Goal: Information Seeking & Learning: Find specific fact

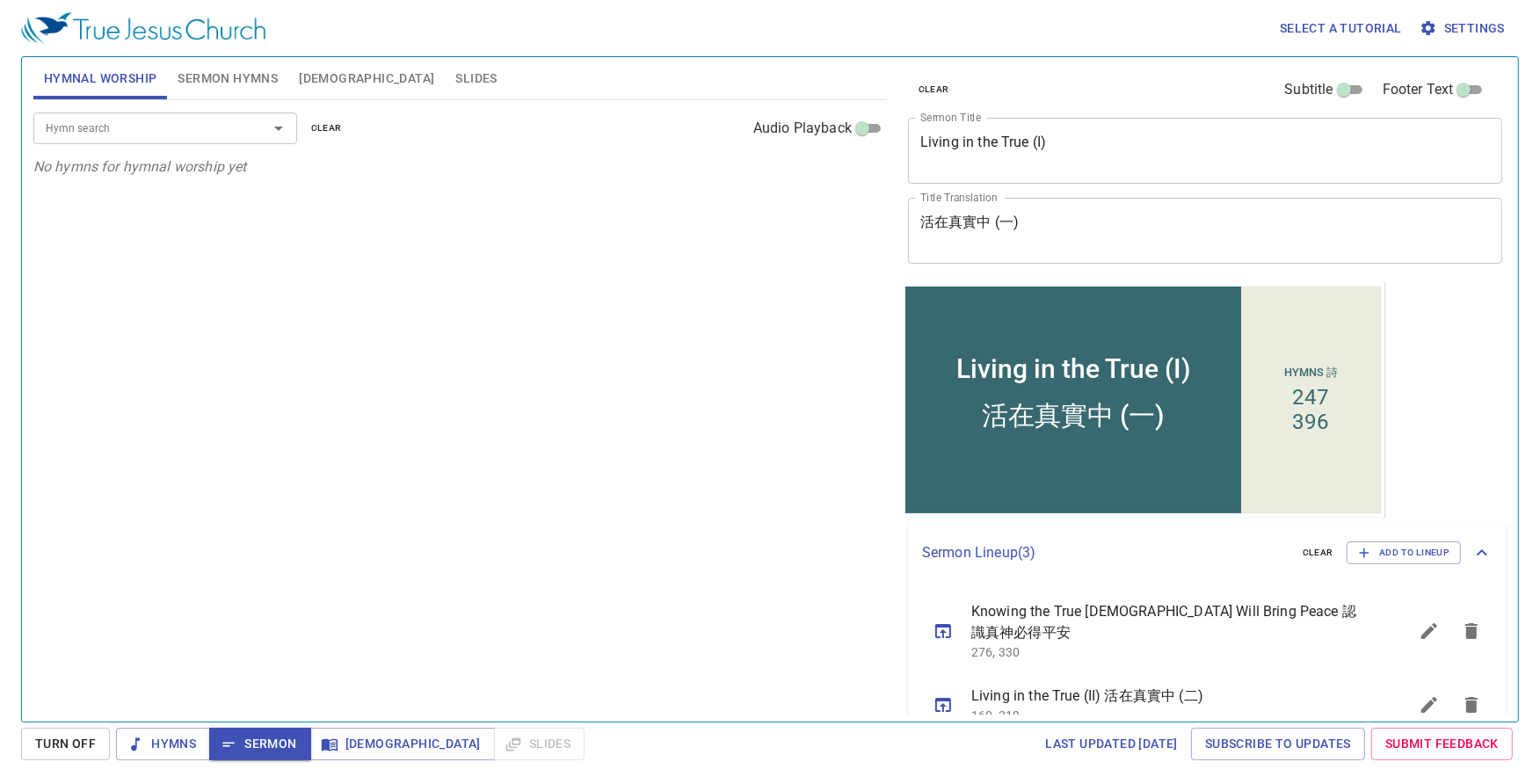
scroll to position [14, 0]
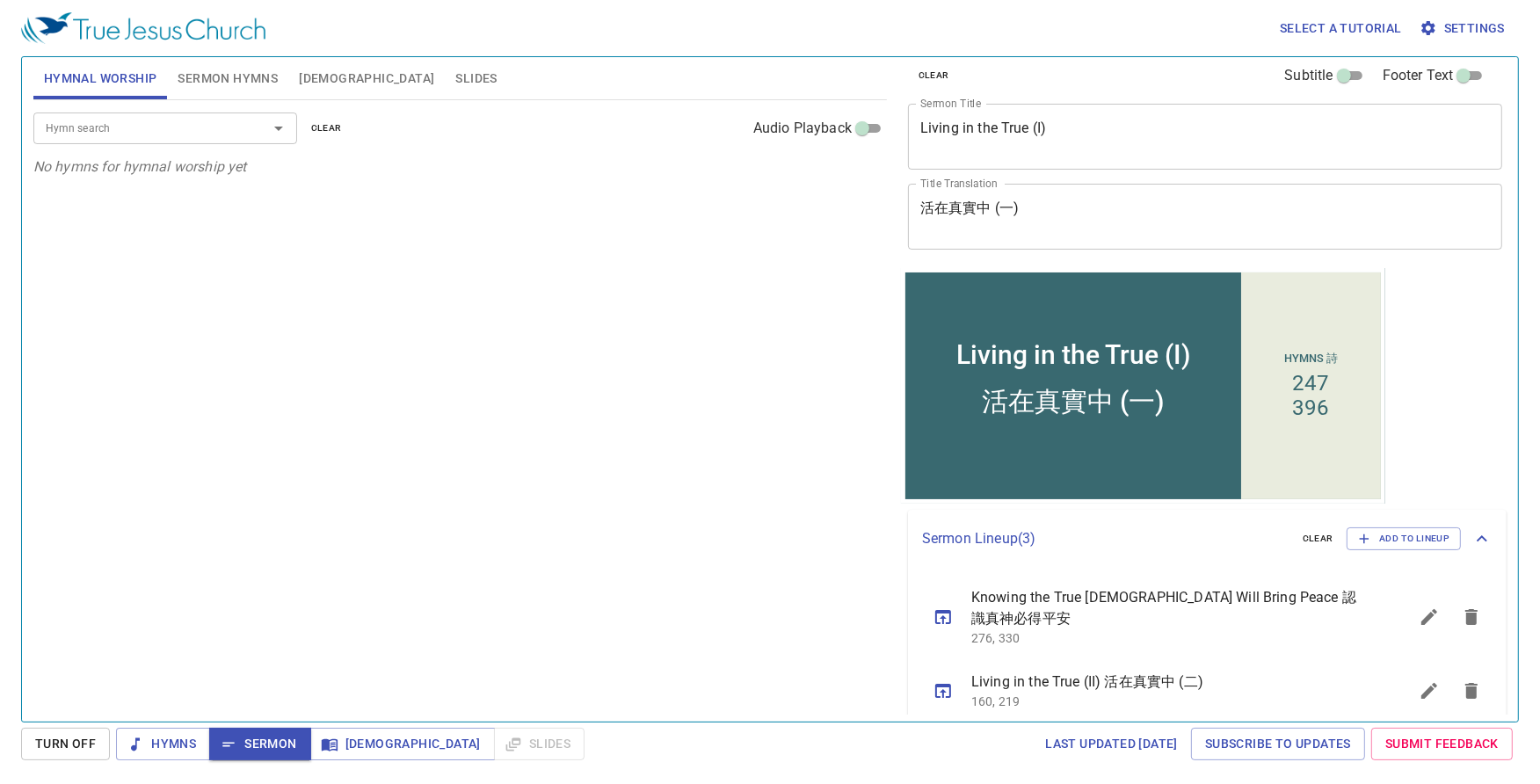
click at [506, 405] on div "Hymn search Hymn search clear Audio Playback No hymns for hymnal worship yet" at bounding box center [459, 403] width 853 height 606
click at [1219, 600] on span "Knowing the True [DEMOGRAPHIC_DATA] Will Bring Peace 認識真神必得平安" at bounding box center [1168, 608] width 395 height 42
click at [941, 609] on icon "sermon lineup list" at bounding box center [943, 617] width 16 height 14
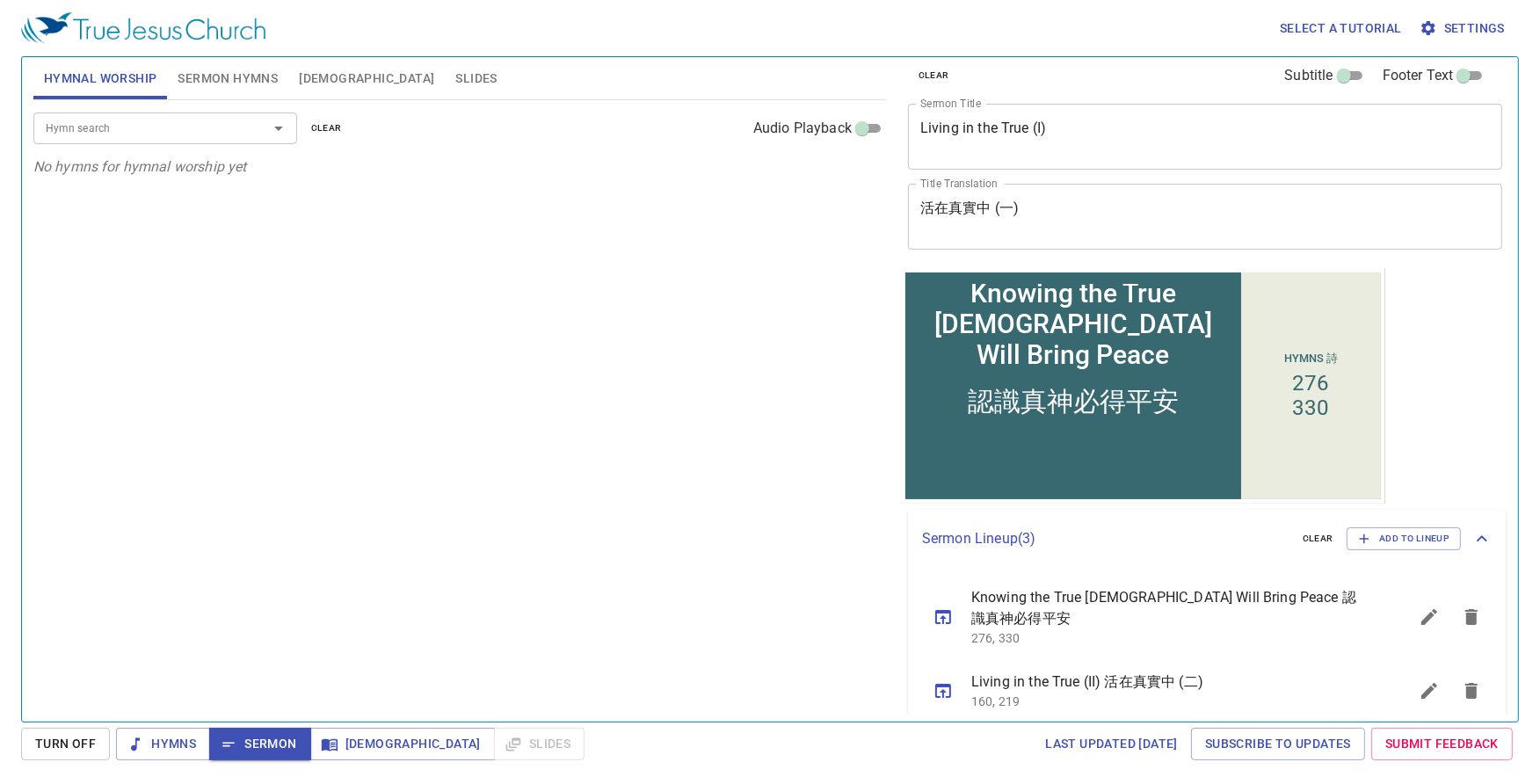
click at [726, 396] on div "Hymn search Hymn search clear Audio Playback No hymns for hymnal worship yet" at bounding box center [459, 403] width 853 height 606
click at [238, 77] on span "Sermon Hymns" at bounding box center [227, 79] width 100 height 22
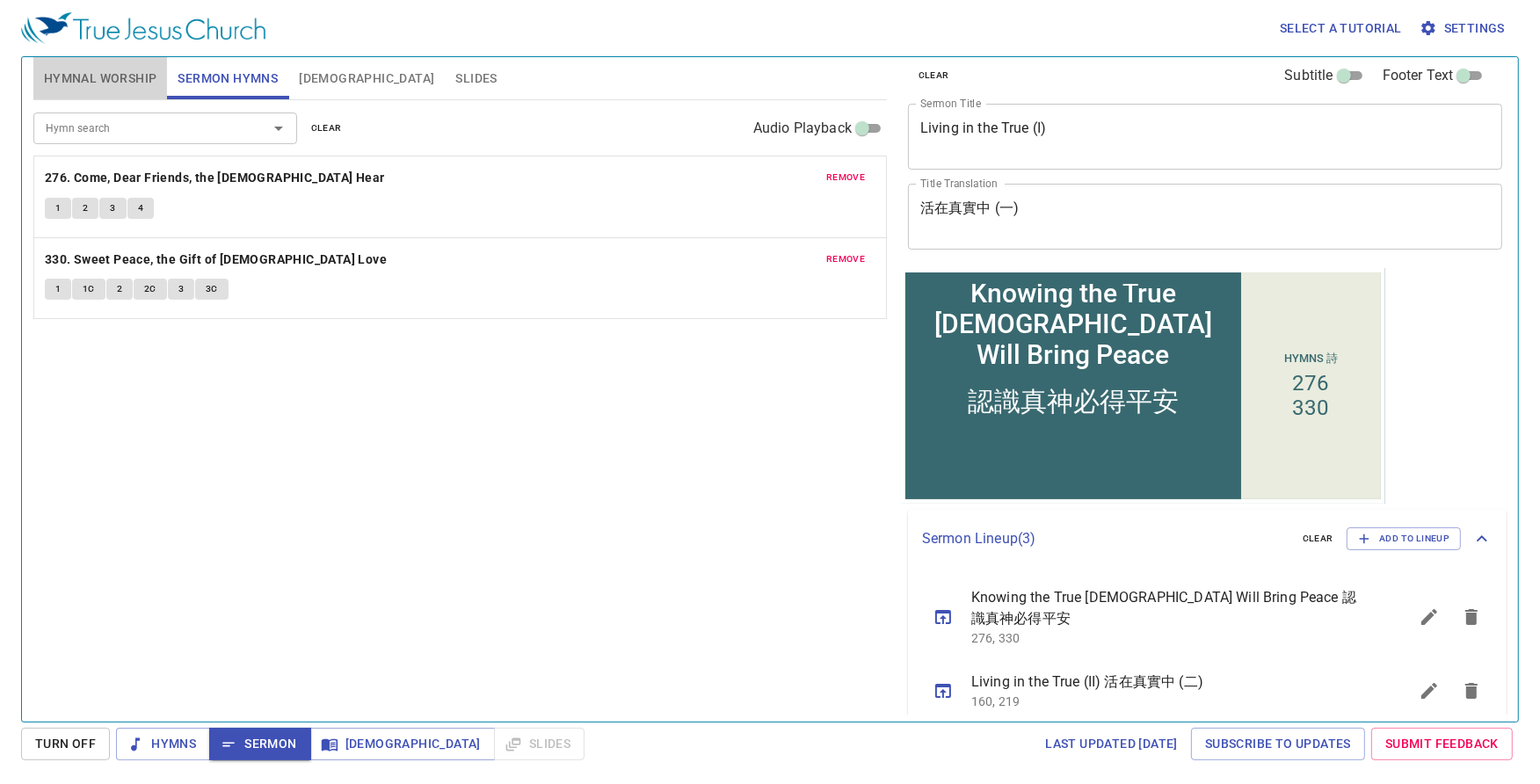
click at [98, 72] on span "Hymnal Worship" at bounding box center [100, 79] width 114 height 22
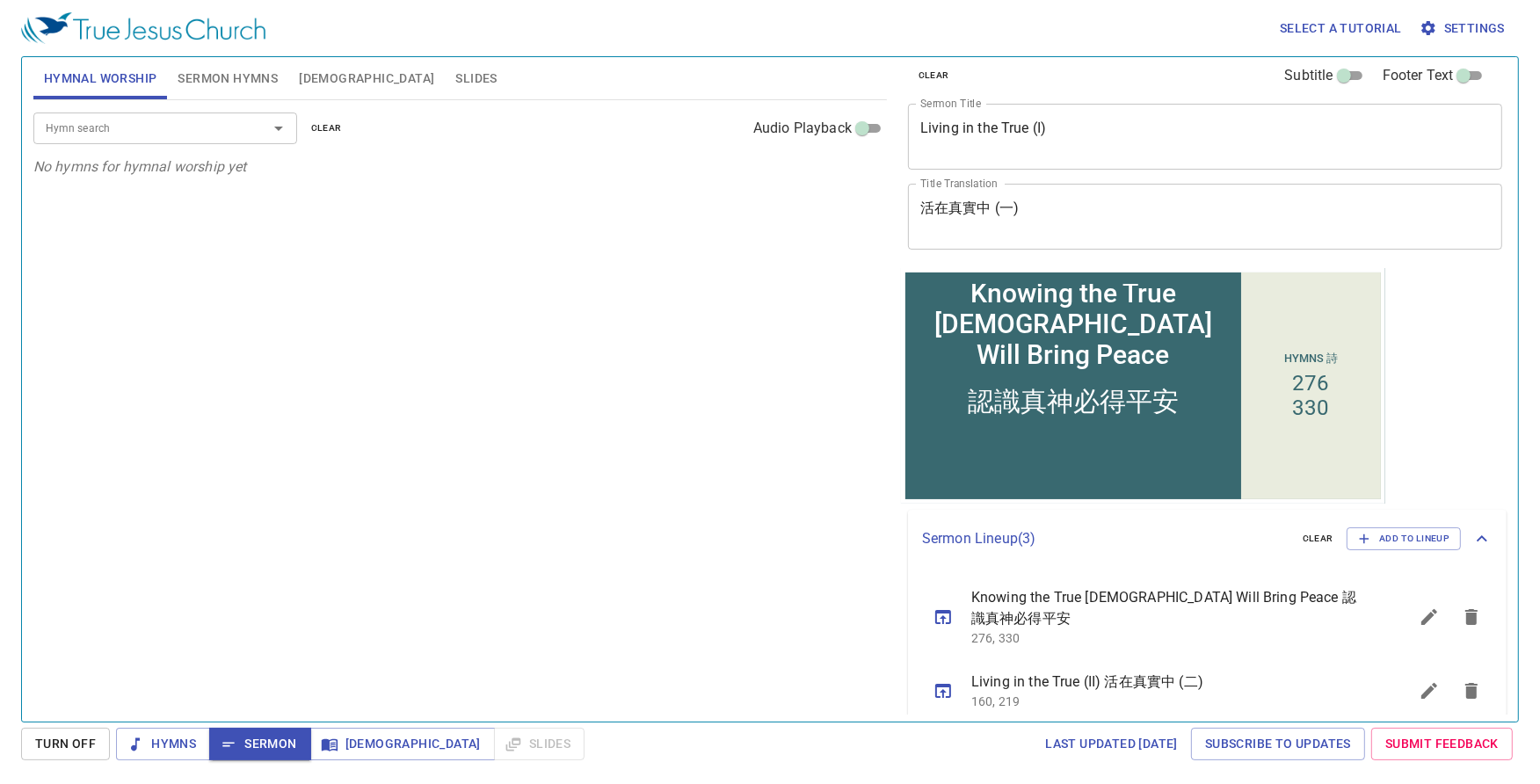
click at [193, 148] on div "Hymn search Hymn search clear Audio Playback" at bounding box center [459, 128] width 853 height 56
click at [253, 84] on span "Sermon Hymns" at bounding box center [227, 79] width 100 height 22
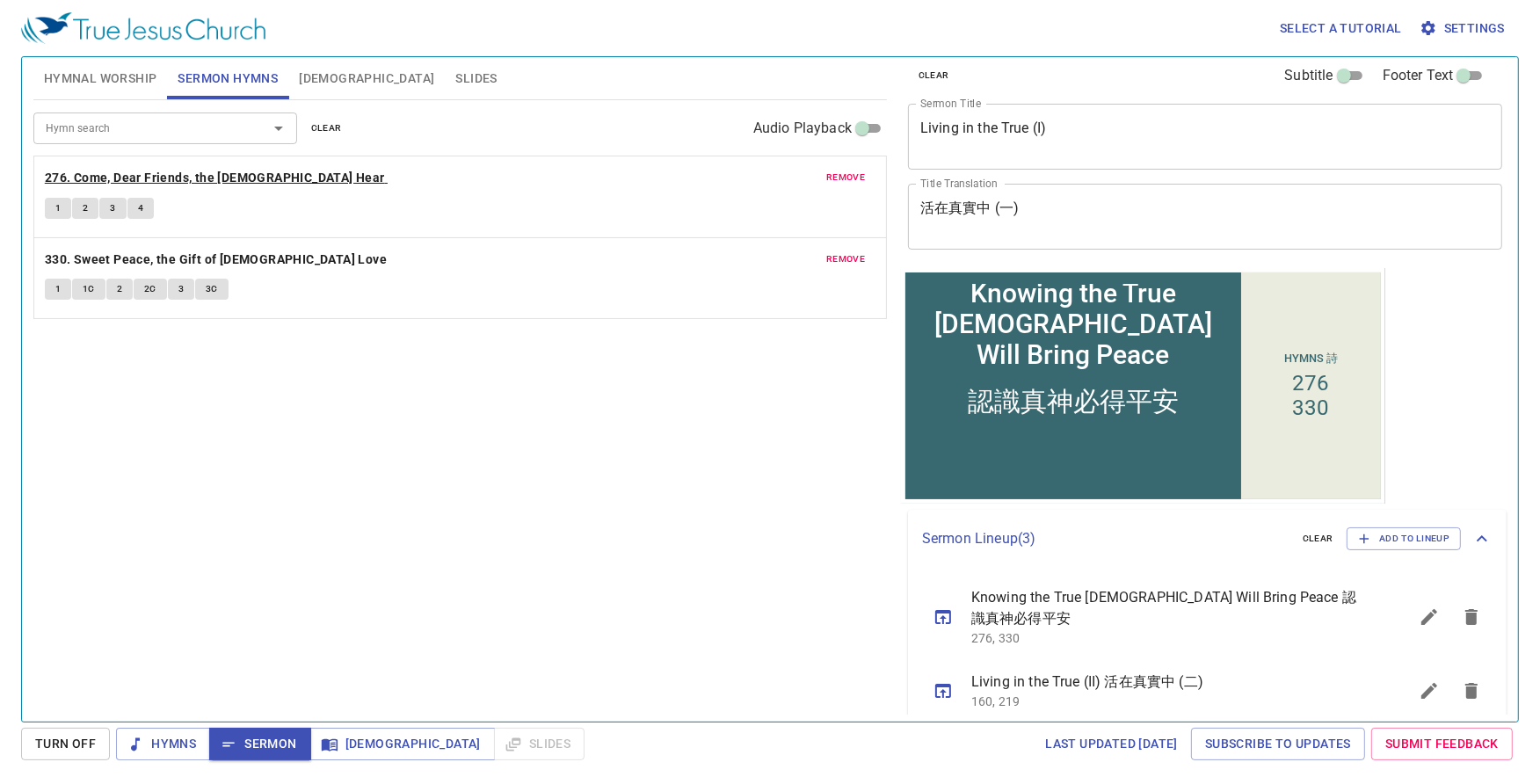
click at [122, 174] on b "276. Come, Dear Friends, the [DEMOGRAPHIC_DATA] Hear" at bounding box center [215, 178] width 340 height 22
click at [150, 261] on b "330. Sweet Peace, the Gift of [DEMOGRAPHIC_DATA]'s Love" at bounding box center [216, 260] width 342 height 22
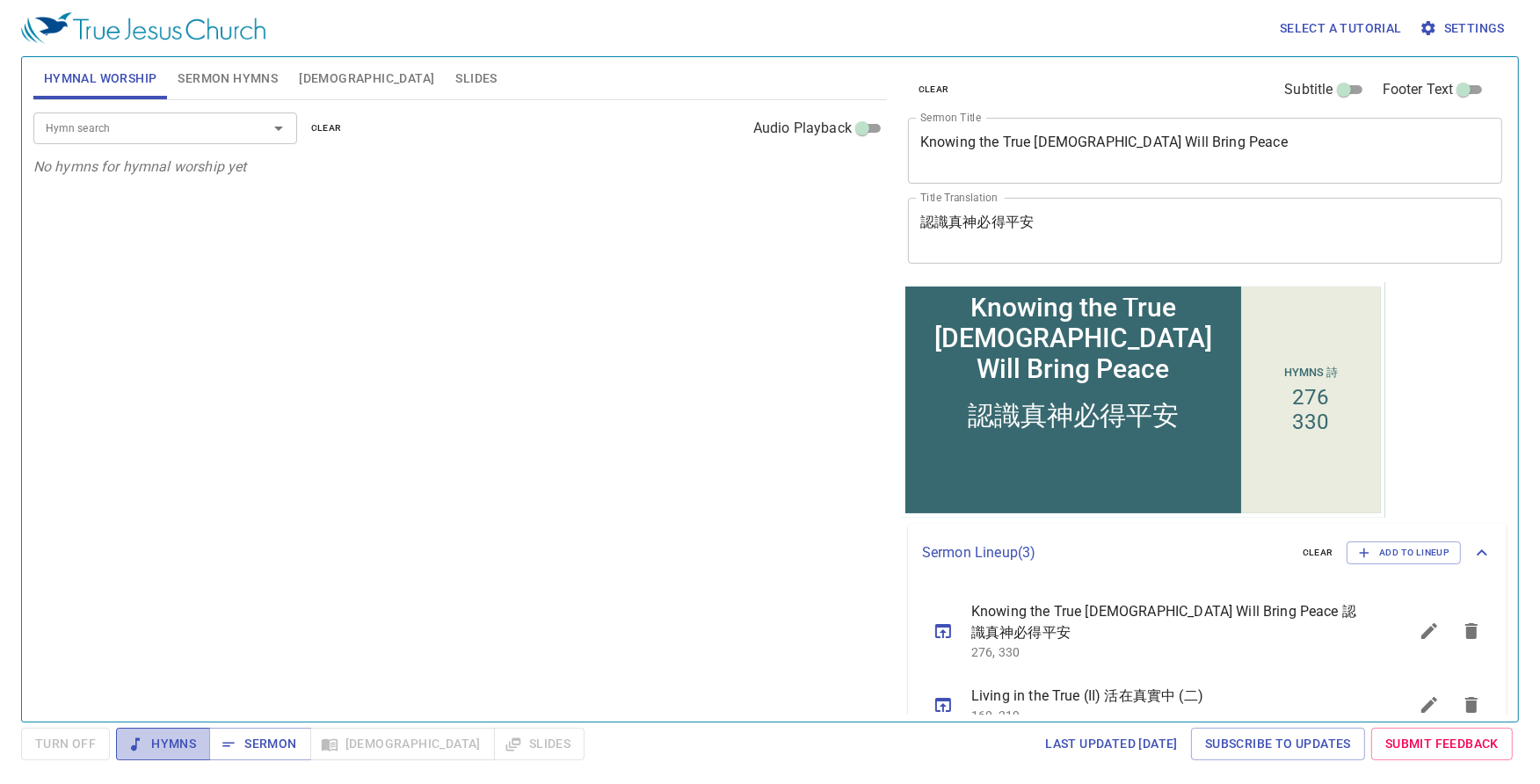
click at [164, 747] on span "Hymns" at bounding box center [163, 744] width 66 height 22
click at [208, 133] on input "Hymn search" at bounding box center [139, 128] width 201 height 21
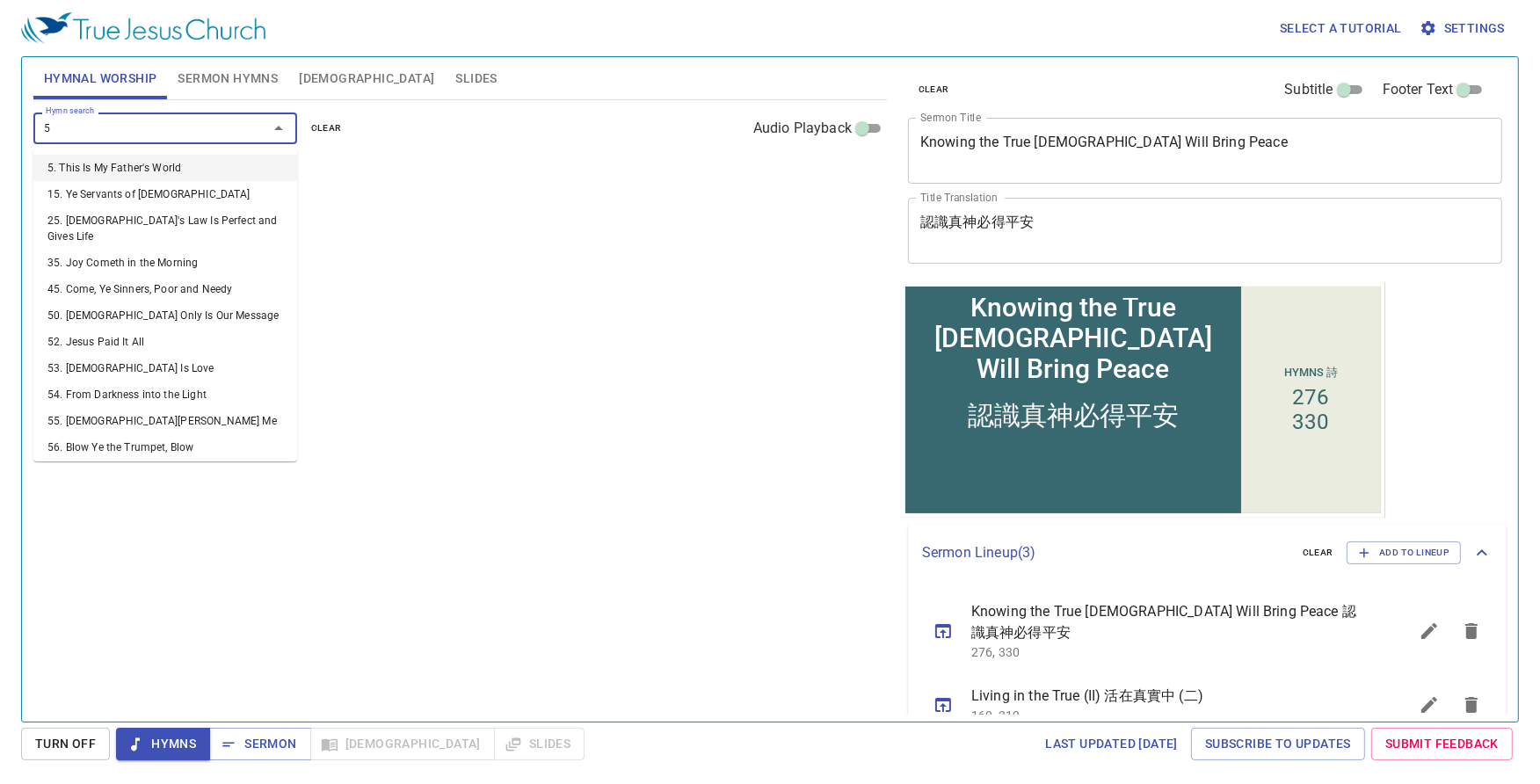
type input "5. This Is My Father's World"
type input "59"
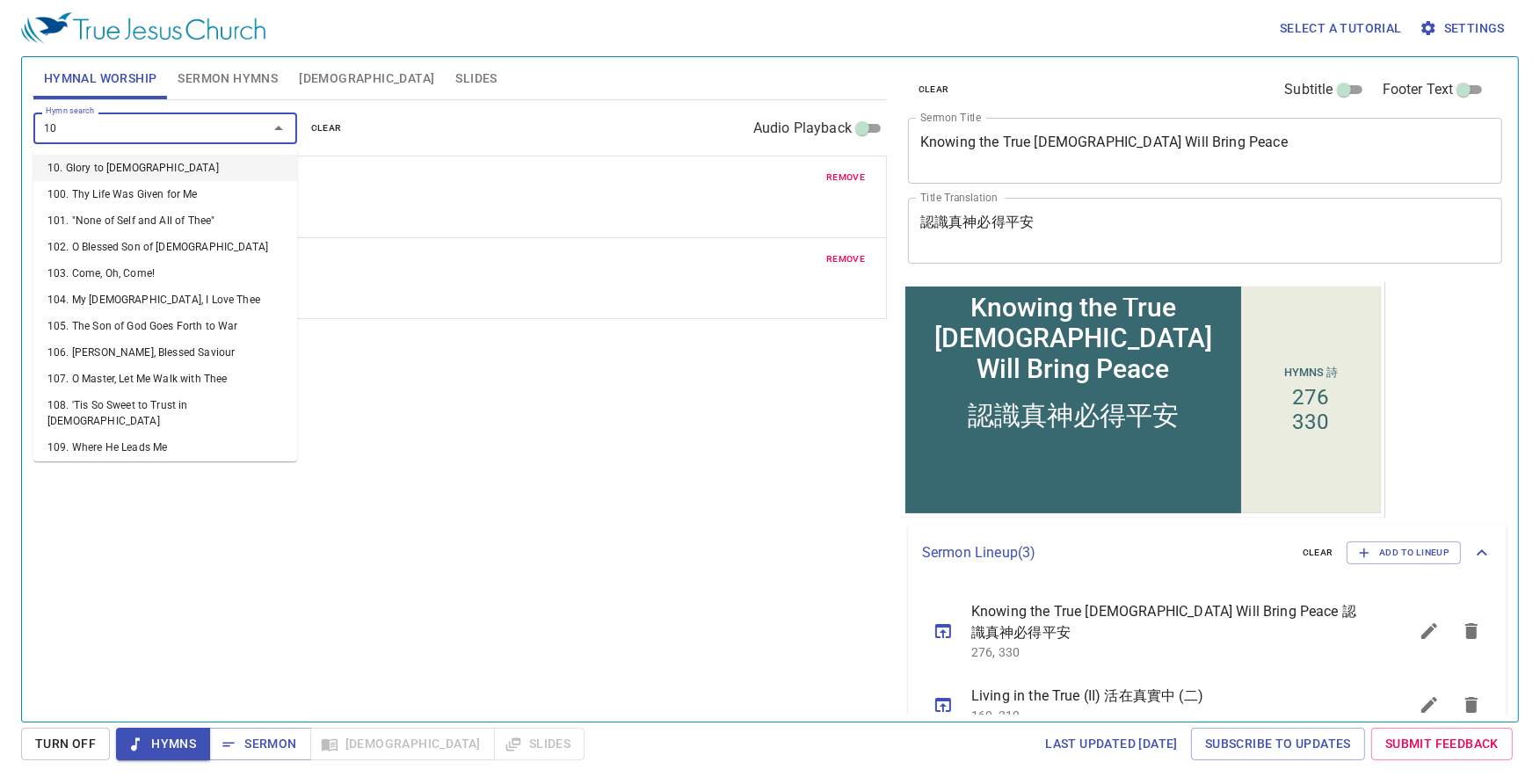
type input "106"
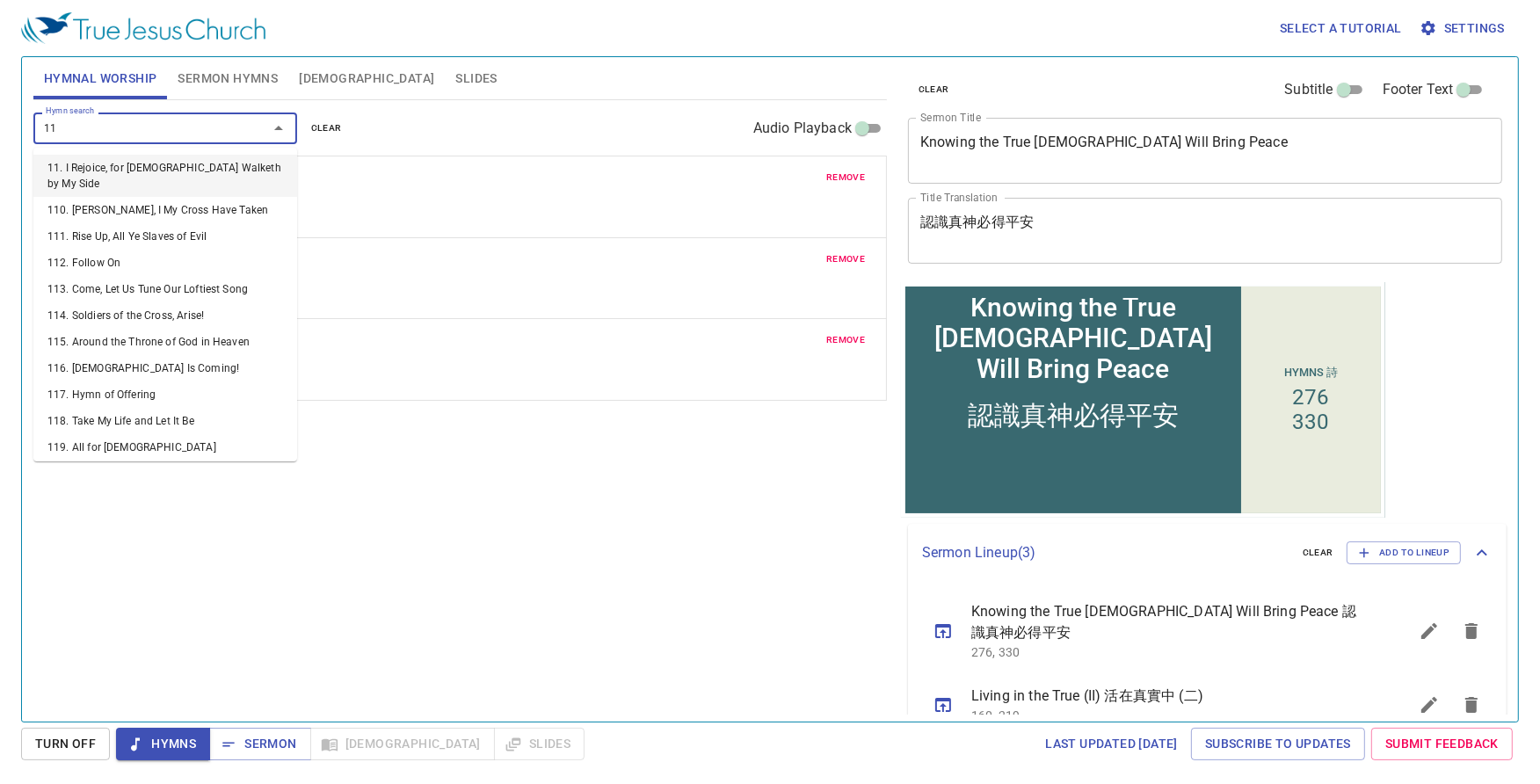
type input "112"
type input "119"
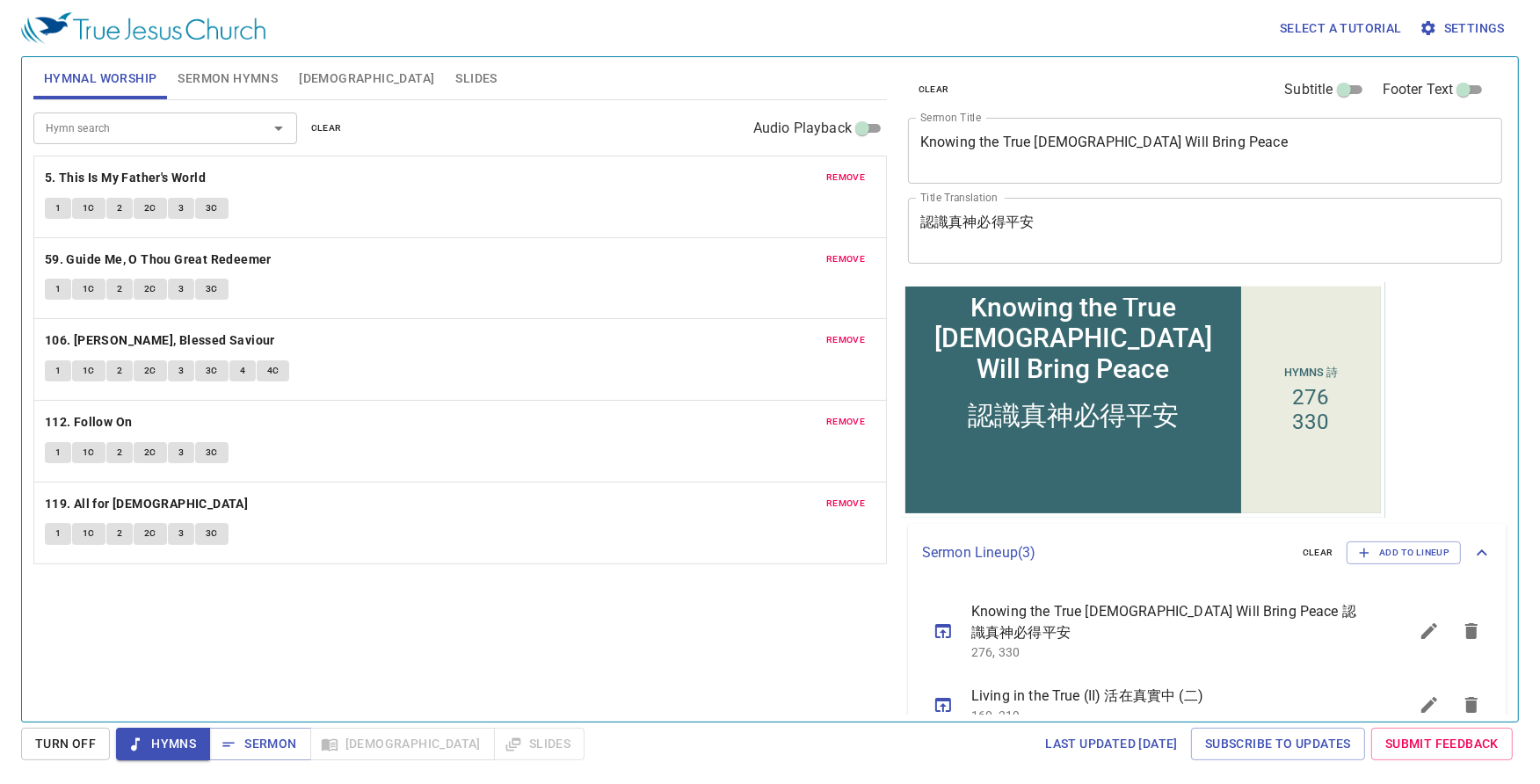
click at [139, 163] on div "remove 5. This Is My Father's World 1 1C 2 2C 3 3C" at bounding box center [459, 197] width 851 height 81
click at [130, 171] on b "5. This Is My Father's World" at bounding box center [125, 178] width 161 height 22
click at [63, 209] on button "1" at bounding box center [57, 209] width 26 height 21
click at [88, 204] on span "1C" at bounding box center [89, 209] width 13 height 16
click at [119, 212] on span "2" at bounding box center [120, 209] width 5 height 16
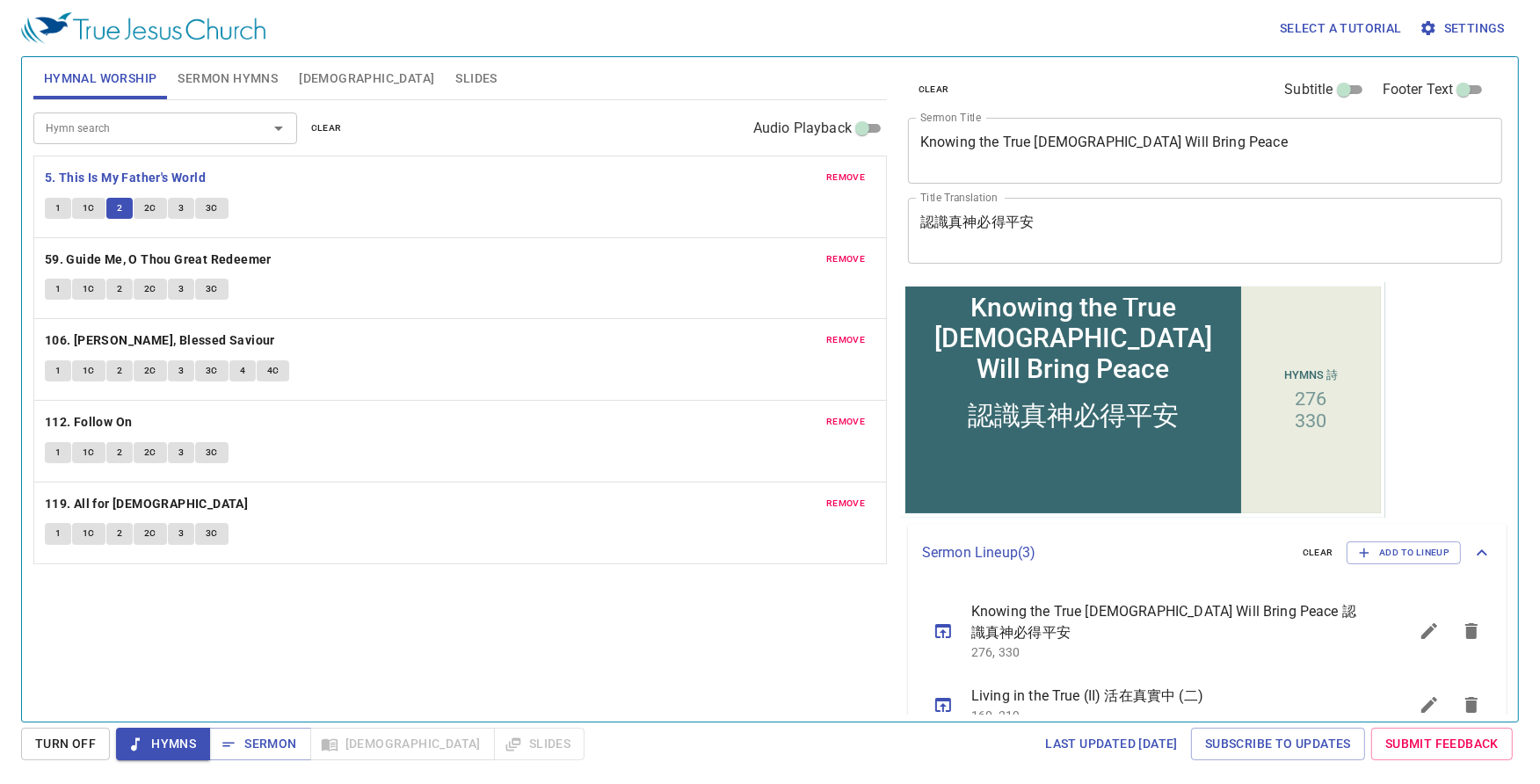
click at [152, 212] on span "2C" at bounding box center [150, 209] width 13 height 16
click at [184, 209] on button "3" at bounding box center [180, 209] width 26 height 21
click at [218, 206] on button "3C" at bounding box center [211, 209] width 33 height 21
click at [200, 251] on b "59. Guide Me, O Thou Great Redeemer" at bounding box center [158, 260] width 227 height 22
click at [57, 292] on span "1" at bounding box center [58, 289] width 5 height 16
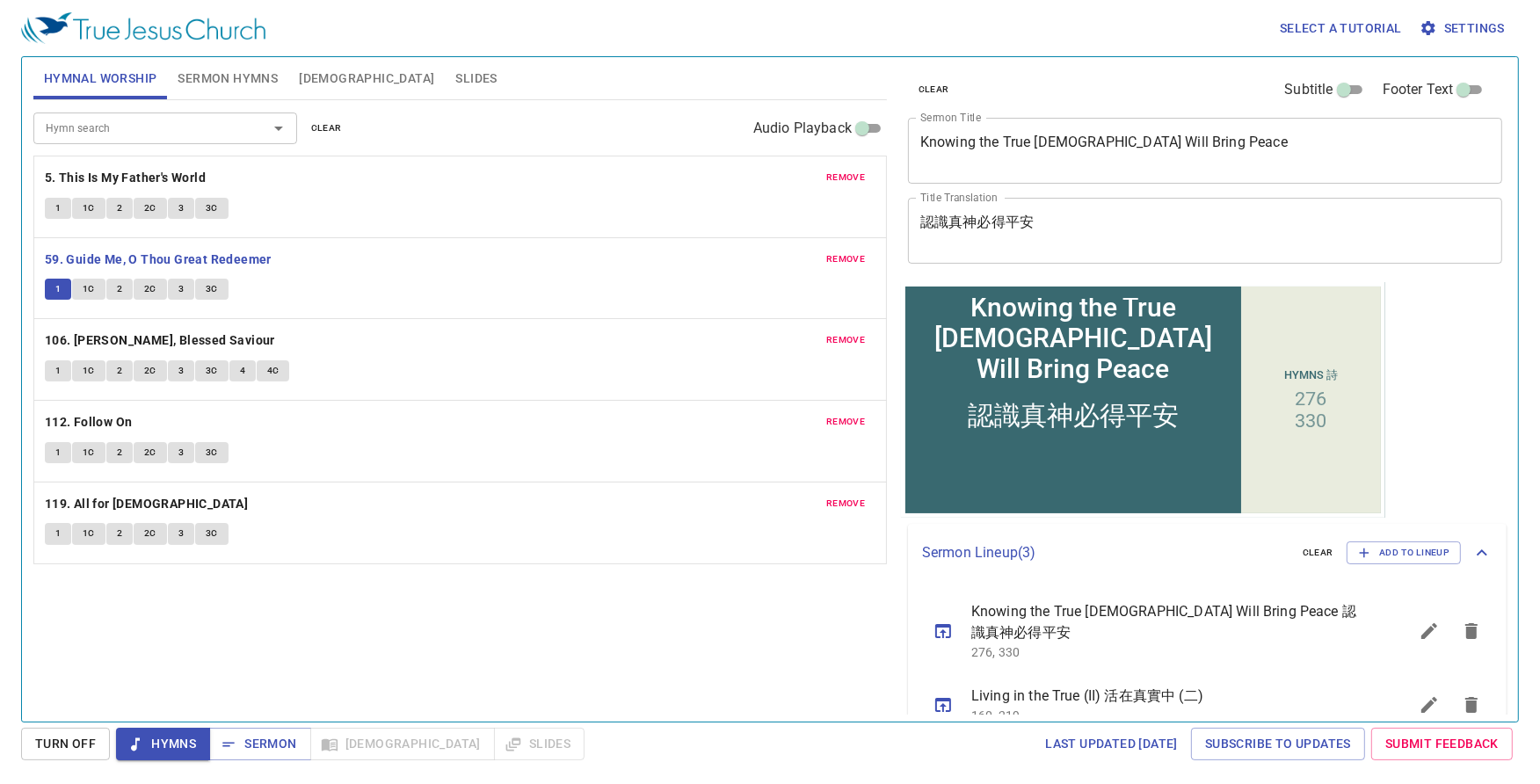
click at [97, 293] on button "1C" at bounding box center [88, 289] width 33 height 21
click at [122, 296] on button "2" at bounding box center [119, 289] width 26 height 21
click at [148, 292] on span "2C" at bounding box center [150, 289] width 13 height 16
click at [184, 294] on button "3" at bounding box center [180, 289] width 26 height 21
click at [209, 291] on span "3C" at bounding box center [212, 289] width 13 height 16
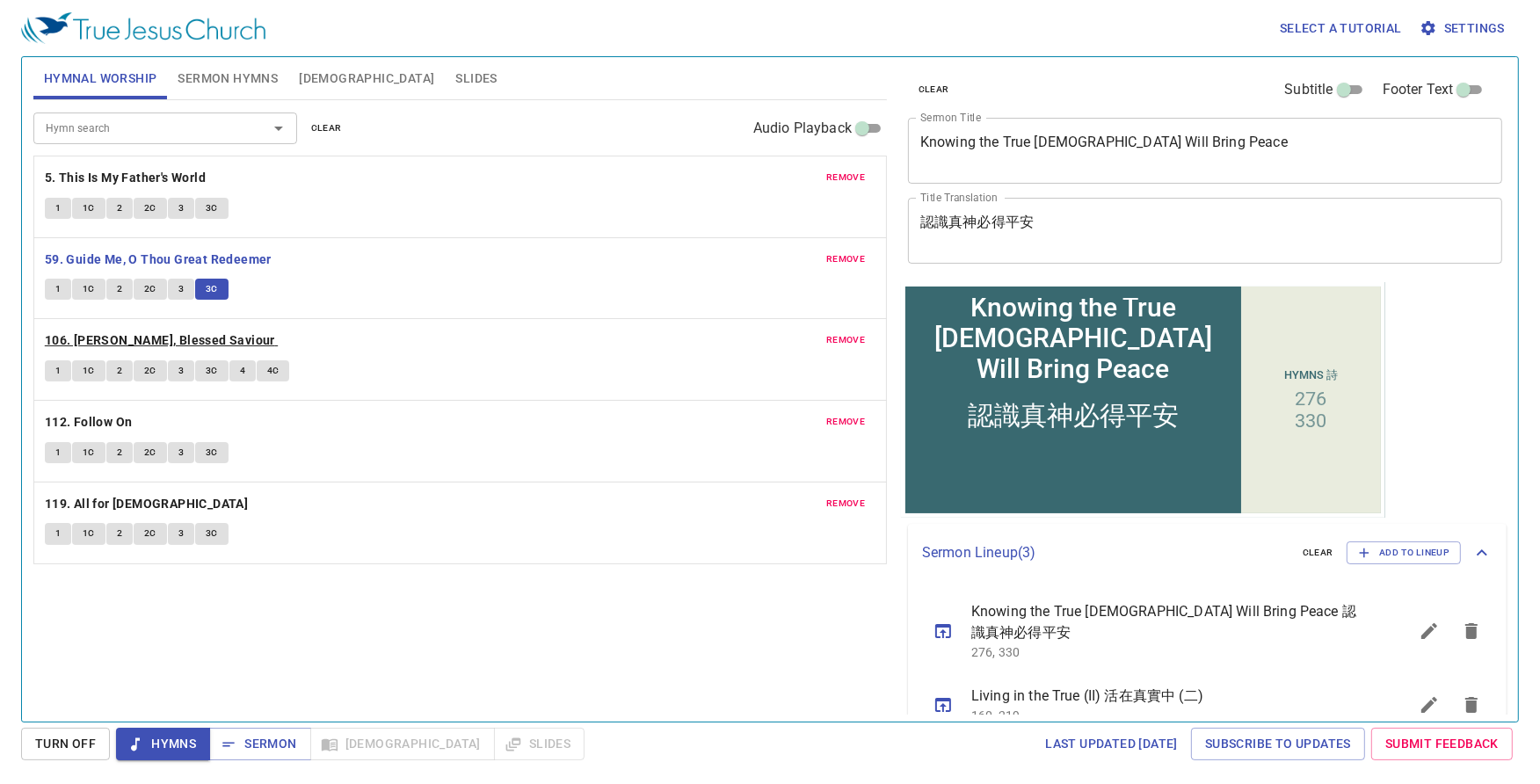
drag, startPoint x: 61, startPoint y: 342, endPoint x: 156, endPoint y: 344, distance: 95.0
click at [61, 342] on b "106. [PERSON_NAME], Blessed Saviour" at bounding box center [159, 340] width 230 height 22
drag, startPoint x: 72, startPoint y: 373, endPoint x: 176, endPoint y: 392, distance: 105.7
click at [72, 373] on button "1C" at bounding box center [88, 371] width 33 height 21
click at [56, 373] on span "1" at bounding box center [58, 371] width 5 height 16
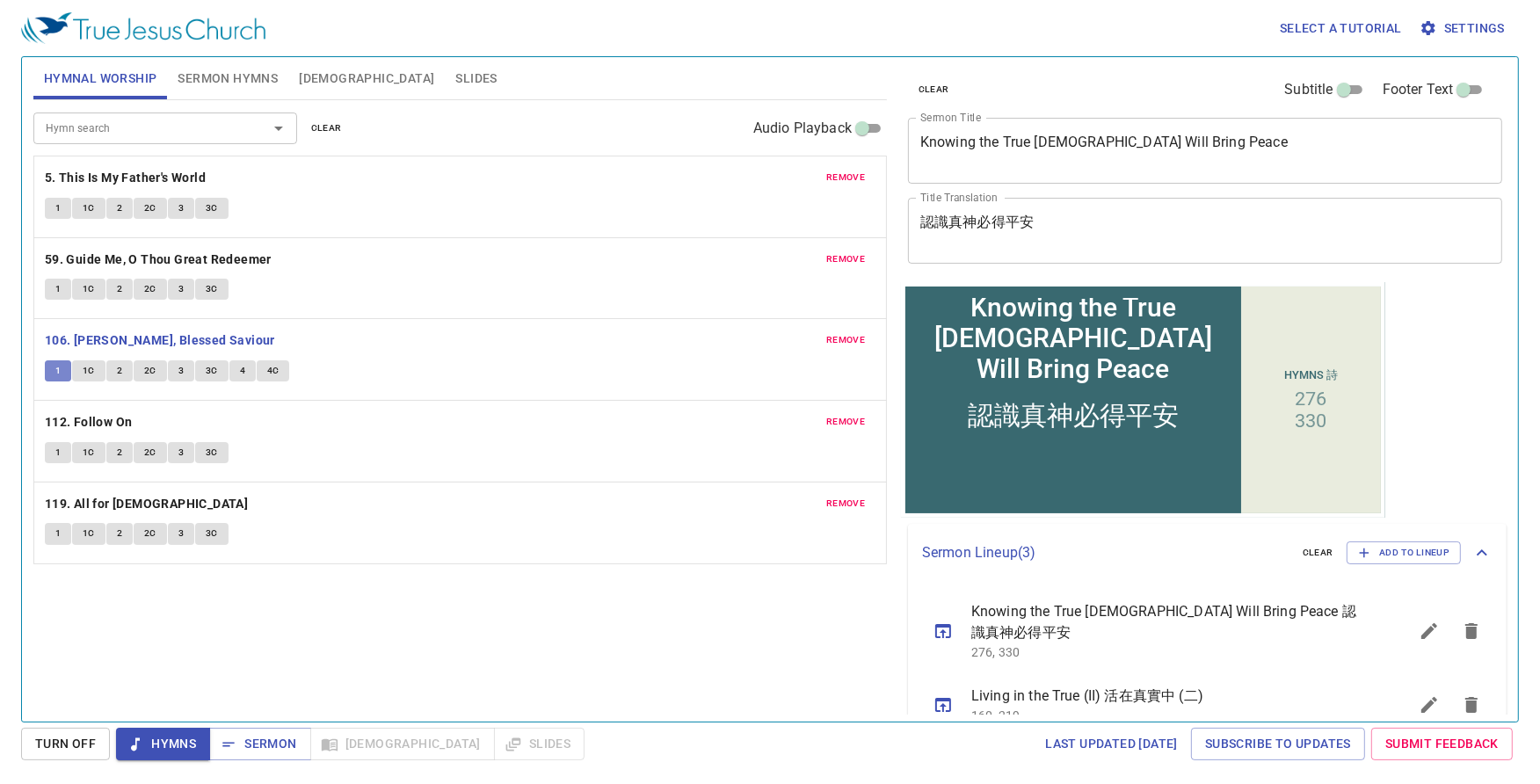
click at [58, 373] on span "1" at bounding box center [58, 371] width 5 height 16
click at [87, 379] on button "1C" at bounding box center [88, 371] width 33 height 21
click at [125, 376] on button "2" at bounding box center [119, 371] width 26 height 21
click at [150, 374] on span "2C" at bounding box center [150, 371] width 13 height 16
click at [180, 373] on span "3" at bounding box center [181, 371] width 5 height 16
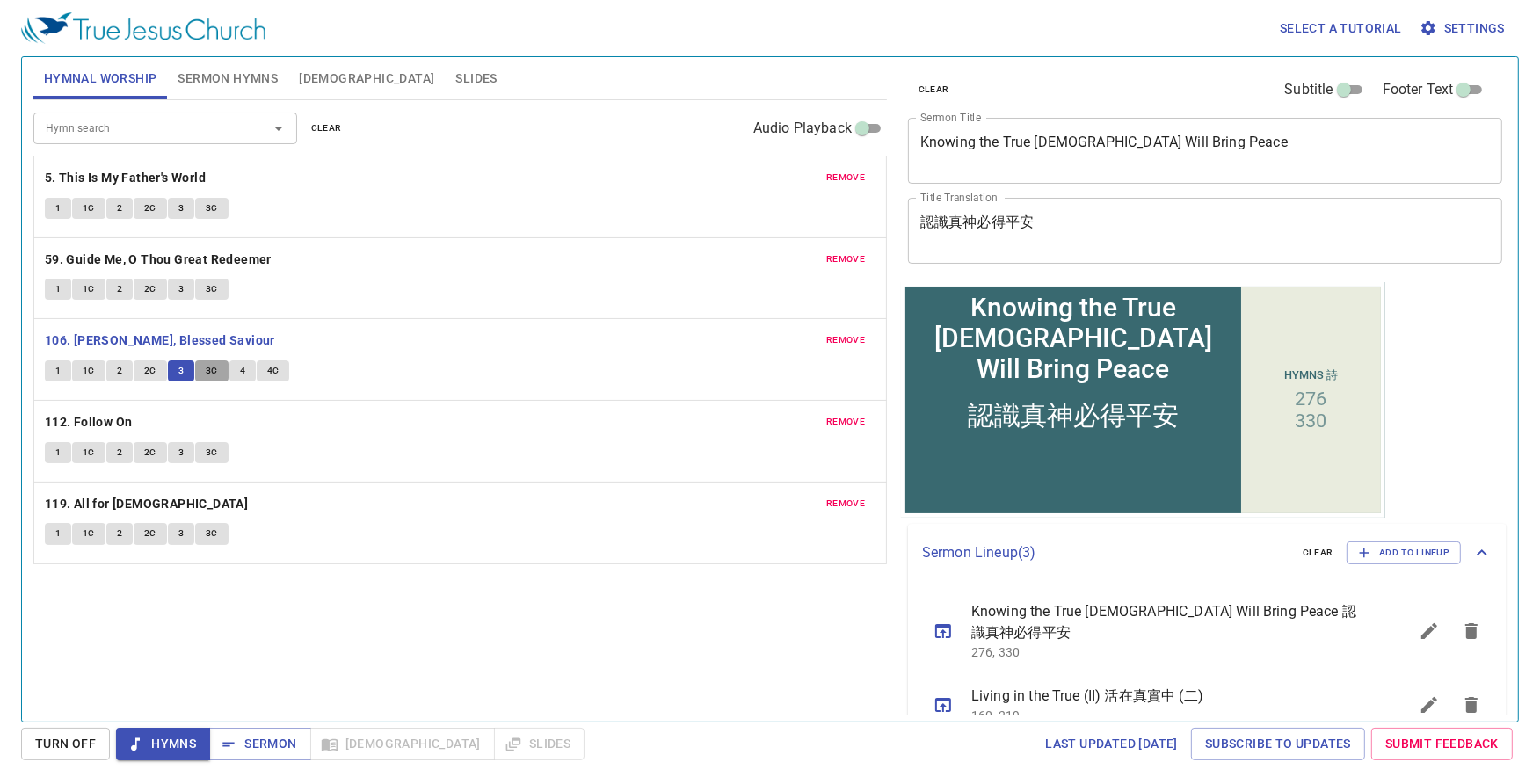
click at [213, 373] on span "3C" at bounding box center [212, 371] width 13 height 16
click at [235, 372] on button "4" at bounding box center [242, 371] width 26 height 21
click at [279, 375] on button "4C" at bounding box center [273, 371] width 33 height 21
click at [115, 422] on b "112. Follow On" at bounding box center [89, 422] width 88 height 22
click at [64, 456] on button "1" at bounding box center [57, 453] width 26 height 21
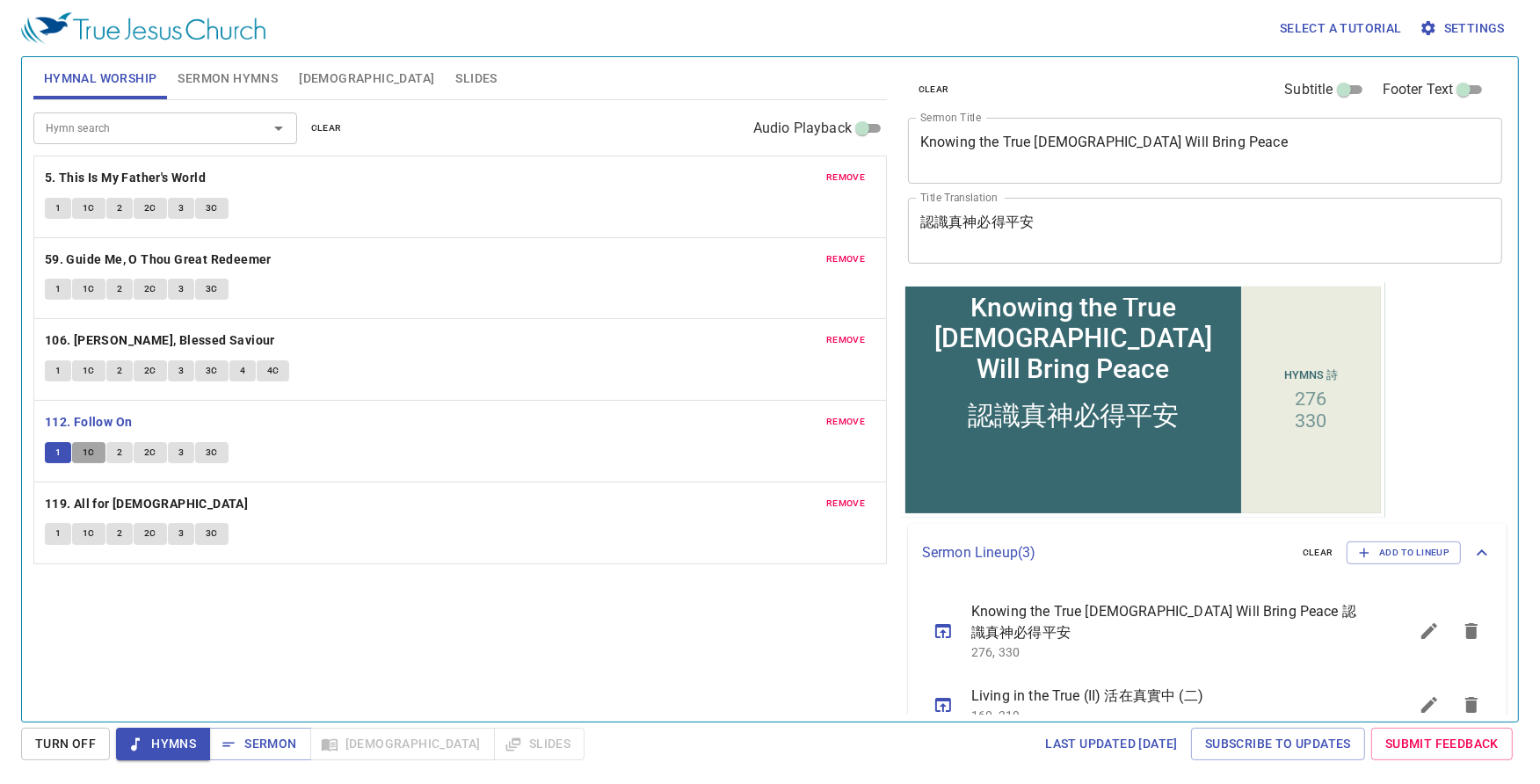
click at [98, 455] on button "1C" at bounding box center [88, 453] width 33 height 21
click at [123, 453] on button "2" at bounding box center [119, 453] width 26 height 21
click at [150, 459] on span "2C" at bounding box center [150, 453] width 13 height 16
click at [182, 458] on span "3" at bounding box center [181, 453] width 5 height 16
click at [217, 455] on button "3C" at bounding box center [211, 453] width 33 height 21
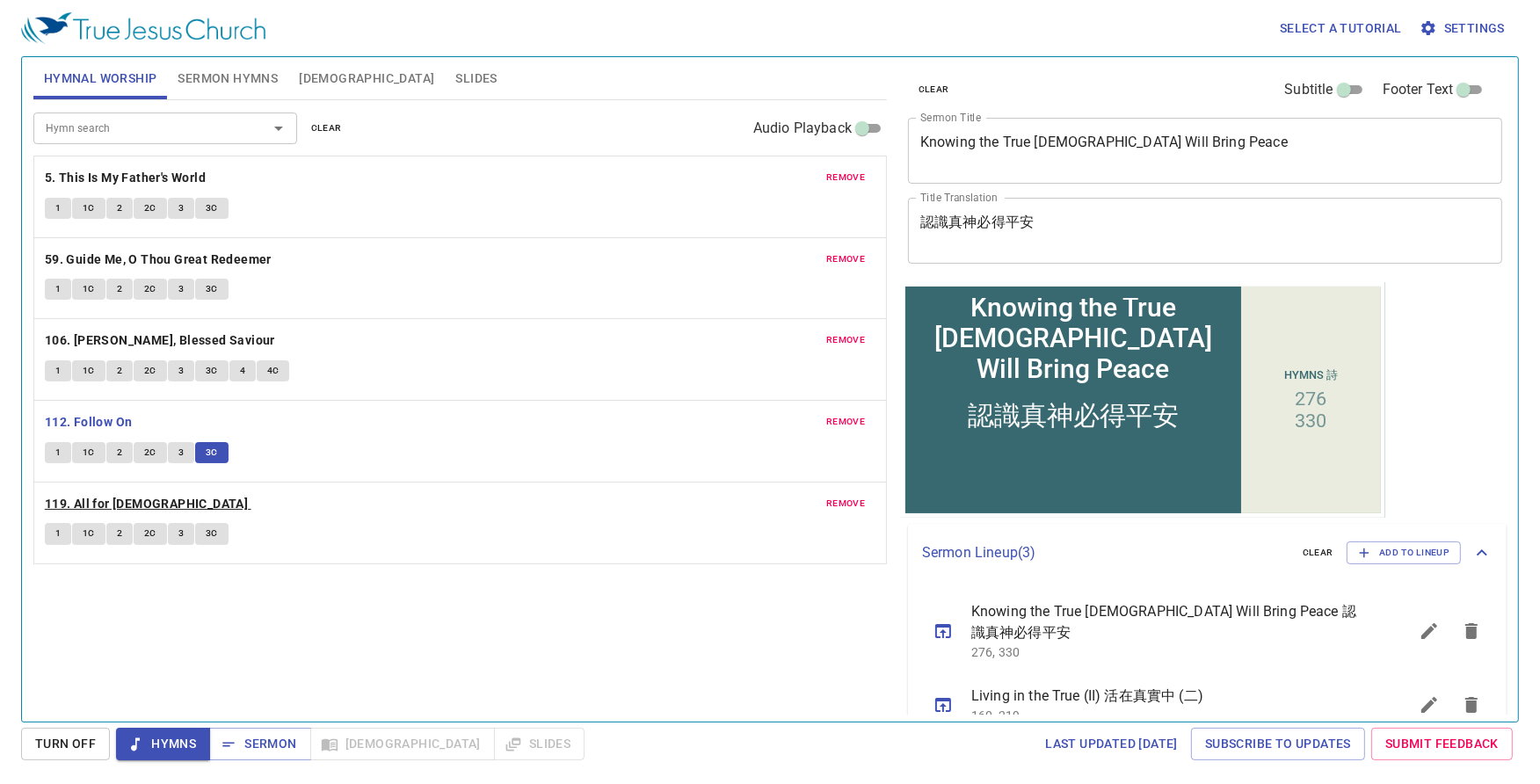
click at [73, 511] on b "119. All for Jesus" at bounding box center [146, 504] width 203 height 22
click at [62, 537] on button "1" at bounding box center [57, 533] width 26 height 21
click at [94, 539] on span "1C" at bounding box center [89, 533] width 13 height 16
click at [125, 538] on button "2" at bounding box center [119, 533] width 26 height 21
click at [150, 537] on span "2C" at bounding box center [150, 533] width 13 height 16
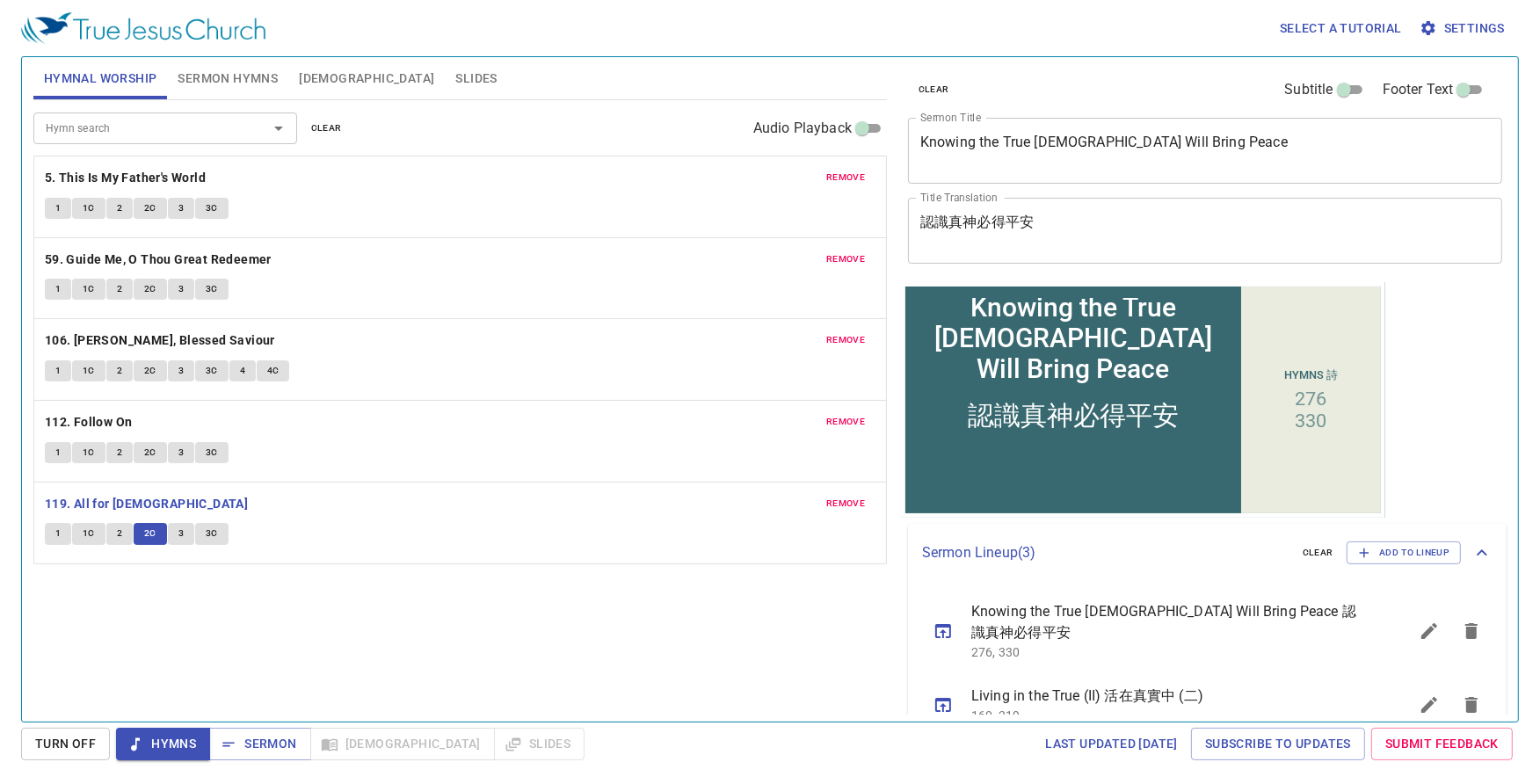
click at [182, 541] on span "3" at bounding box center [181, 533] width 5 height 16
click at [215, 536] on span "3C" at bounding box center [212, 533] width 13 height 16
click at [179, 746] on span "Hymns" at bounding box center [163, 744] width 66 height 22
click at [285, 741] on span "Sermon" at bounding box center [259, 744] width 73 height 22
click at [284, 741] on span "Sermon" at bounding box center [259, 744] width 73 height 22
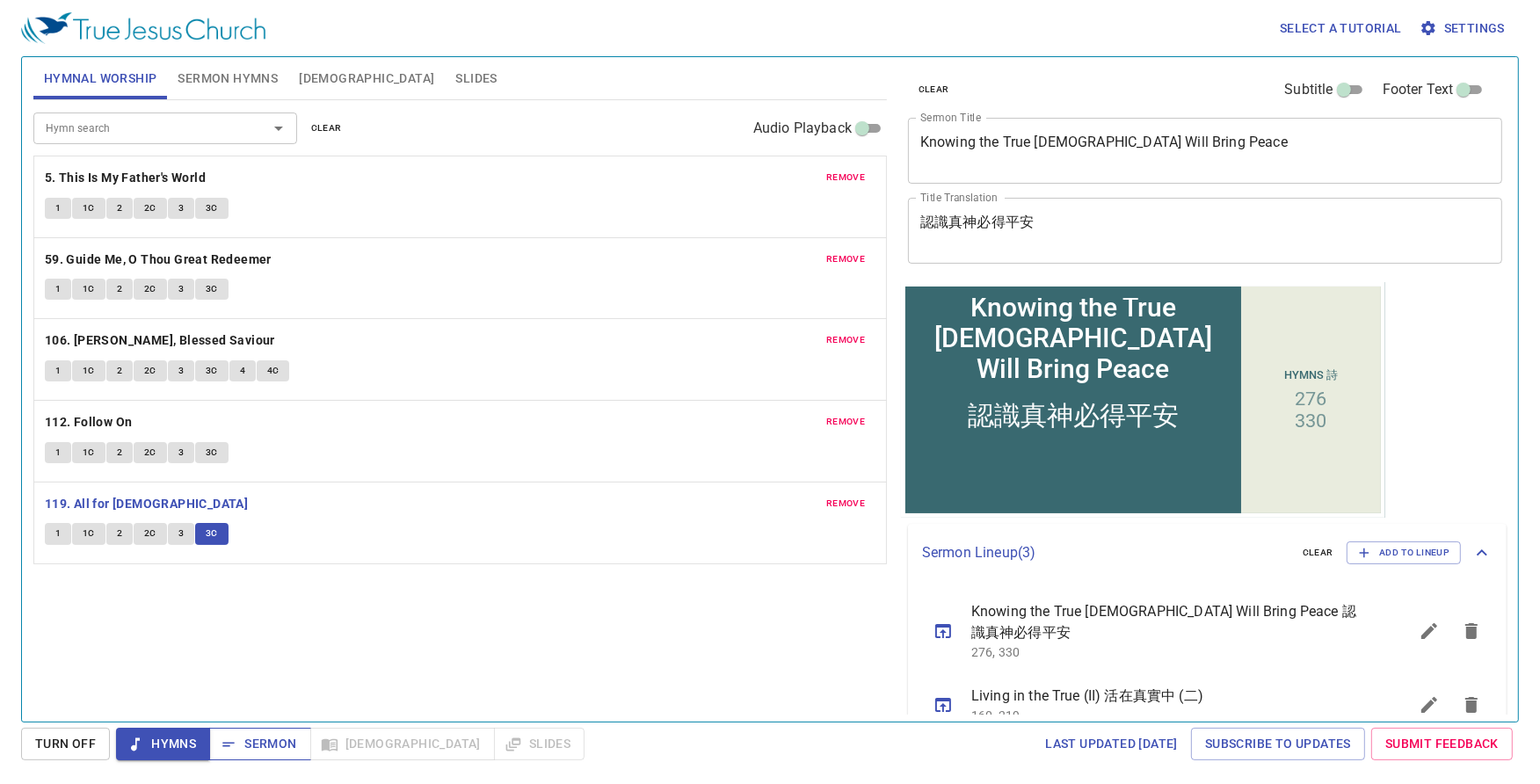
click at [281, 742] on span "Sermon" at bounding box center [259, 744] width 73 height 22
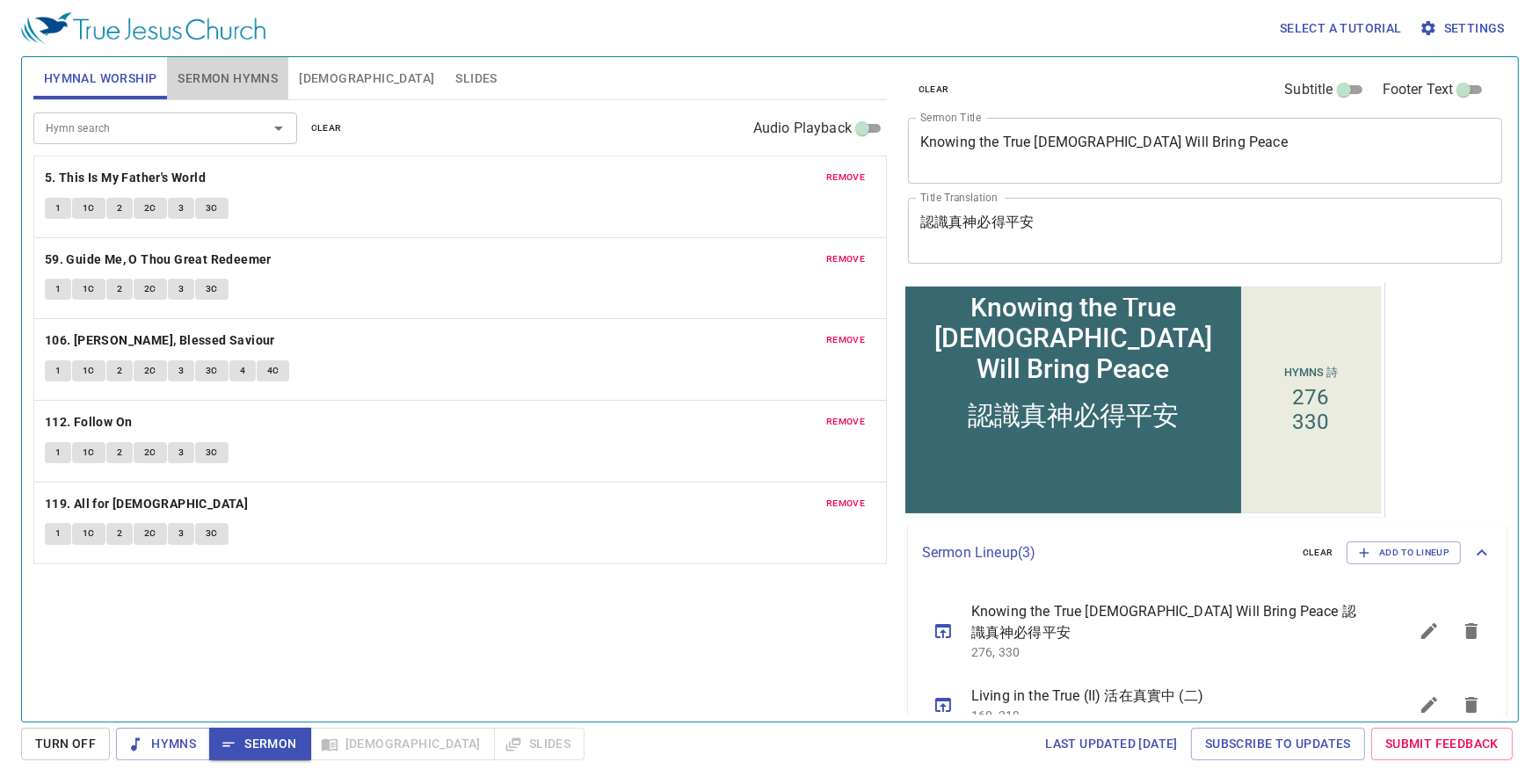
click at [233, 72] on span "Sermon Hymns" at bounding box center [227, 79] width 100 height 22
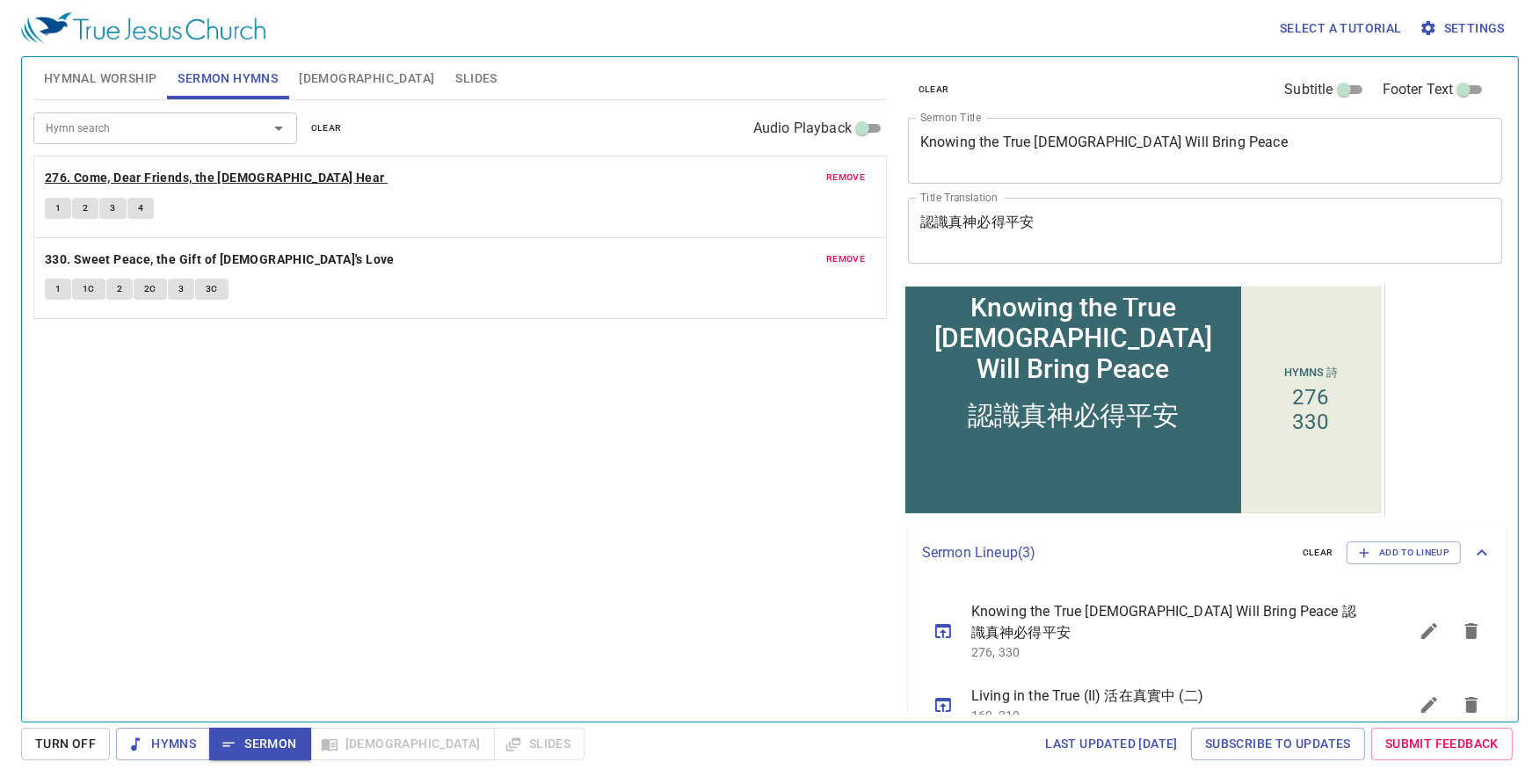
click at [152, 178] on b "276. Come, Dear Friends, the Gospel Hear" at bounding box center [215, 178] width 340 height 22
click at [57, 215] on span "1" at bounding box center [58, 209] width 5 height 16
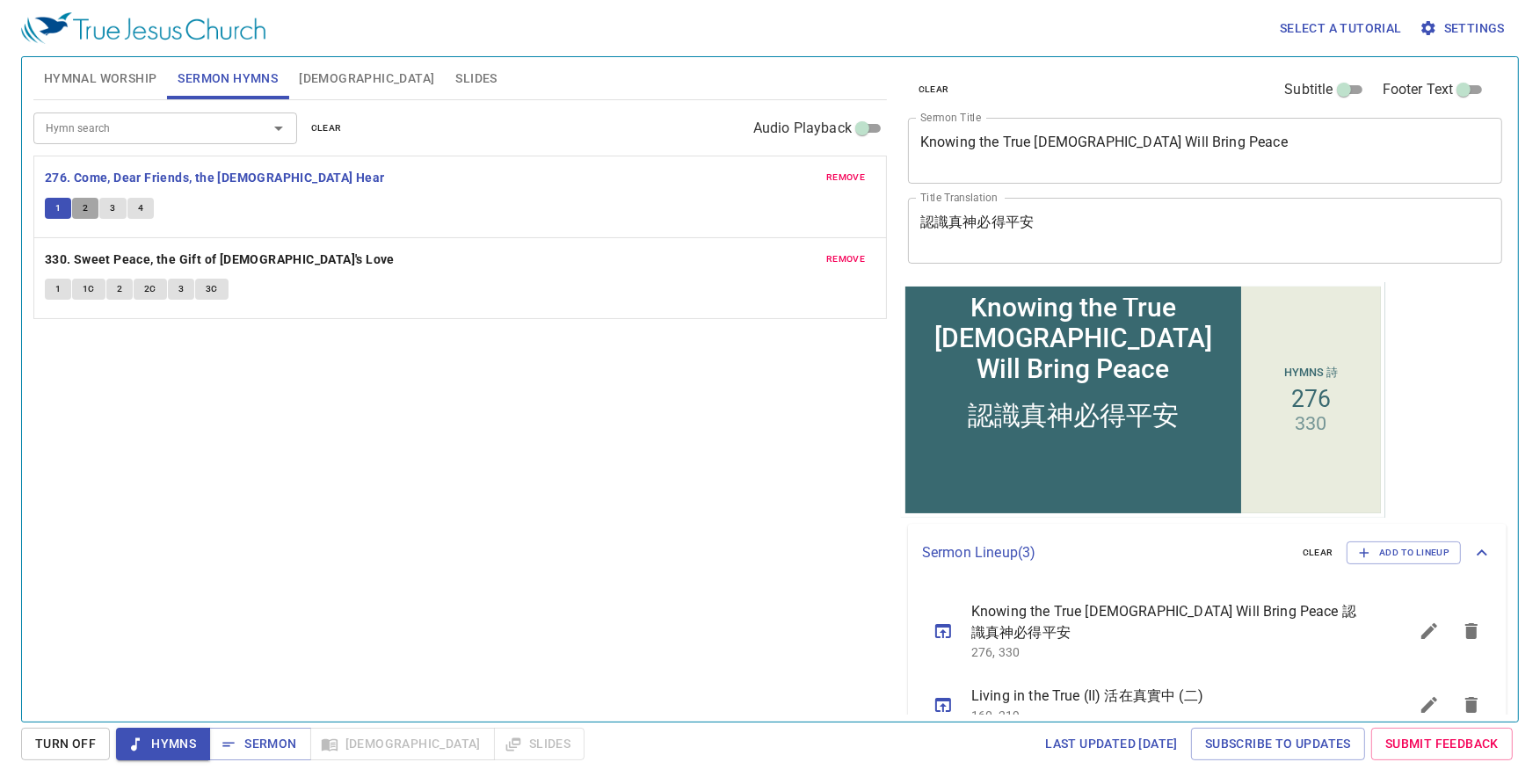
click at [90, 208] on button "2" at bounding box center [84, 209] width 26 height 21
click at [118, 209] on button "3" at bounding box center [112, 209] width 26 height 21
click at [150, 213] on button "4" at bounding box center [140, 209] width 26 height 21
click at [257, 740] on span "Sermon" at bounding box center [259, 744] width 73 height 22
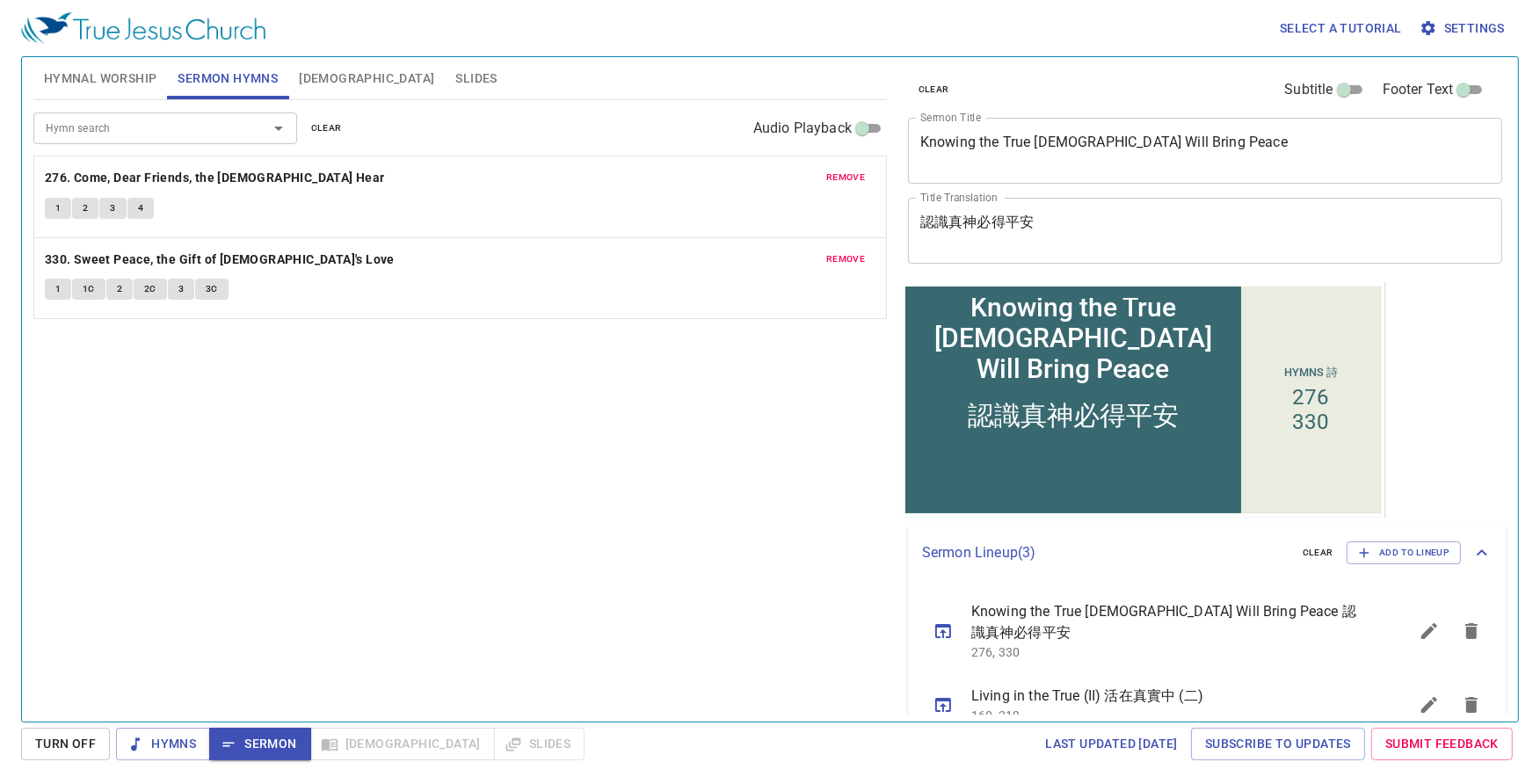
click at [317, 78] on span "[DEMOGRAPHIC_DATA]" at bounding box center [366, 79] width 135 height 22
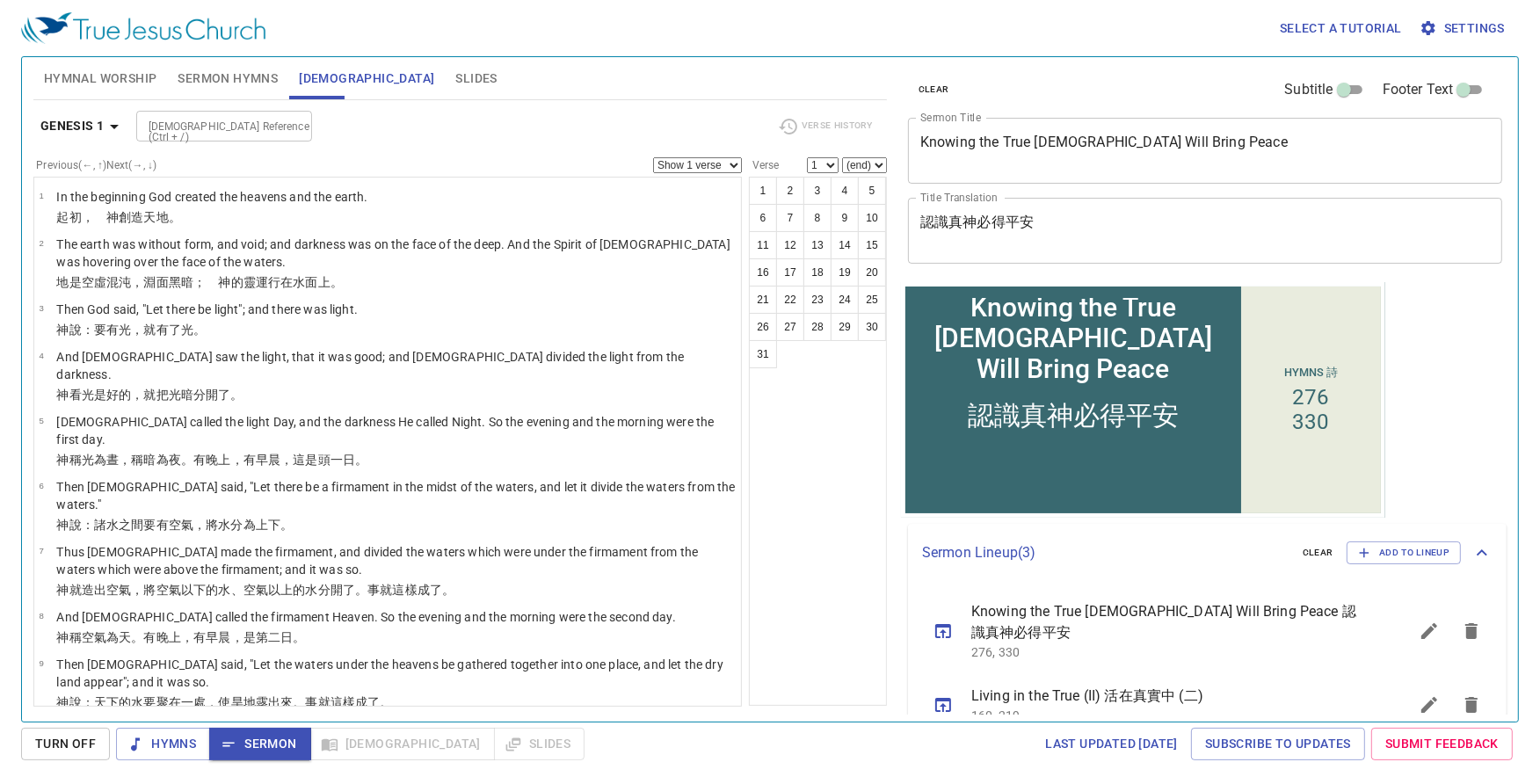
click at [826, 479] on div "1 2 3 4 5 6 7 8 9 10 11 12 13 14 15 16 17 18 19 20 21 22 23 24 25 26 27 28 29 3…" at bounding box center [817, 440] width 138 height 529
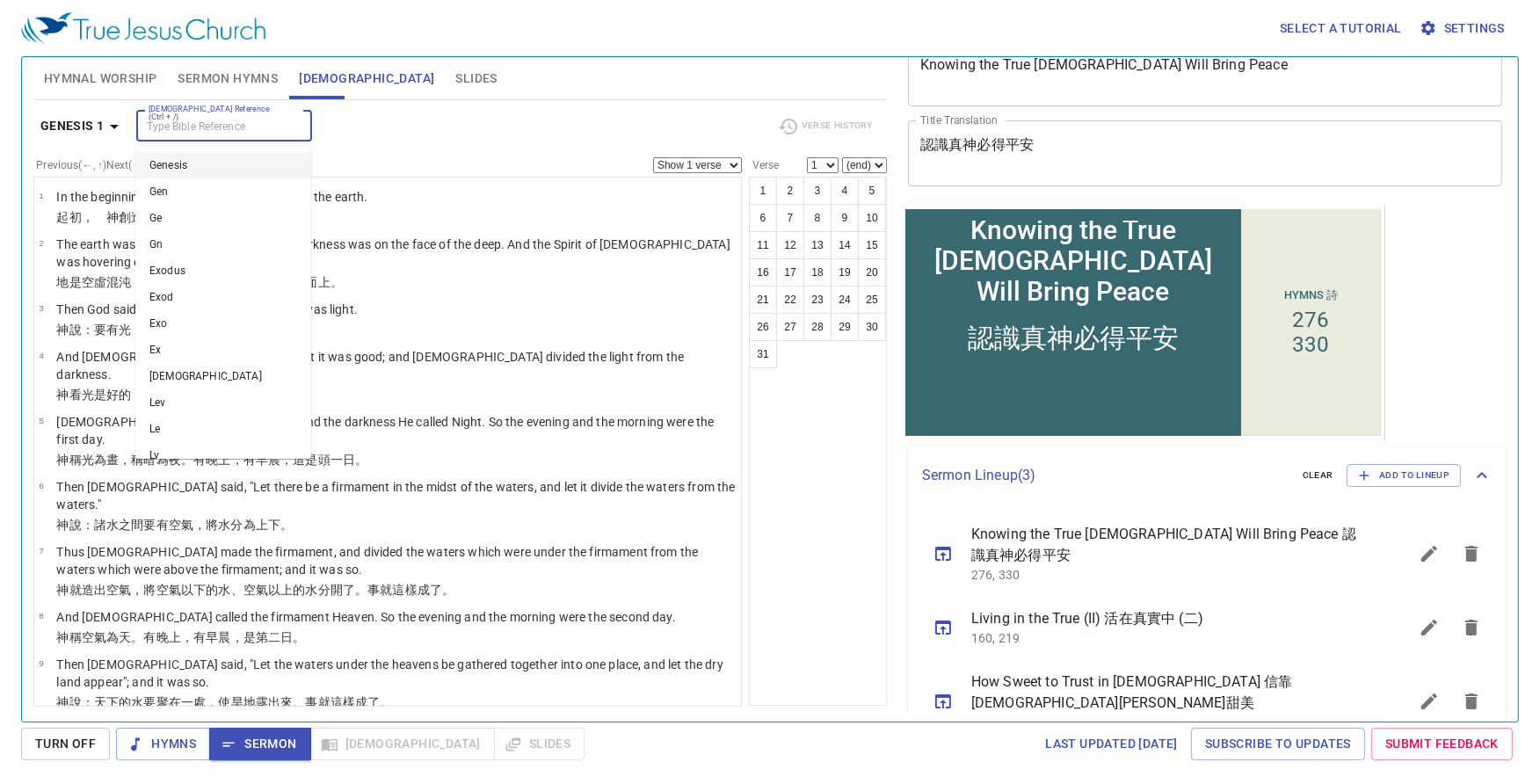
click at [202, 133] on input "[DEMOGRAPHIC_DATA] Reference (Ctrl + /)" at bounding box center [210, 126] width 136 height 21
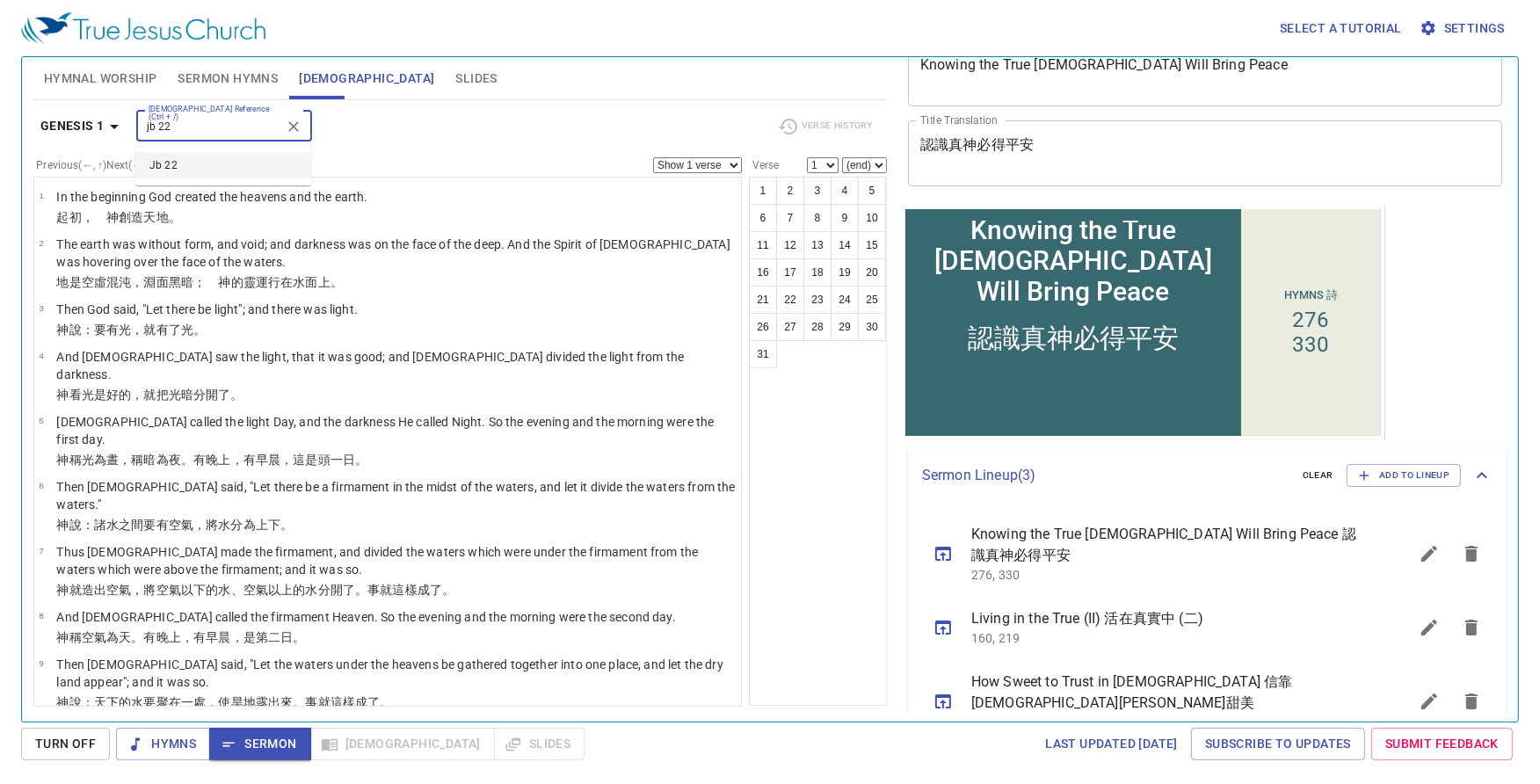
type input "jb 22"
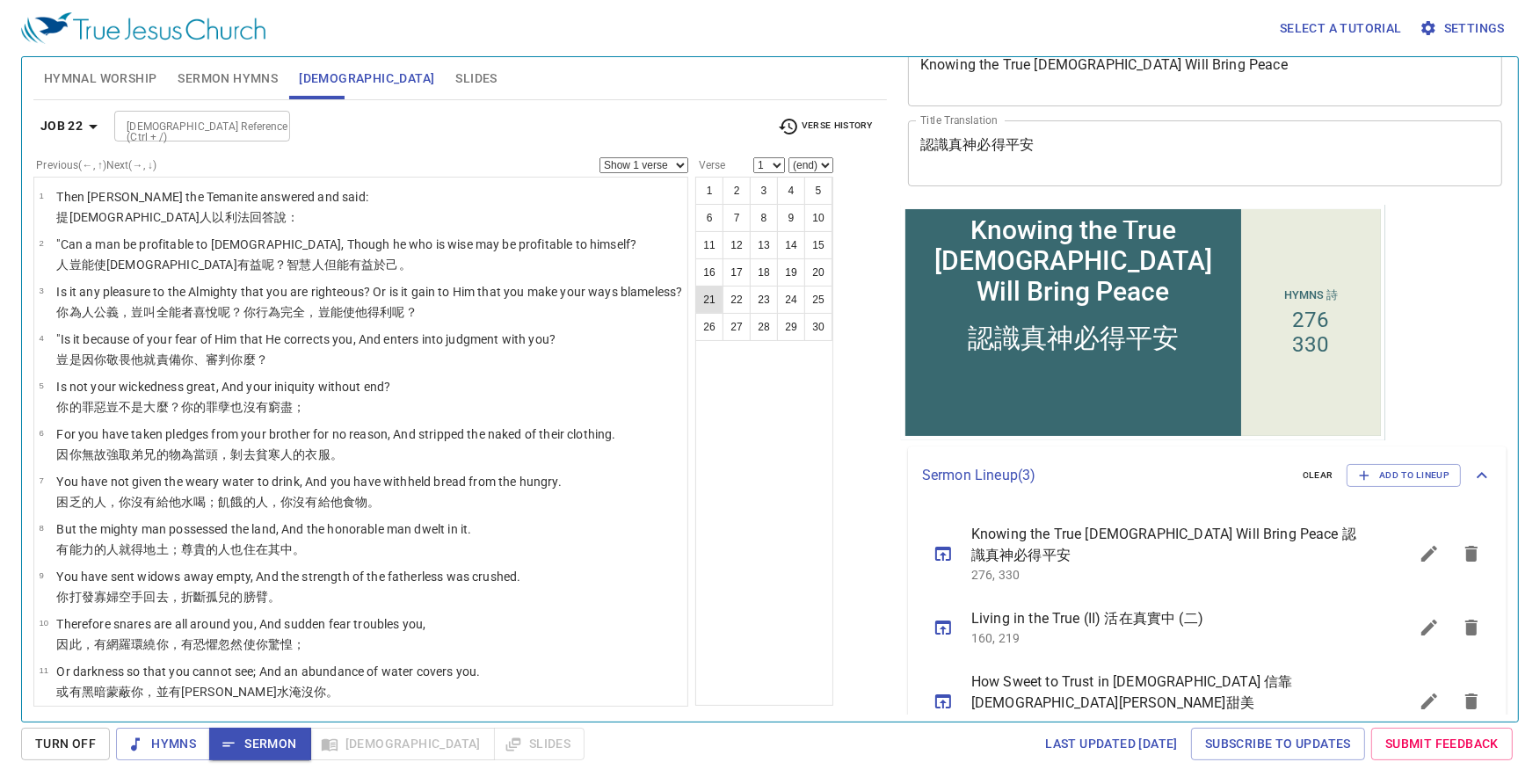
click at [720, 313] on button "21" at bounding box center [708, 299] width 28 height 28
select select "21"
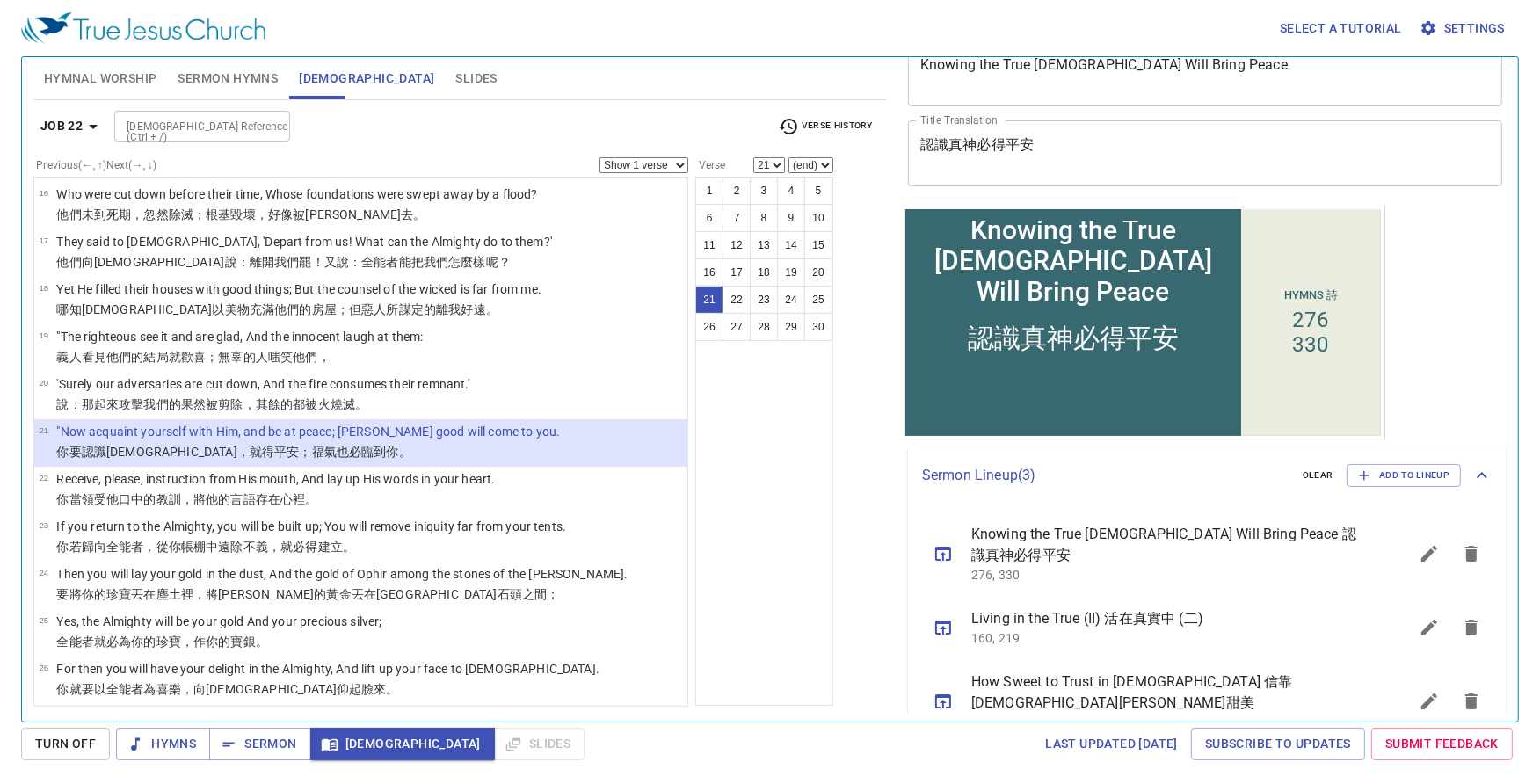
click at [142, 126] on input "[DEMOGRAPHIC_DATA] Reference (Ctrl + /)" at bounding box center [187, 126] width 136 height 21
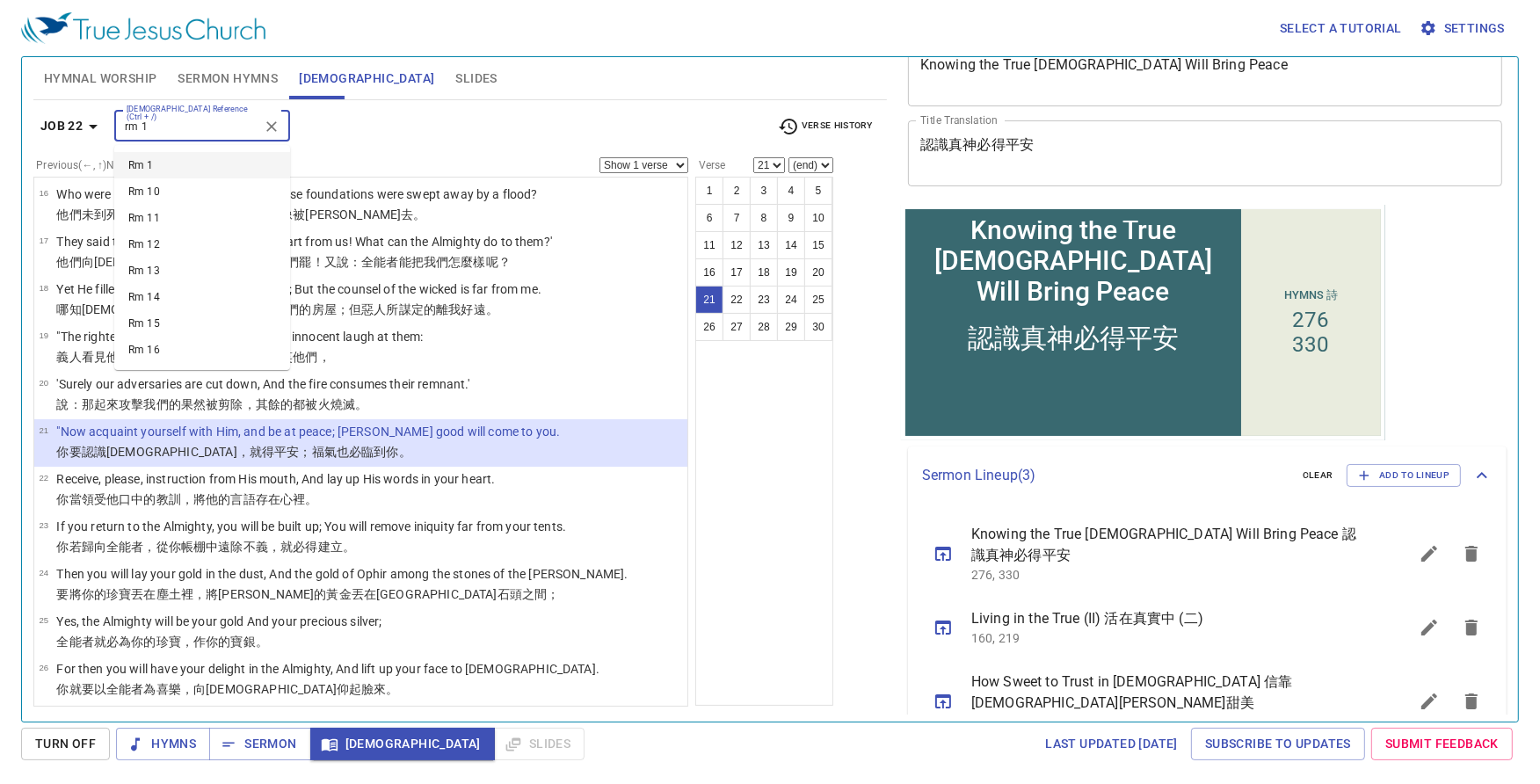
type input "rm 1"
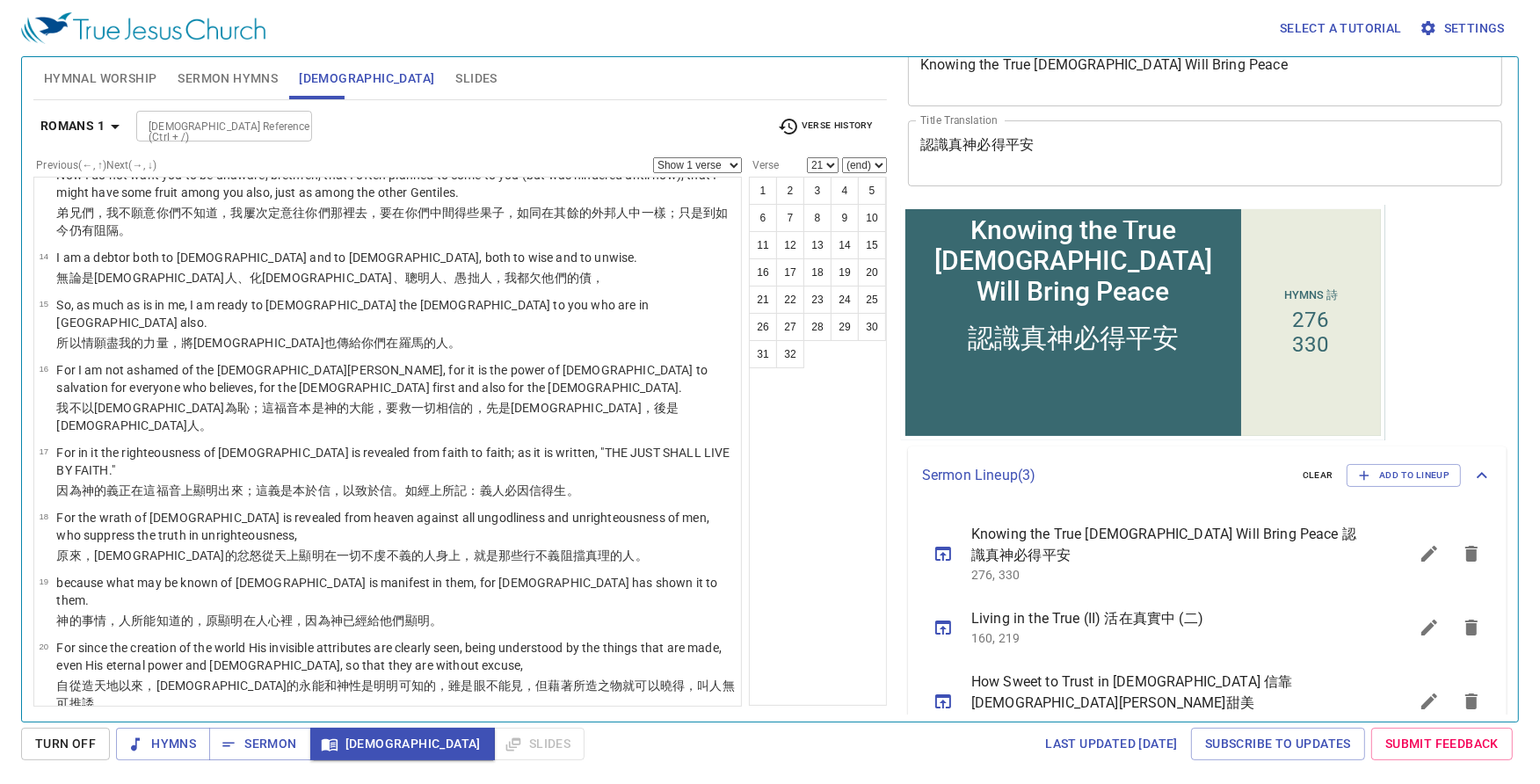
scroll to position [0, 0]
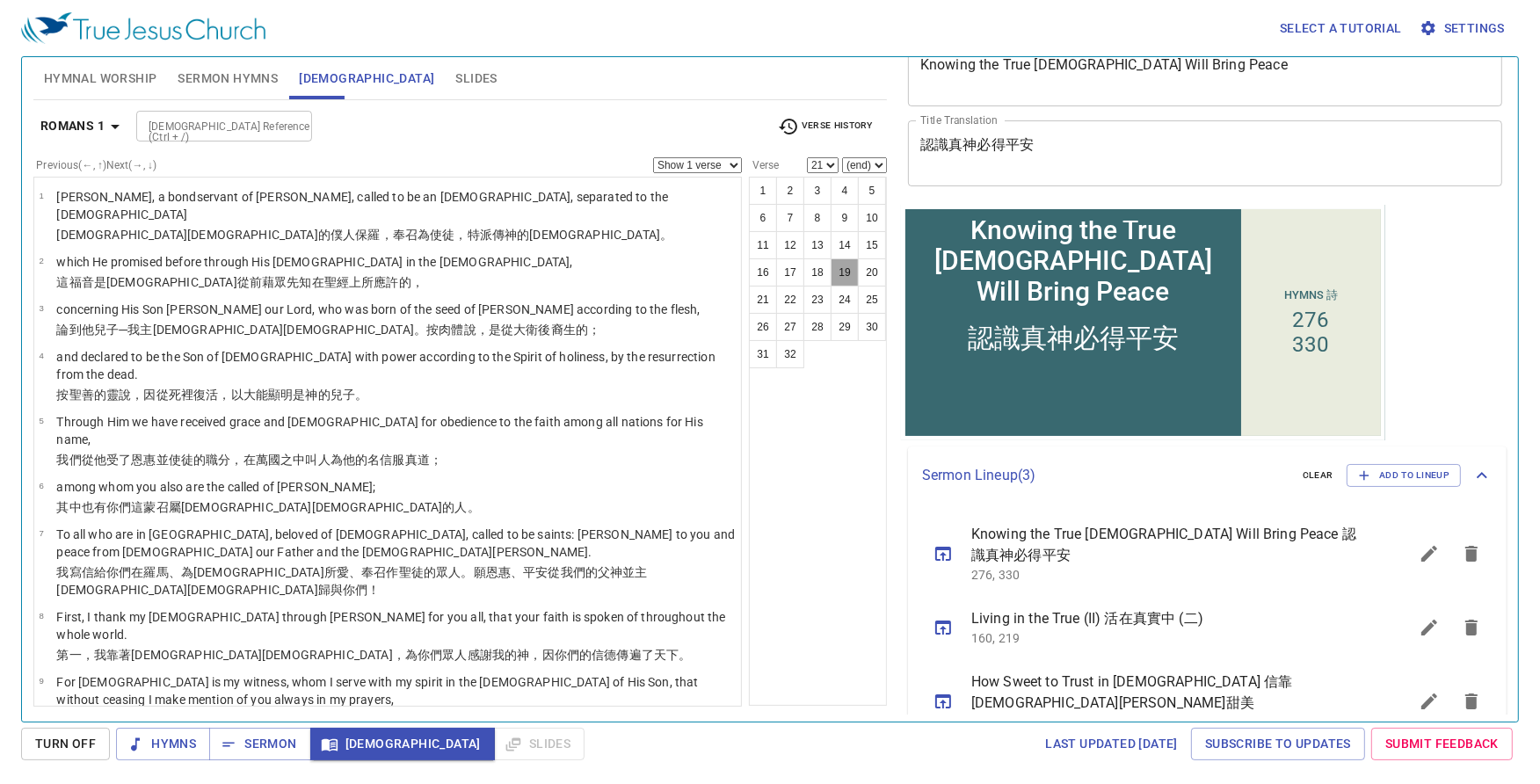
click at [831, 286] on button "19" at bounding box center [844, 272] width 28 height 28
select select "19"
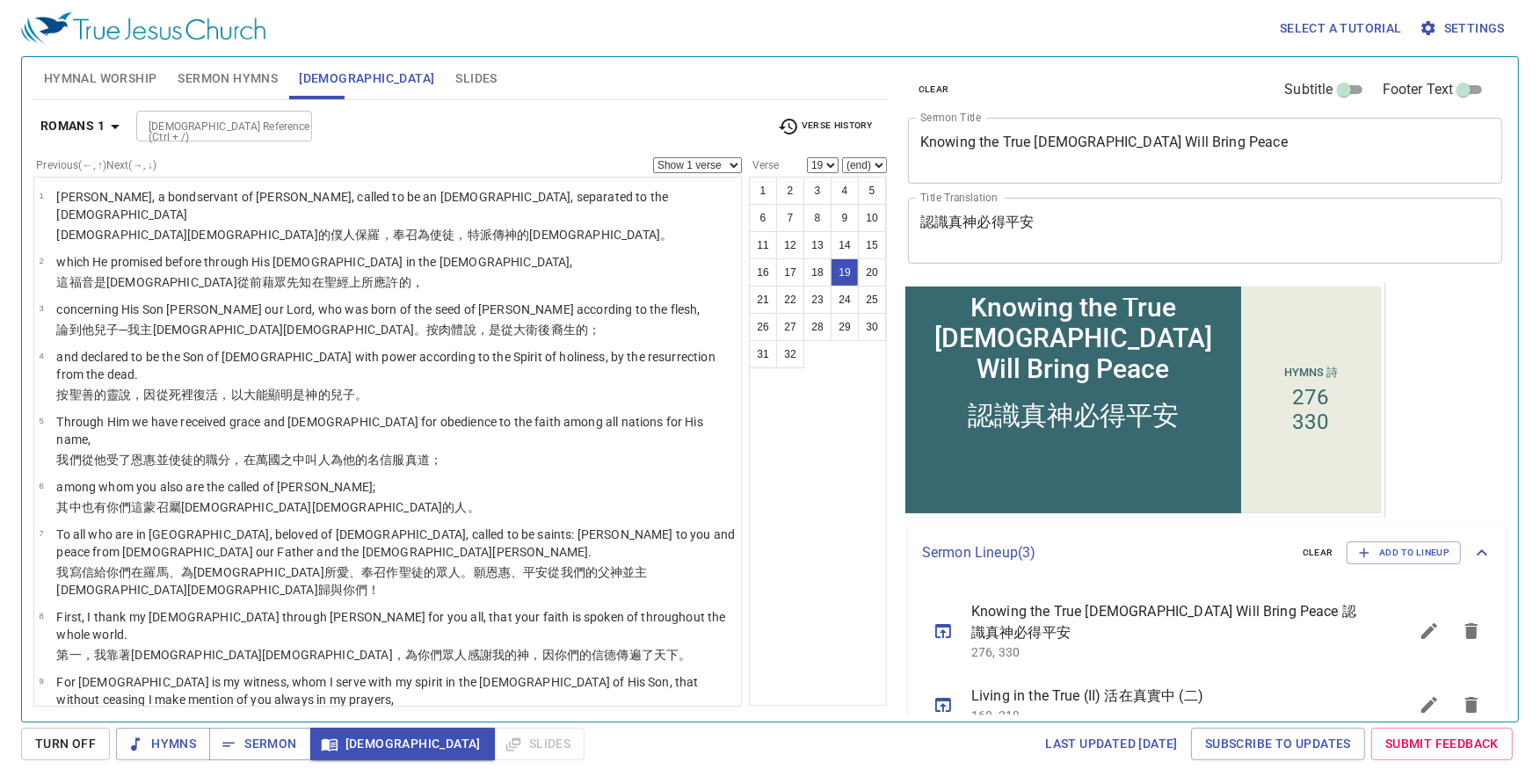
scroll to position [77, 0]
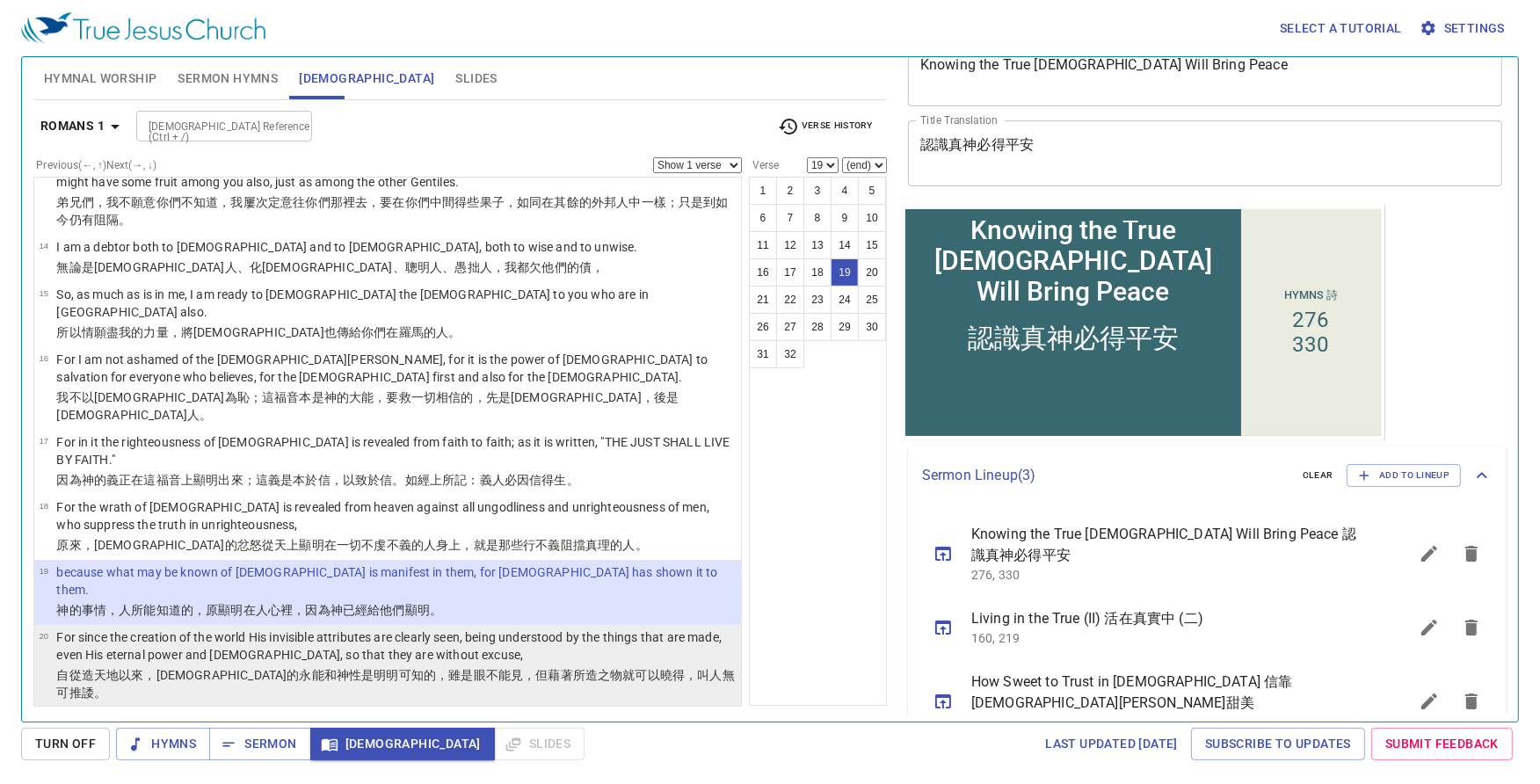
click at [559, 628] on p "For since the creation of the world His invisible attributes are clearly seen, …" at bounding box center [396, 645] width 680 height 35
select select "20"
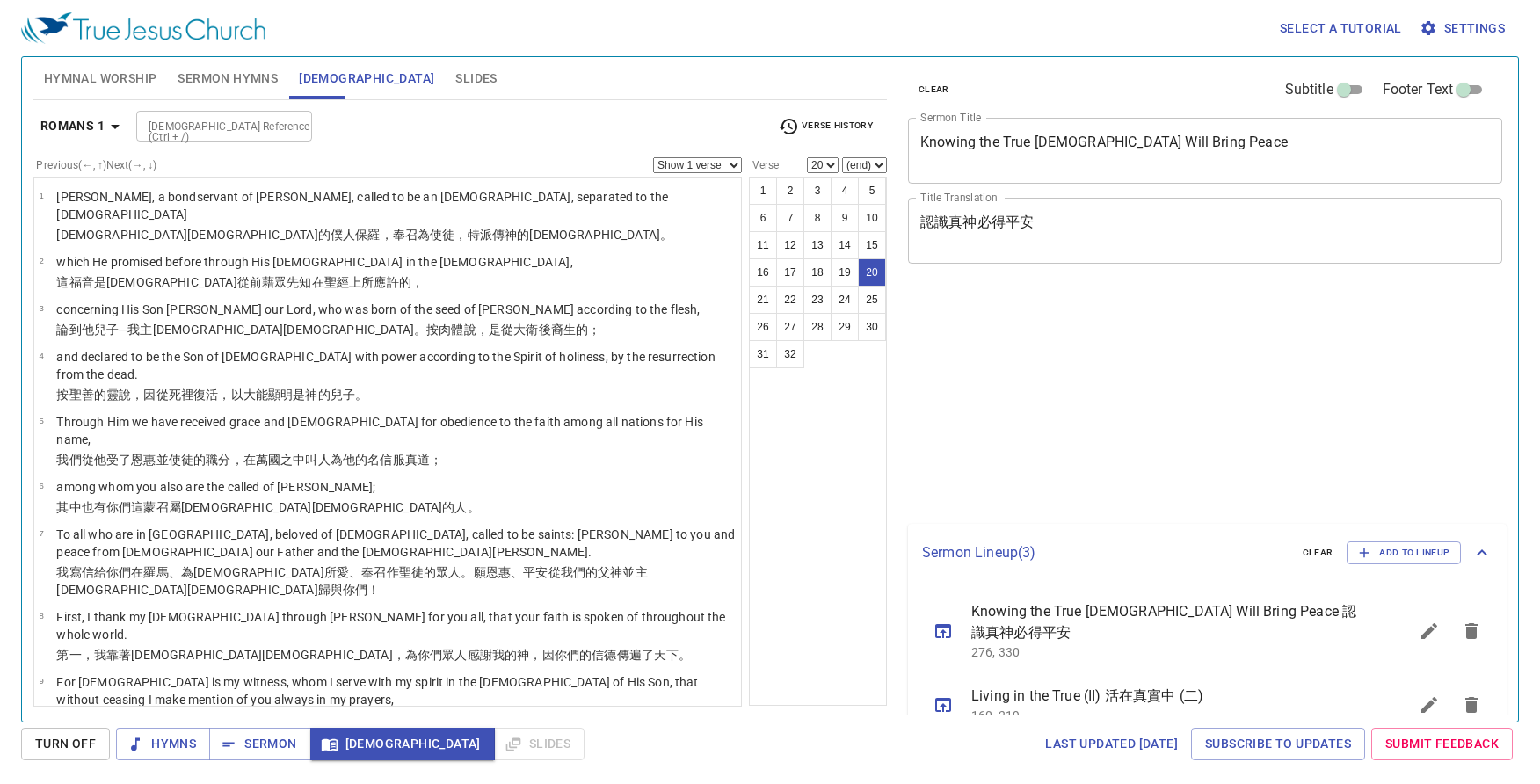
select select "20"
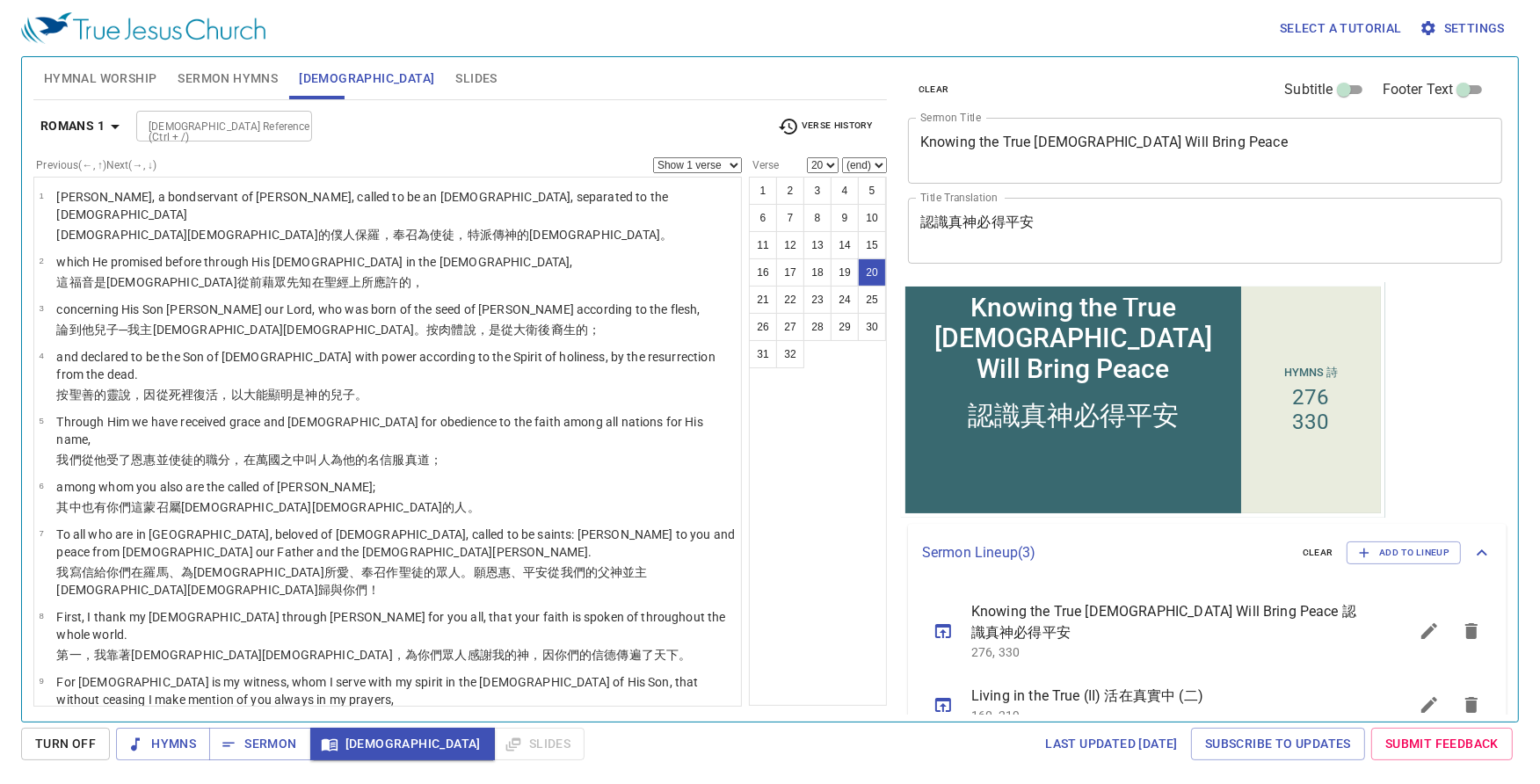
scroll to position [77, 0]
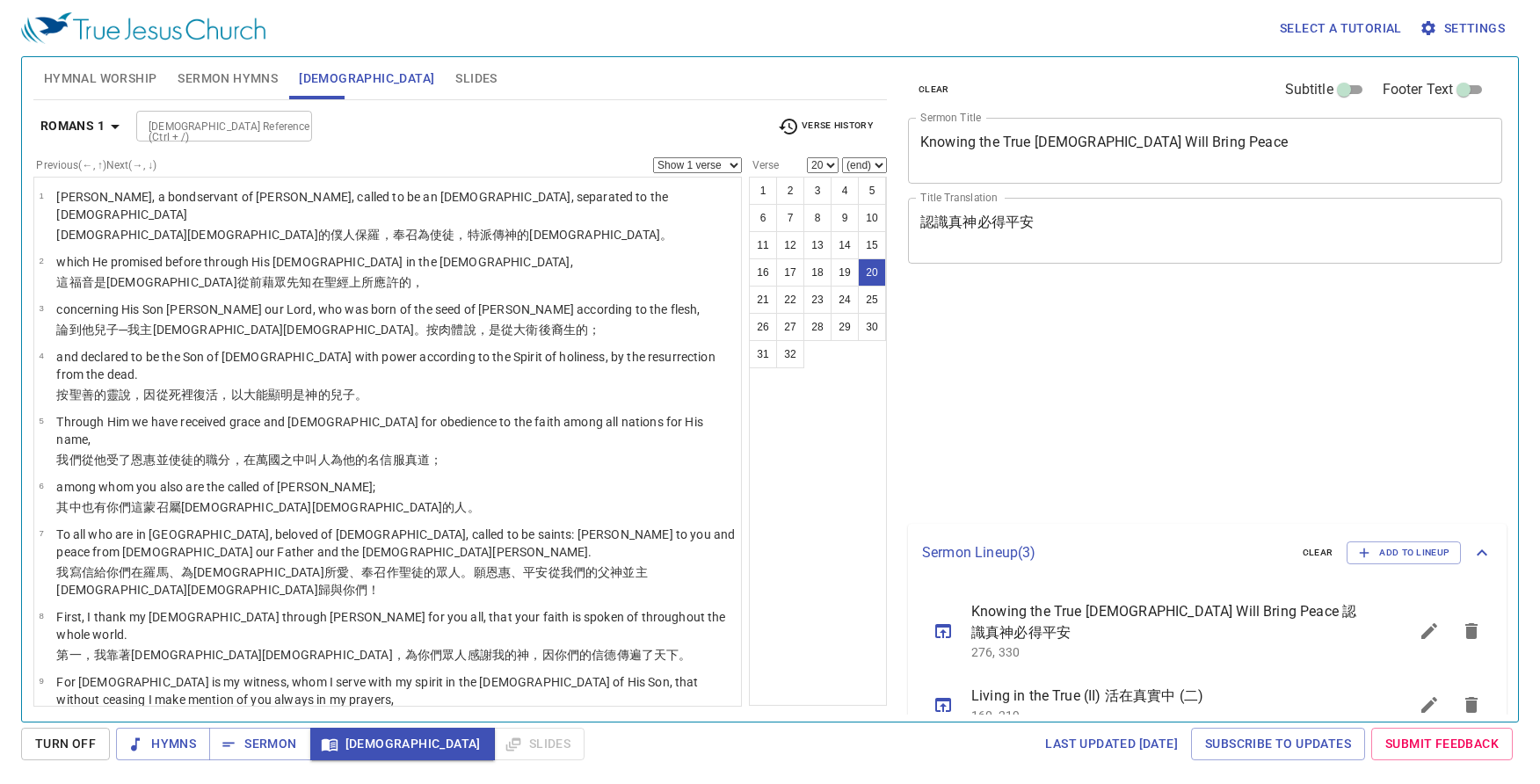
select select "20"
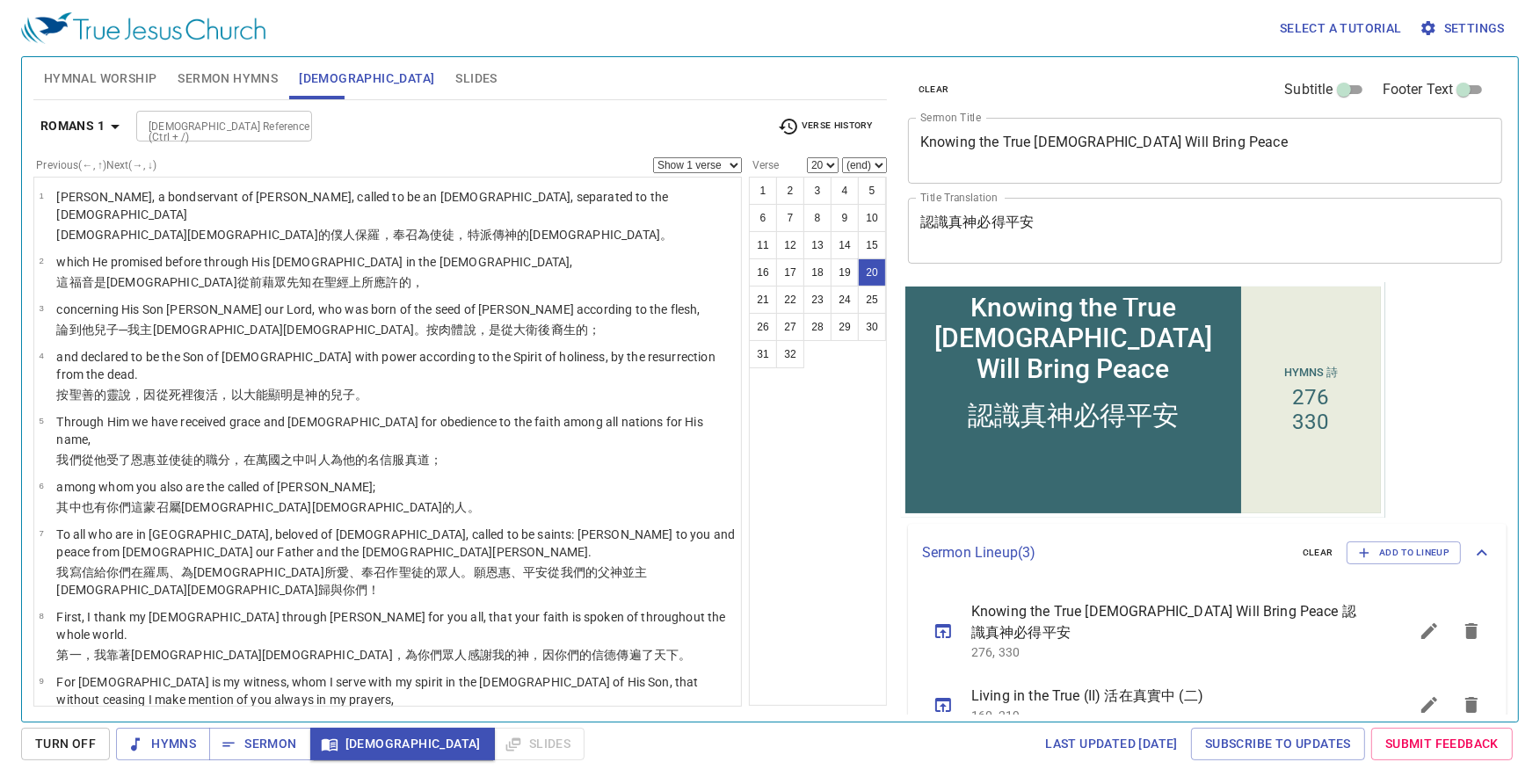
scroll to position [77, 0]
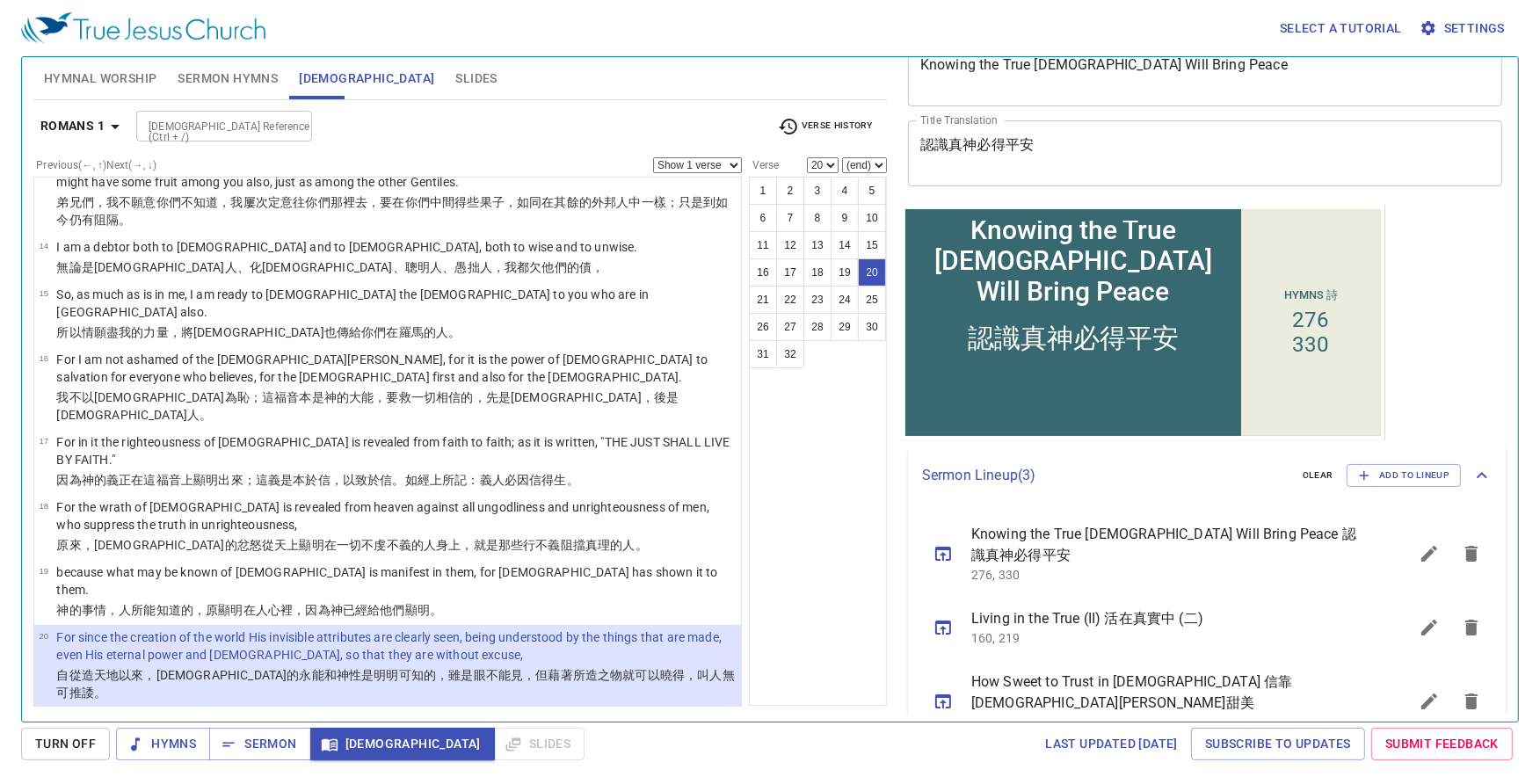
click at [282, 136] on div at bounding box center [293, 126] width 23 height 24
type input "acts 17"
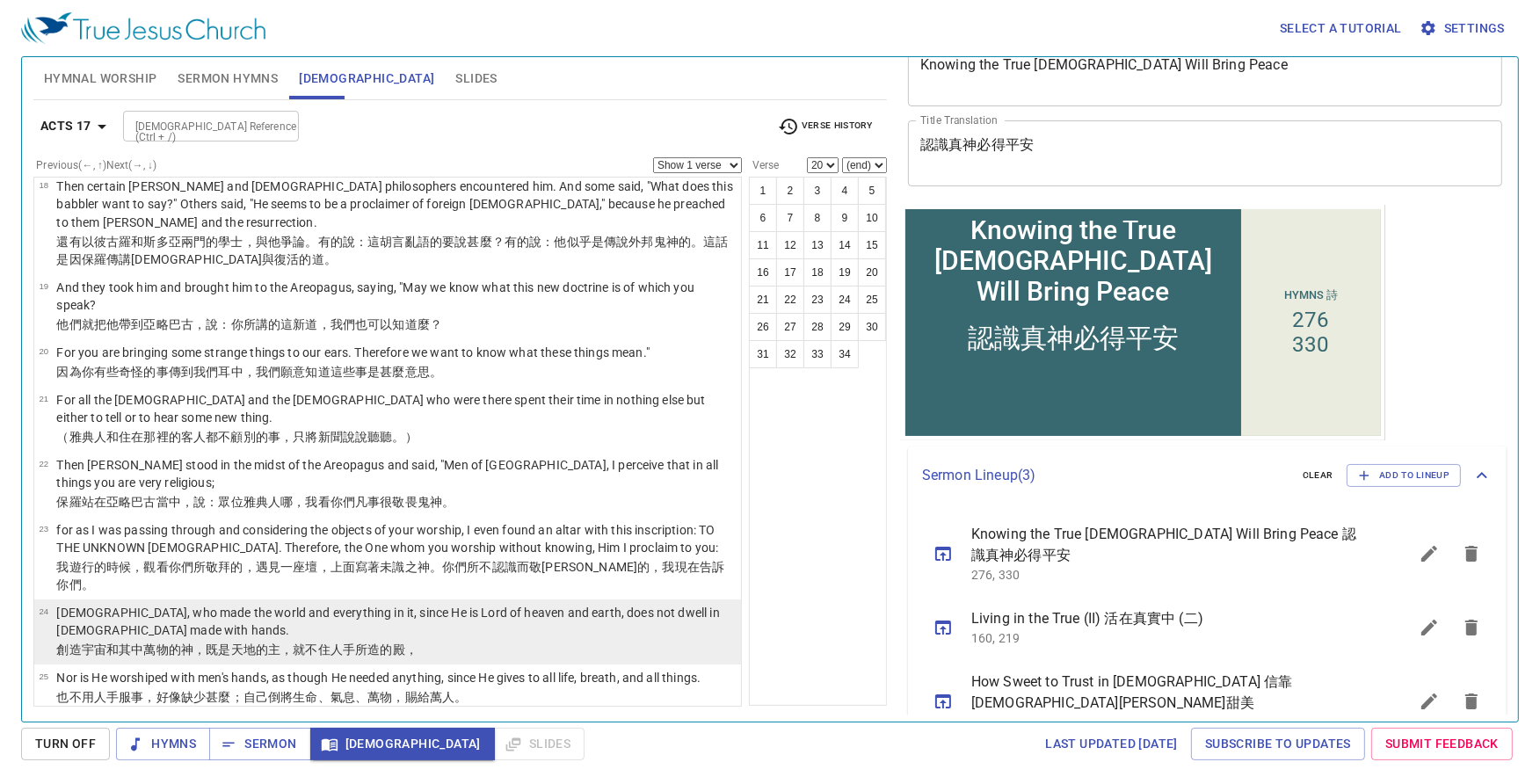
scroll to position [1173, 0]
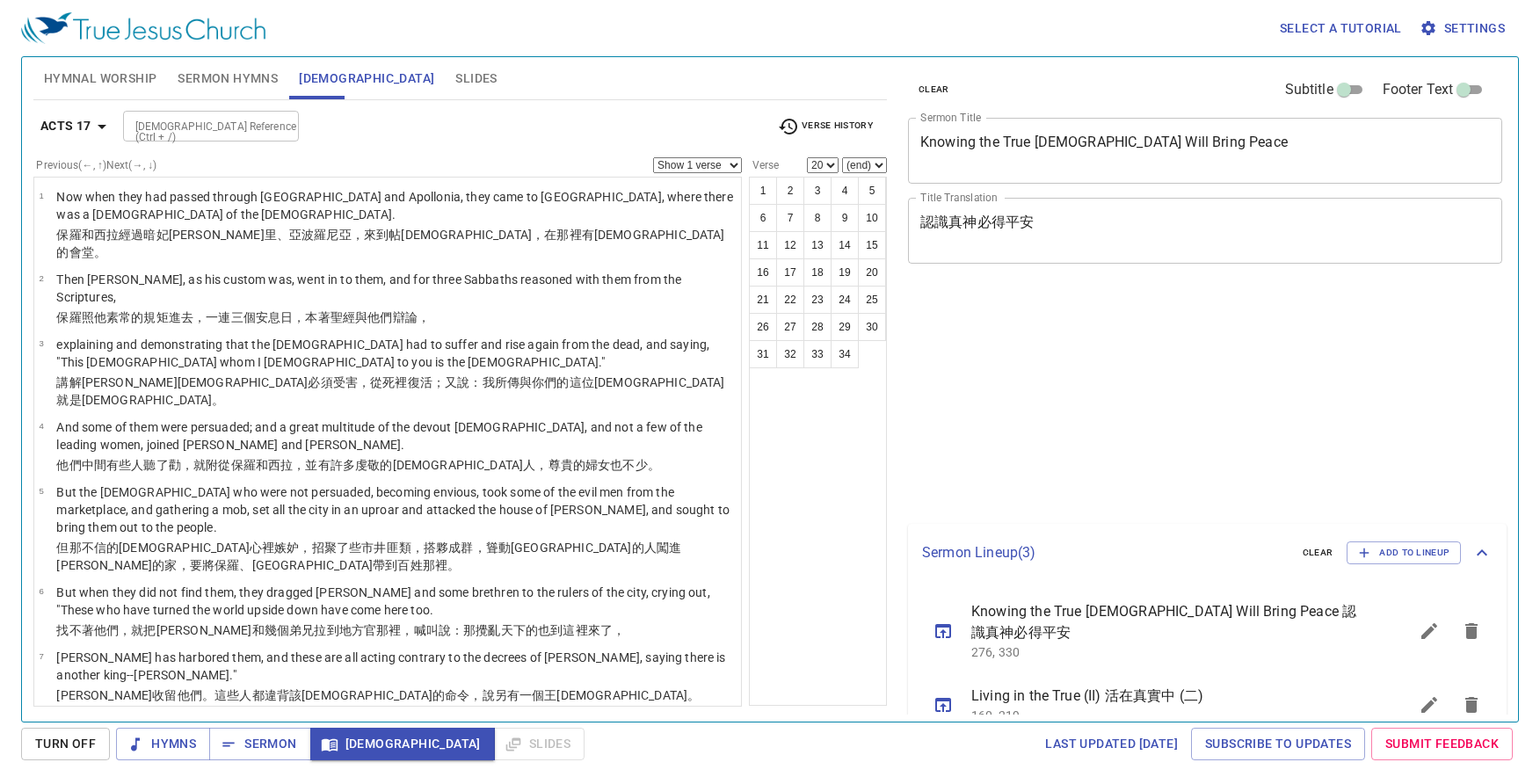
select select "20"
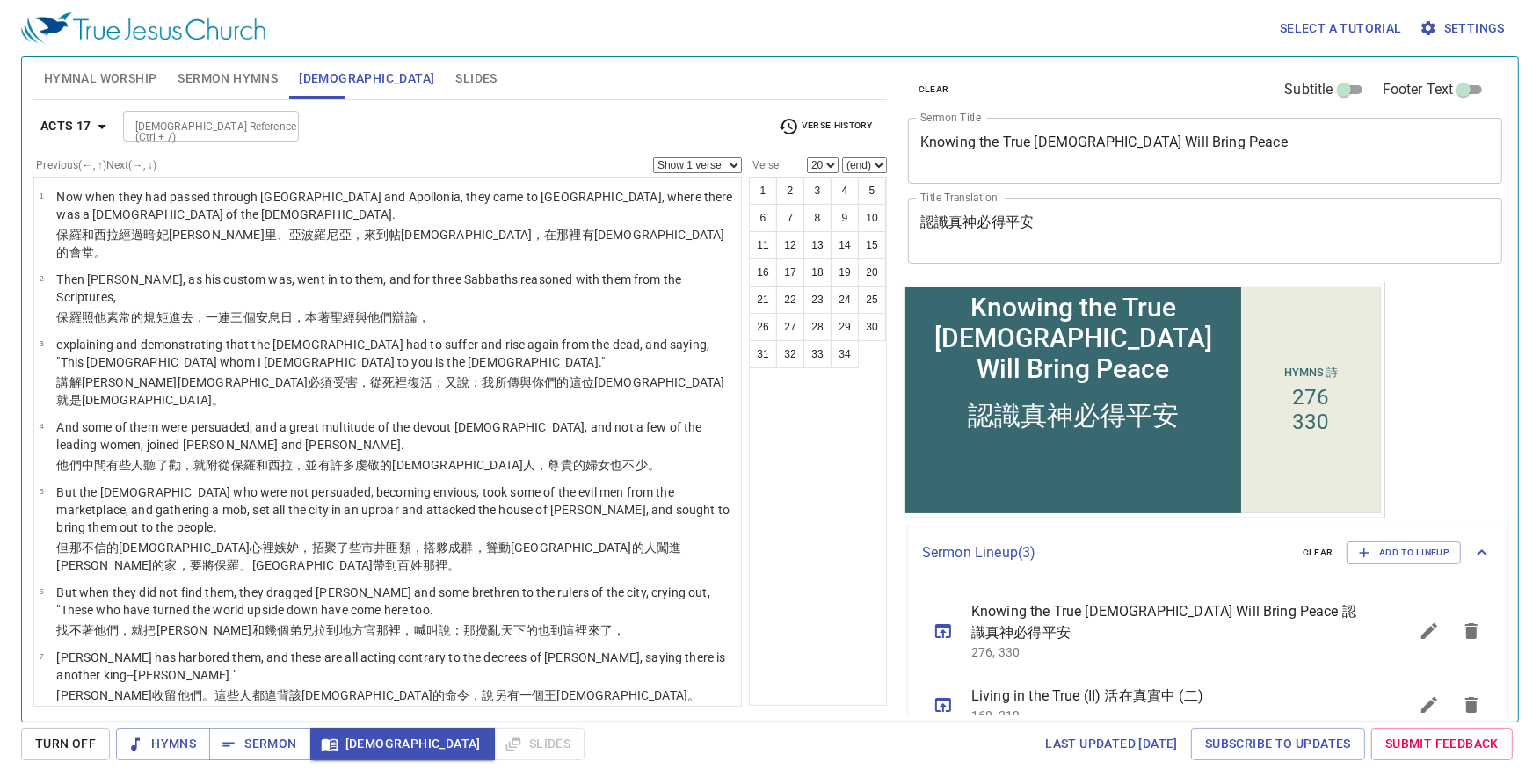
scroll to position [77, 0]
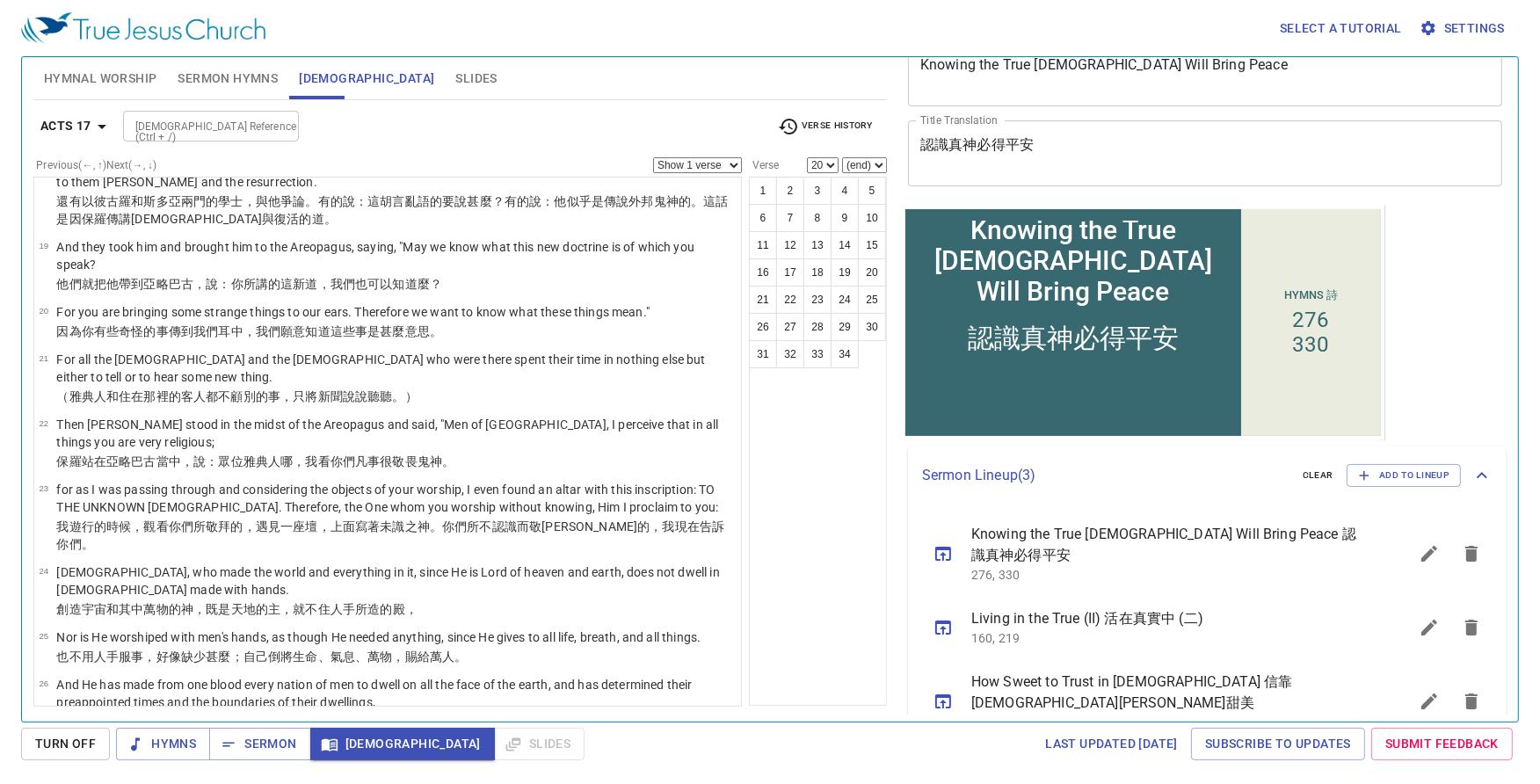
click at [867, 550] on div "1 2 3 4 5 6 7 8 9 10 11 12 13 14 15 16 17 18 19 20 21 22 23 24 25 26 27 28 29 3…" at bounding box center [817, 440] width 138 height 529
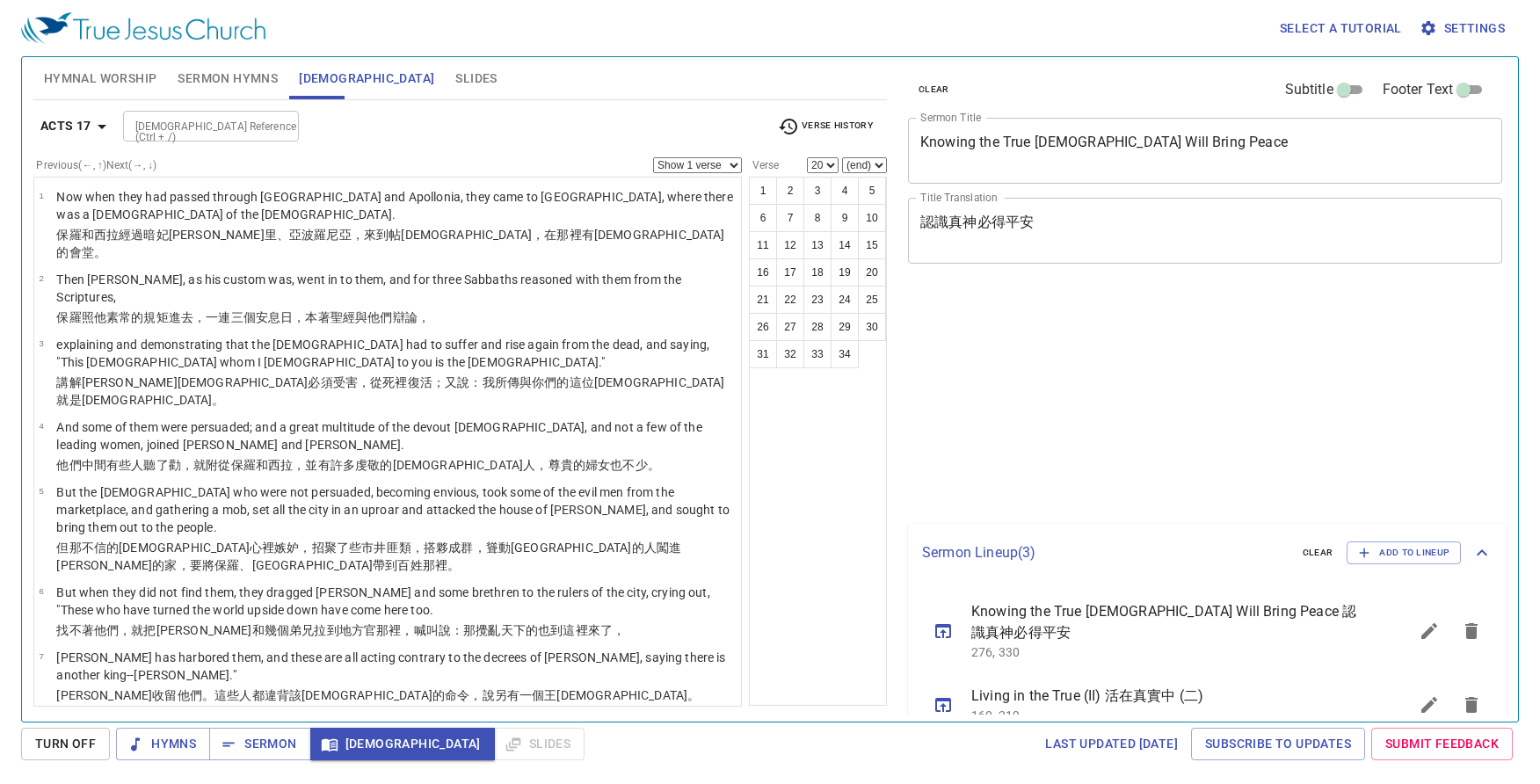
select select "20"
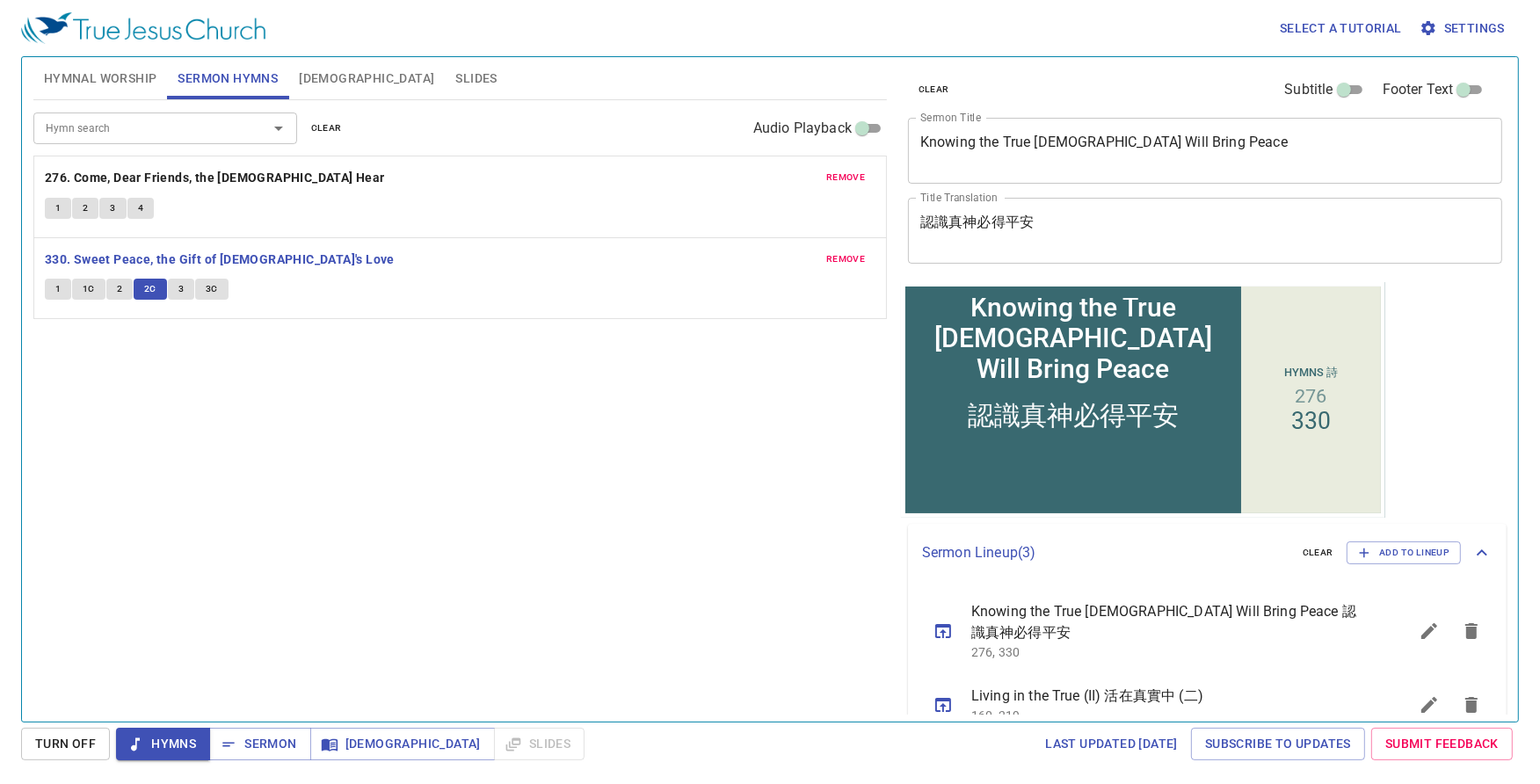
click at [181, 292] on span "3" at bounding box center [181, 289] width 5 height 16
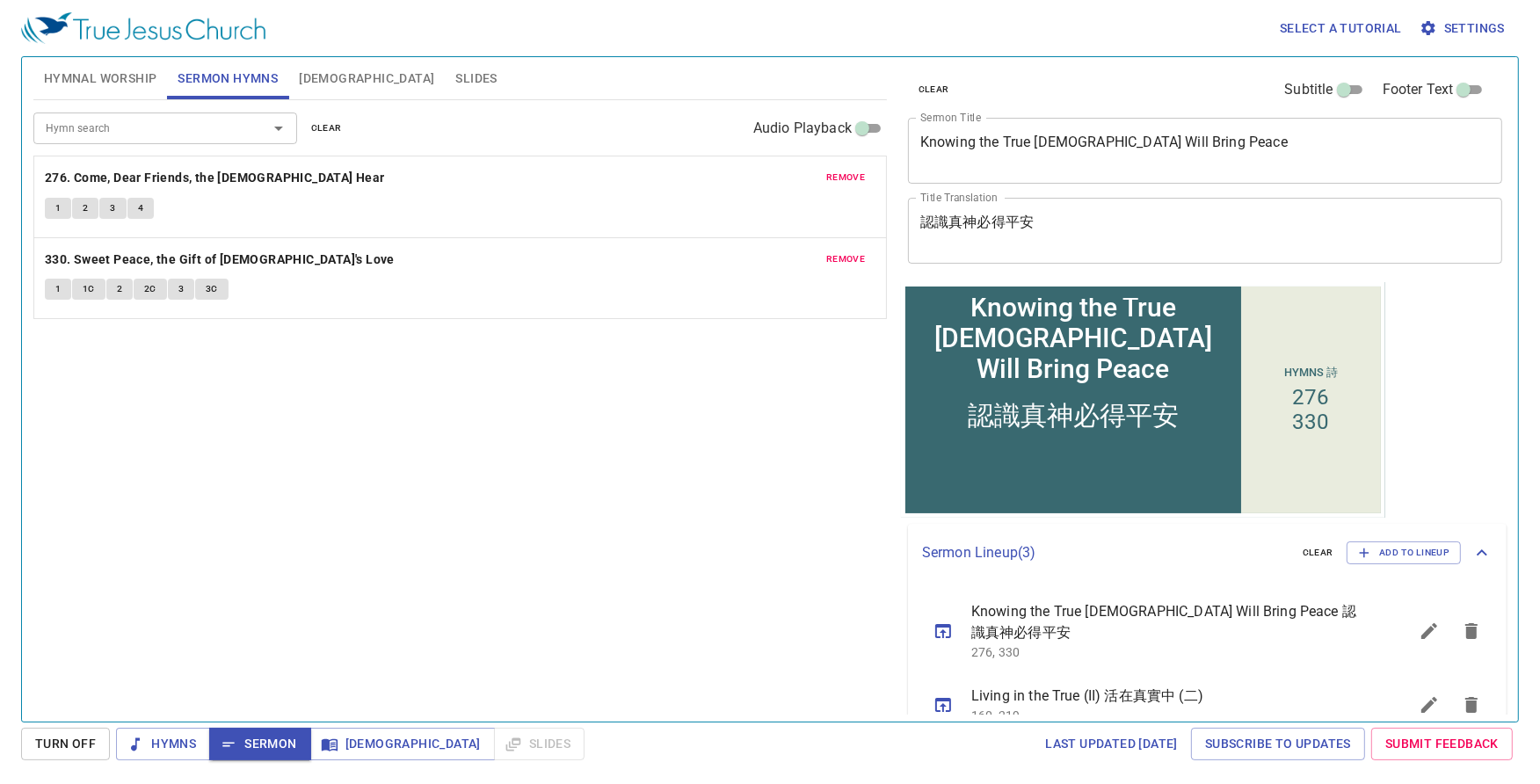
scroll to position [77, 0]
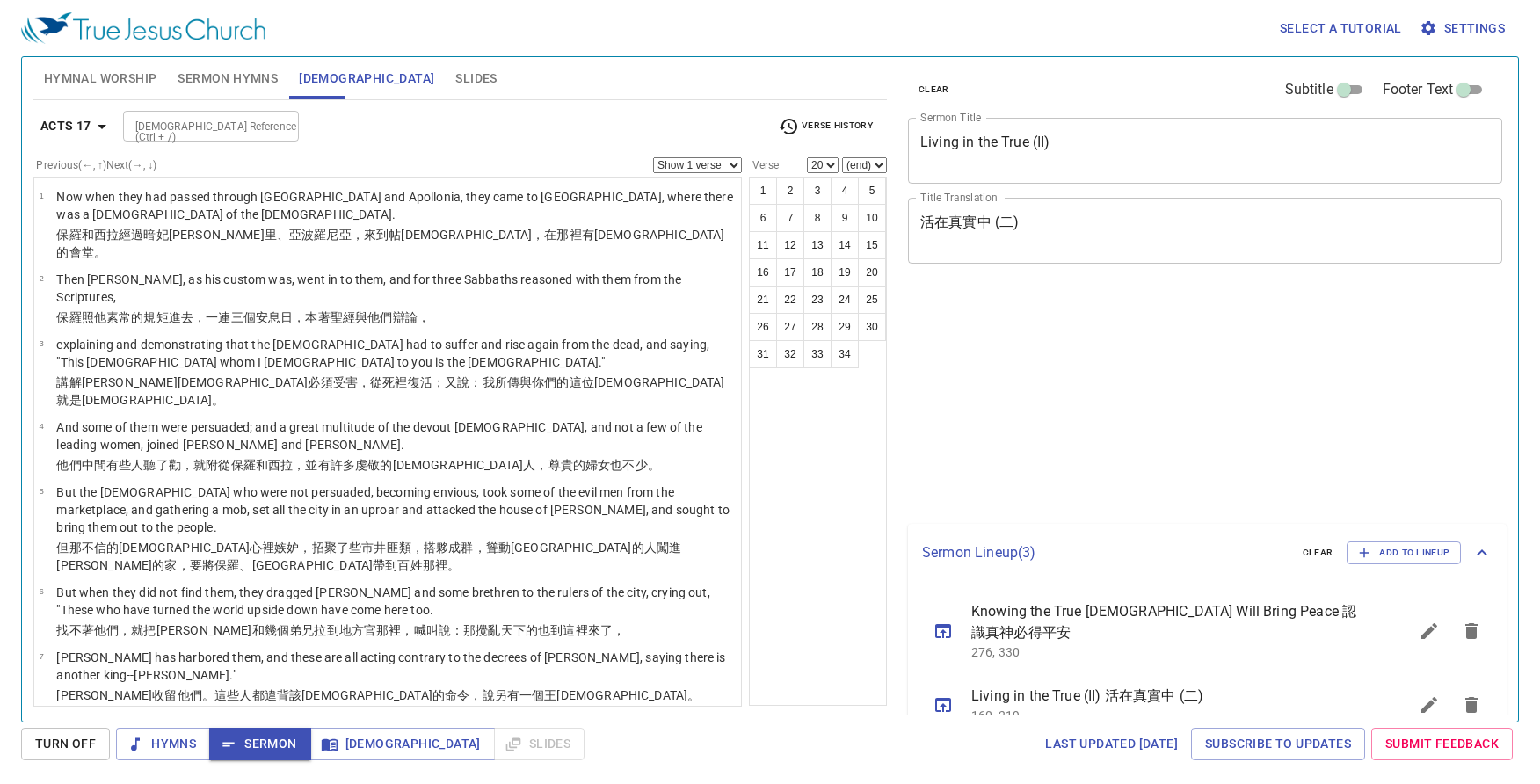
select select "20"
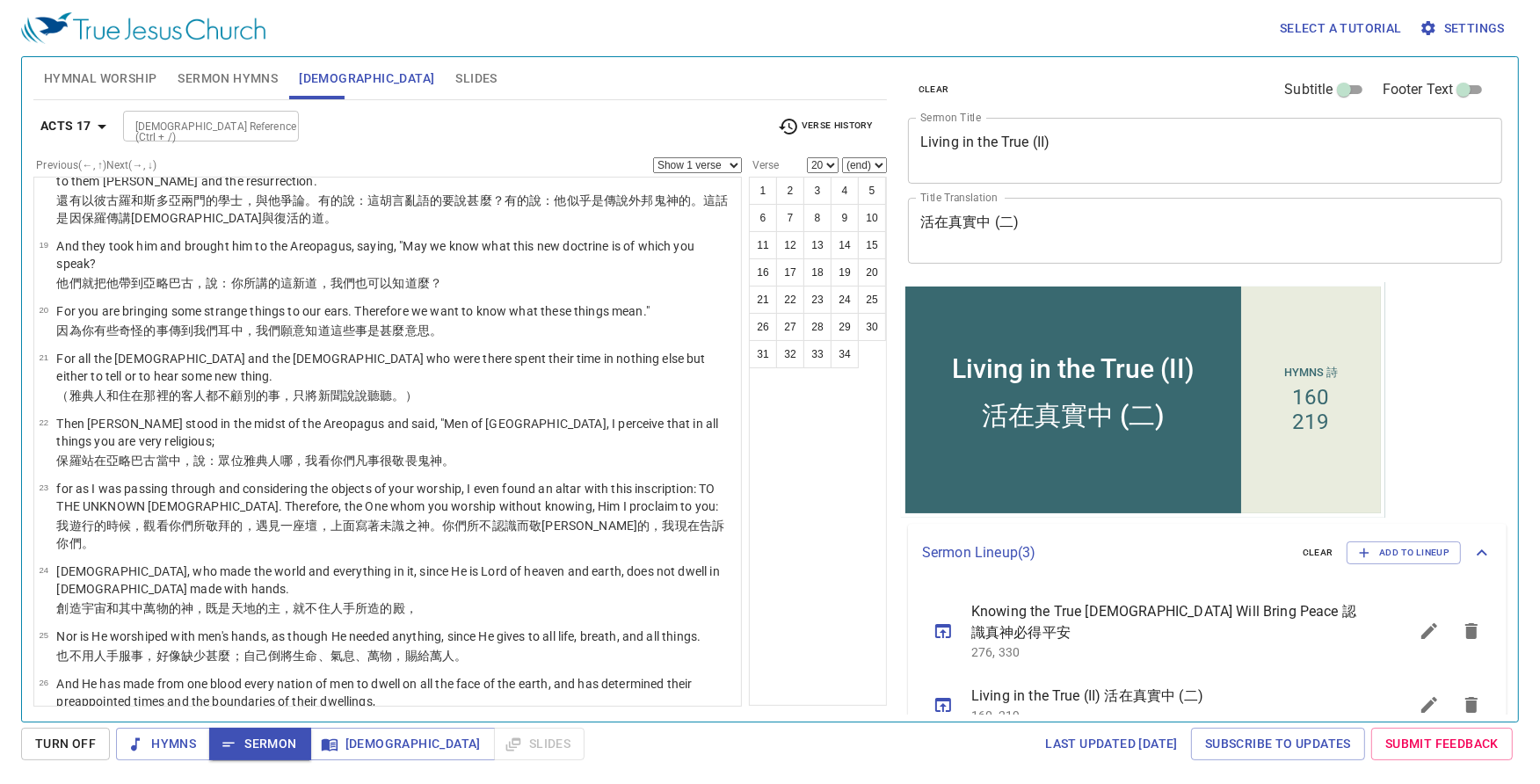
scroll to position [77, 0]
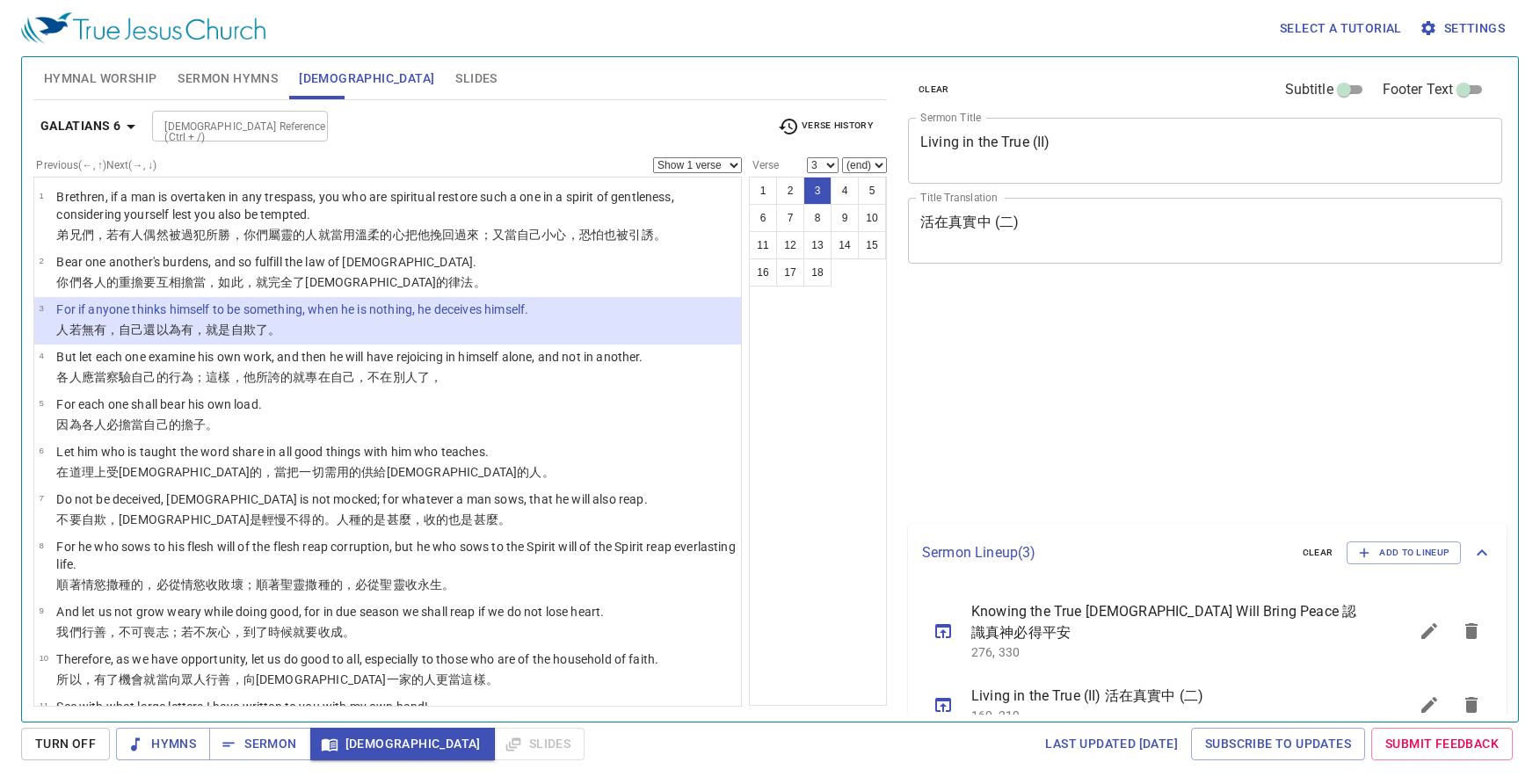
select select "3"
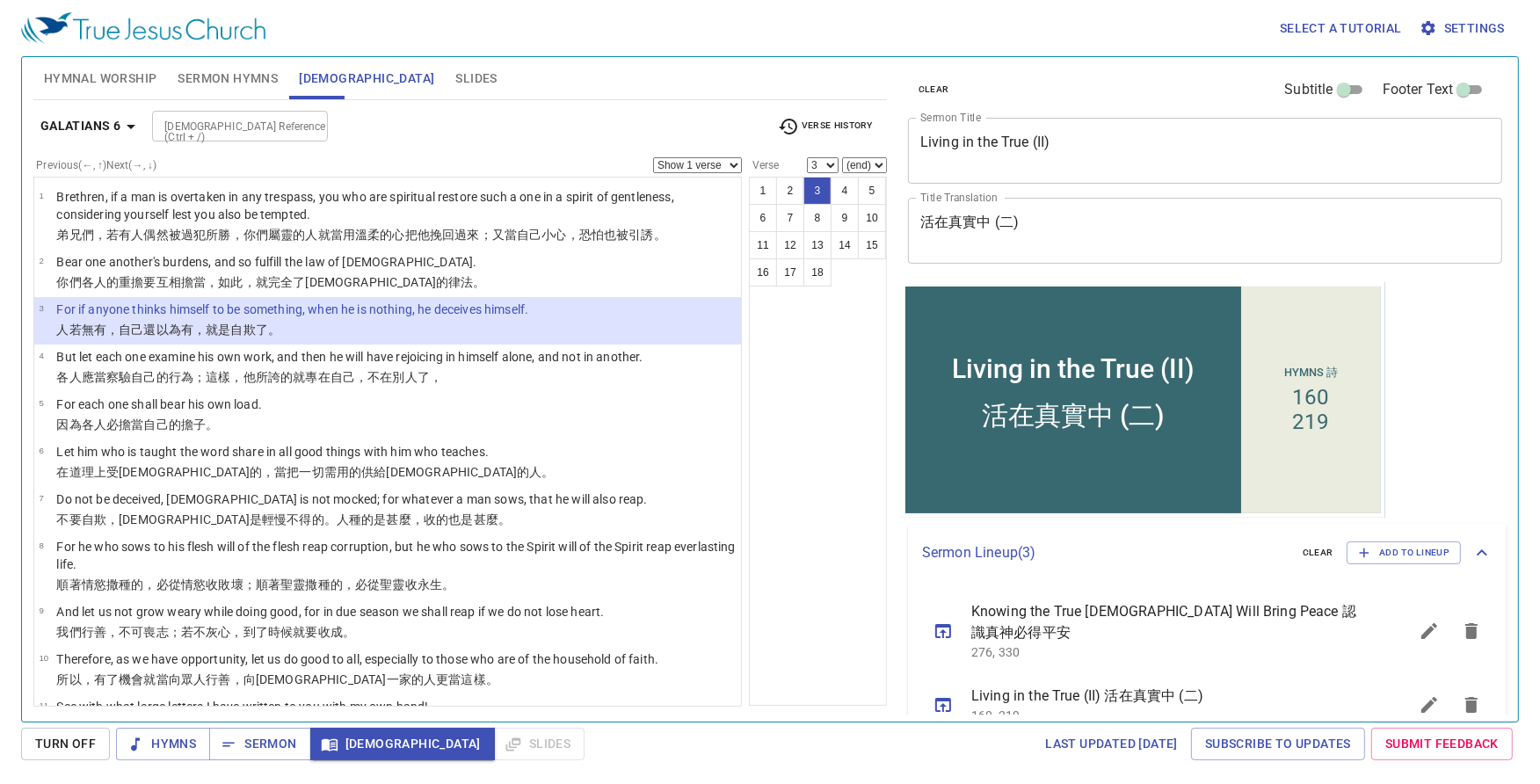
scroll to position [77, 0]
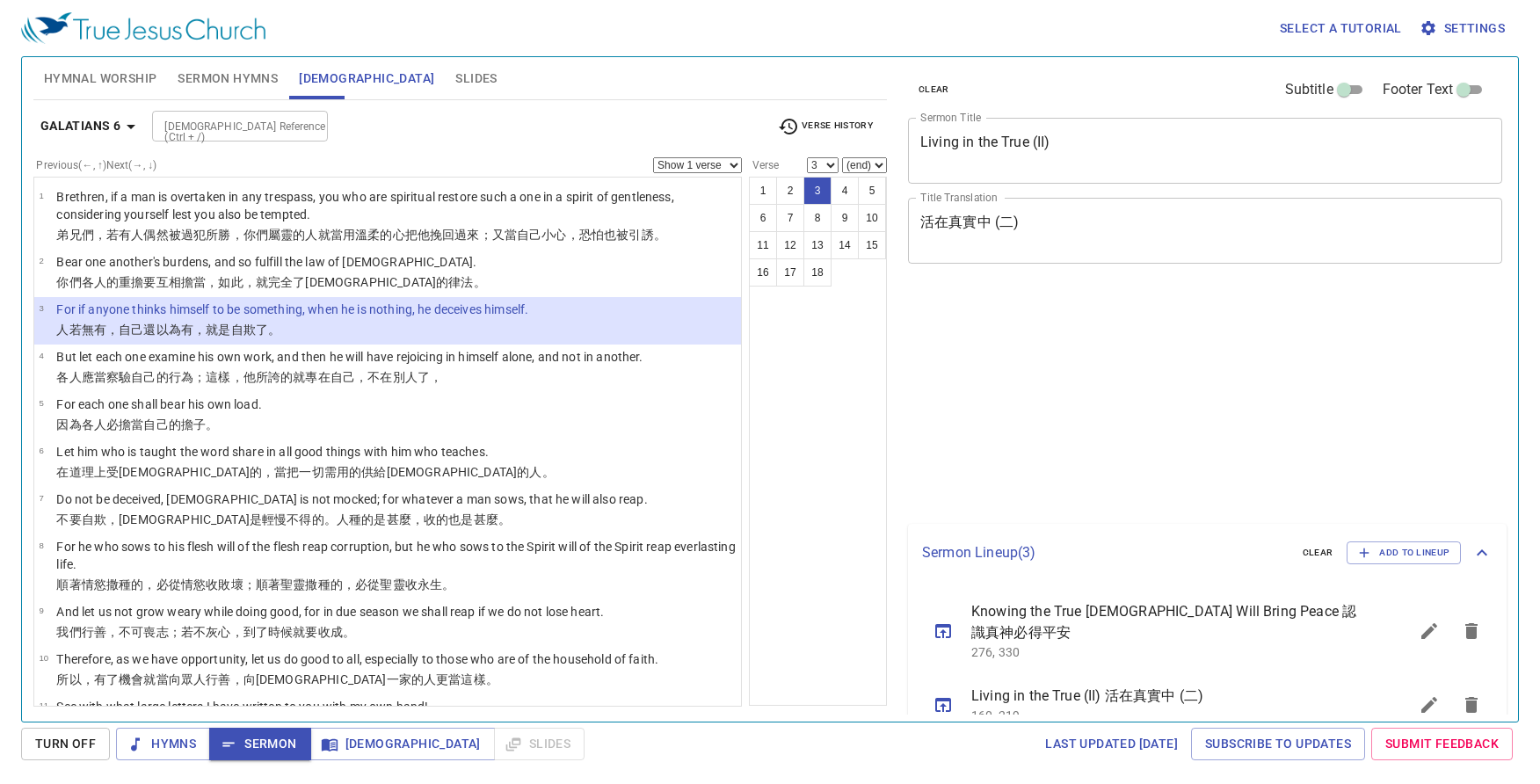
select select "3"
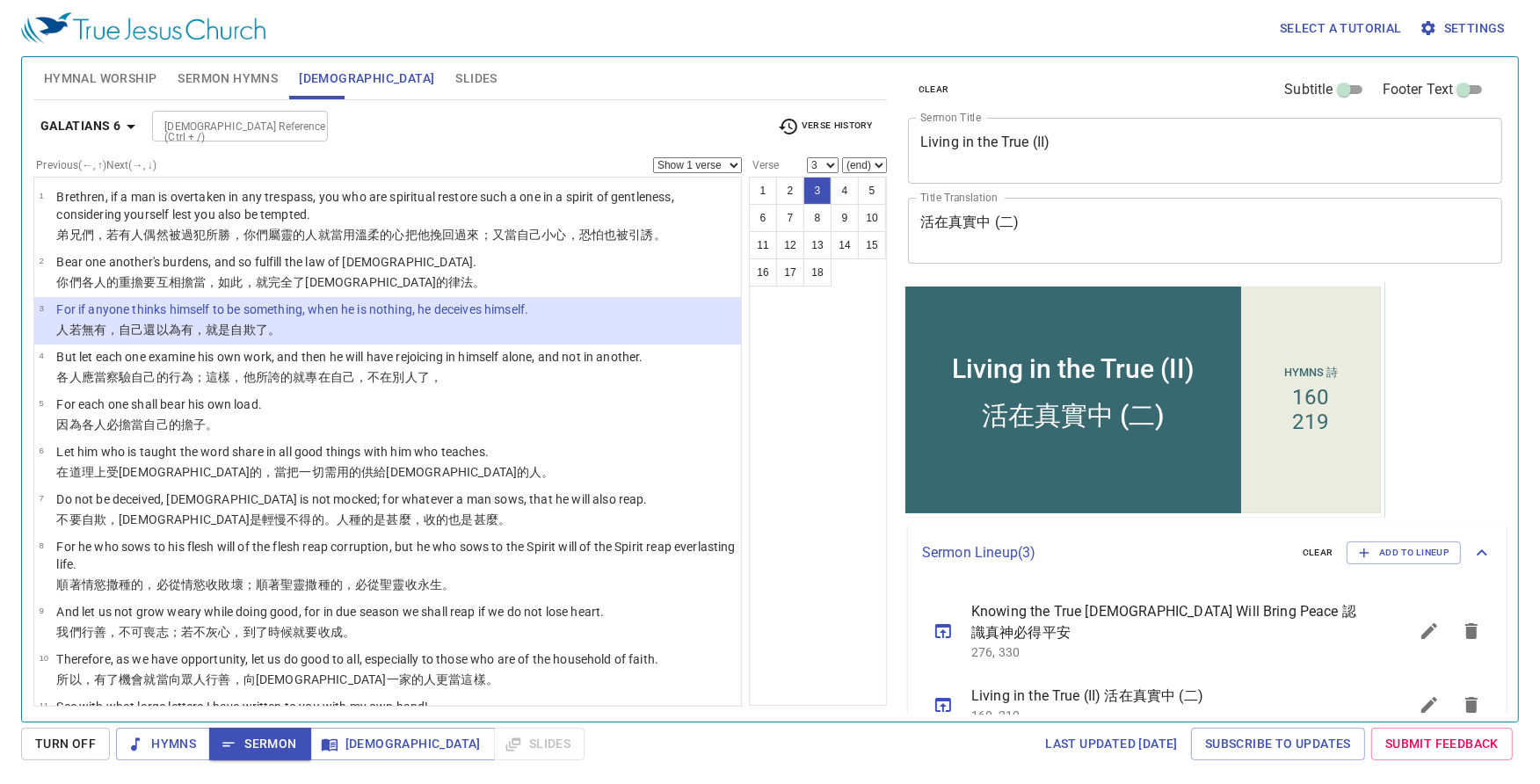
scroll to position [77, 0]
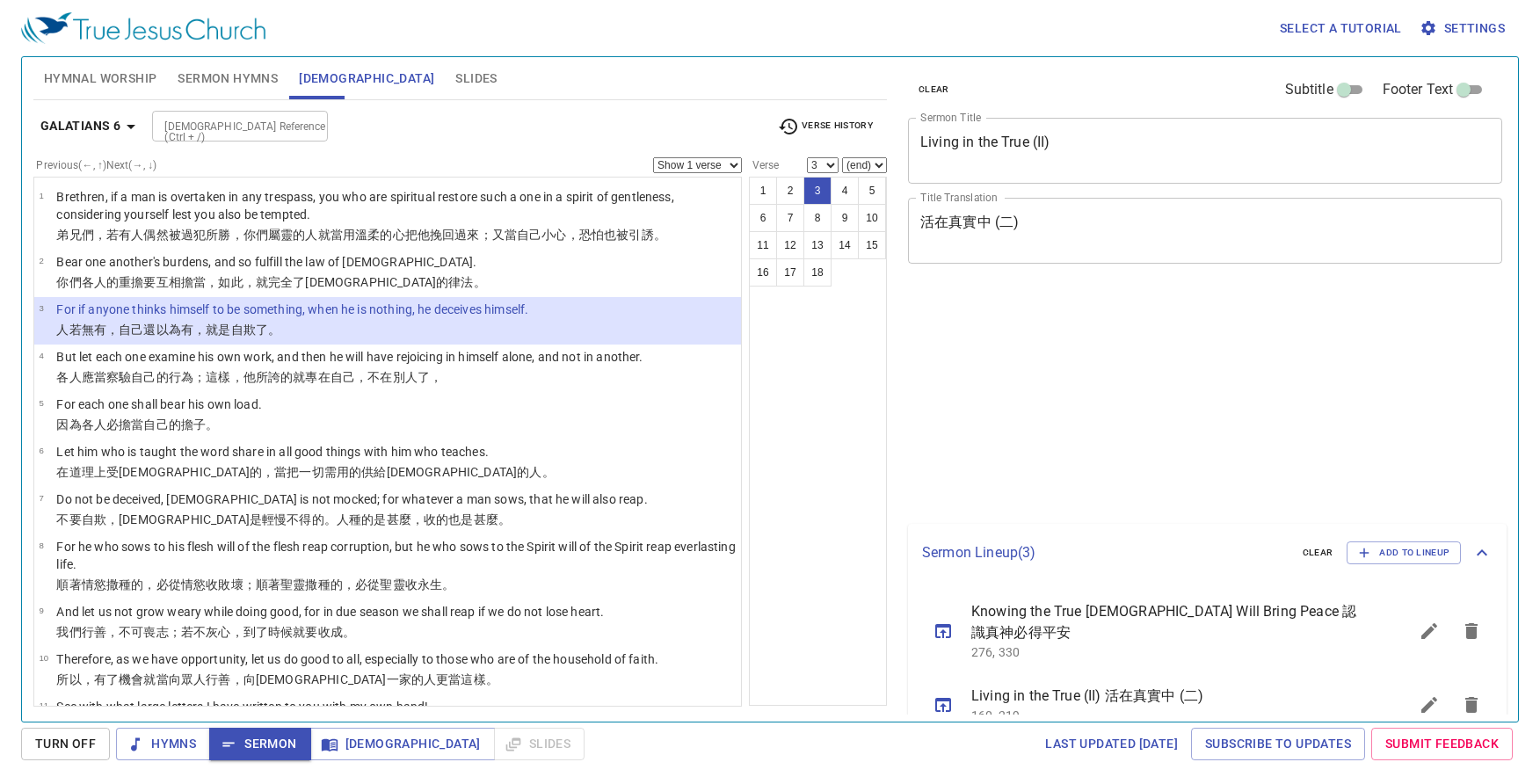
select select "3"
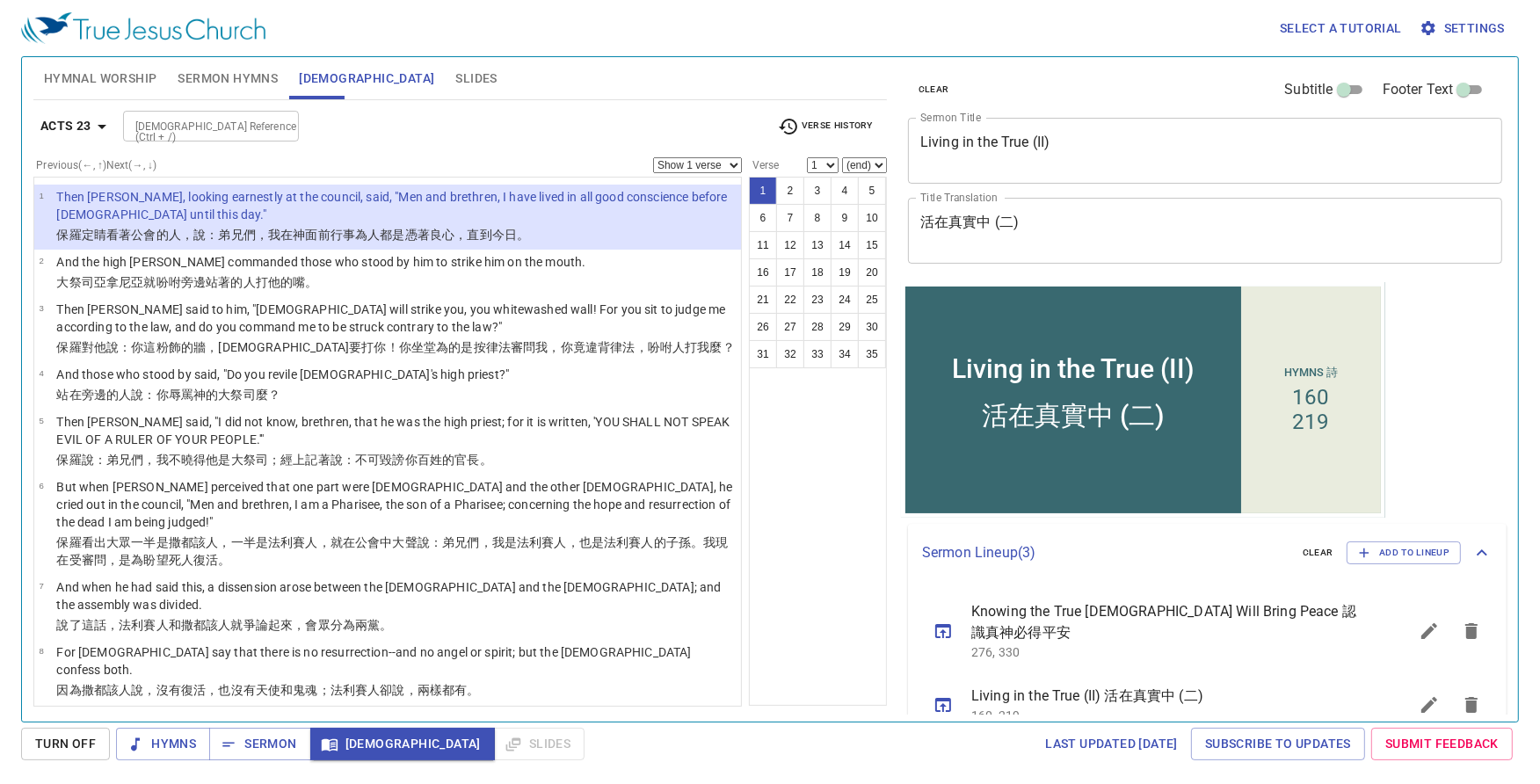
click at [809, 524] on div "1 2 3 4 5 6 7 8 9 10 11 12 13 14 15 16 17 18 19 20 21 22 23 24 25 26 27 28 29 3…" at bounding box center [817, 440] width 138 height 529
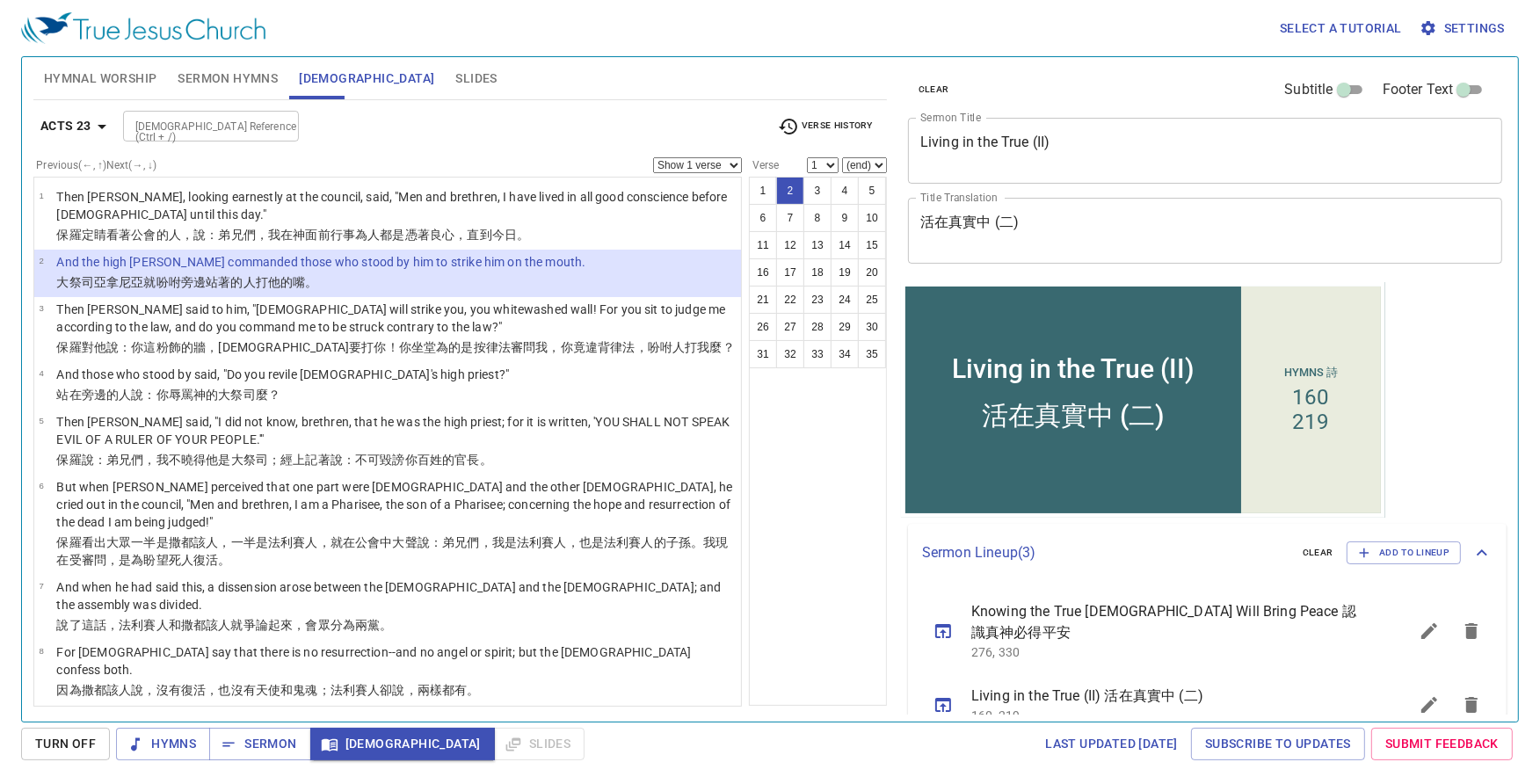
select select "2"
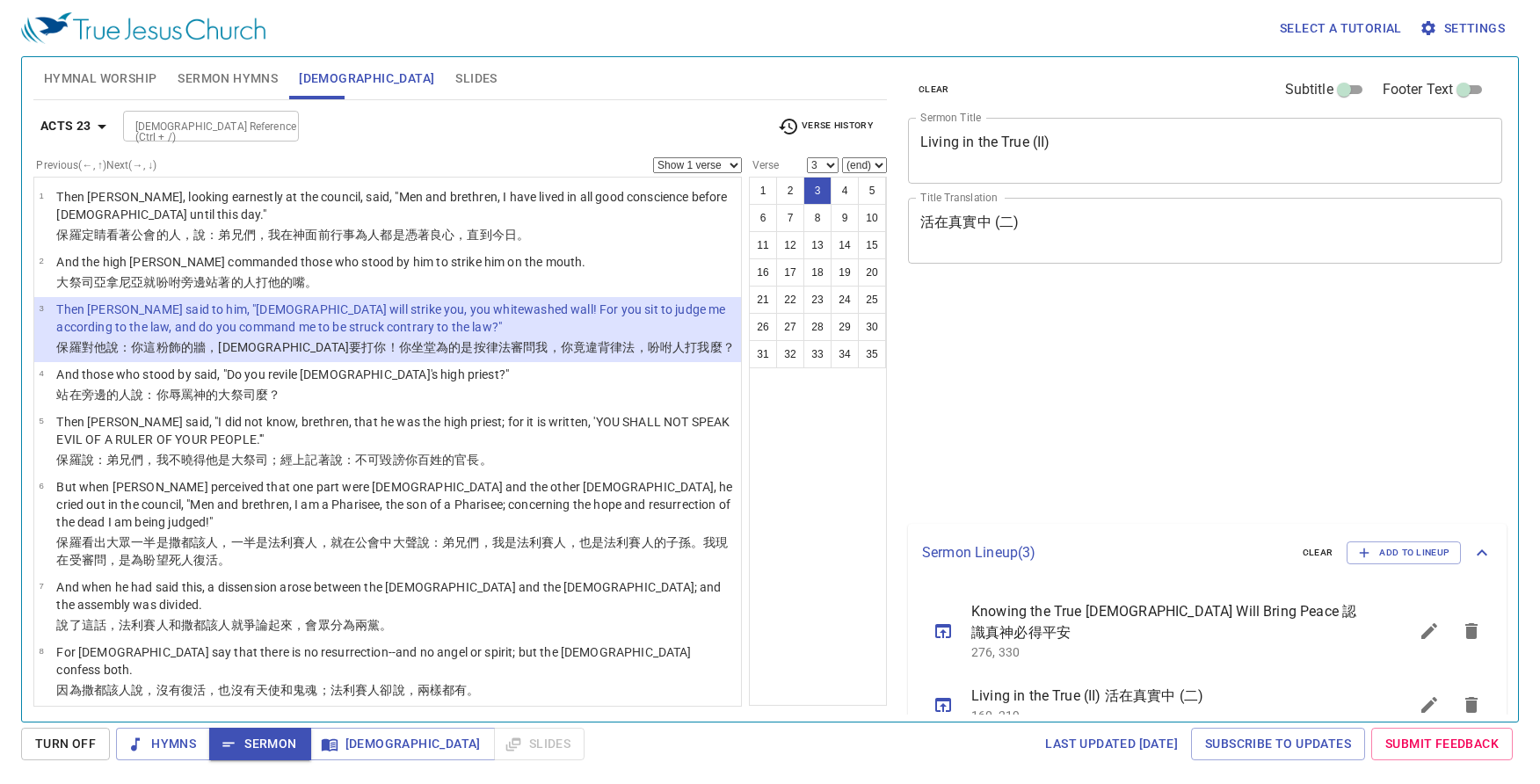
select select "3"
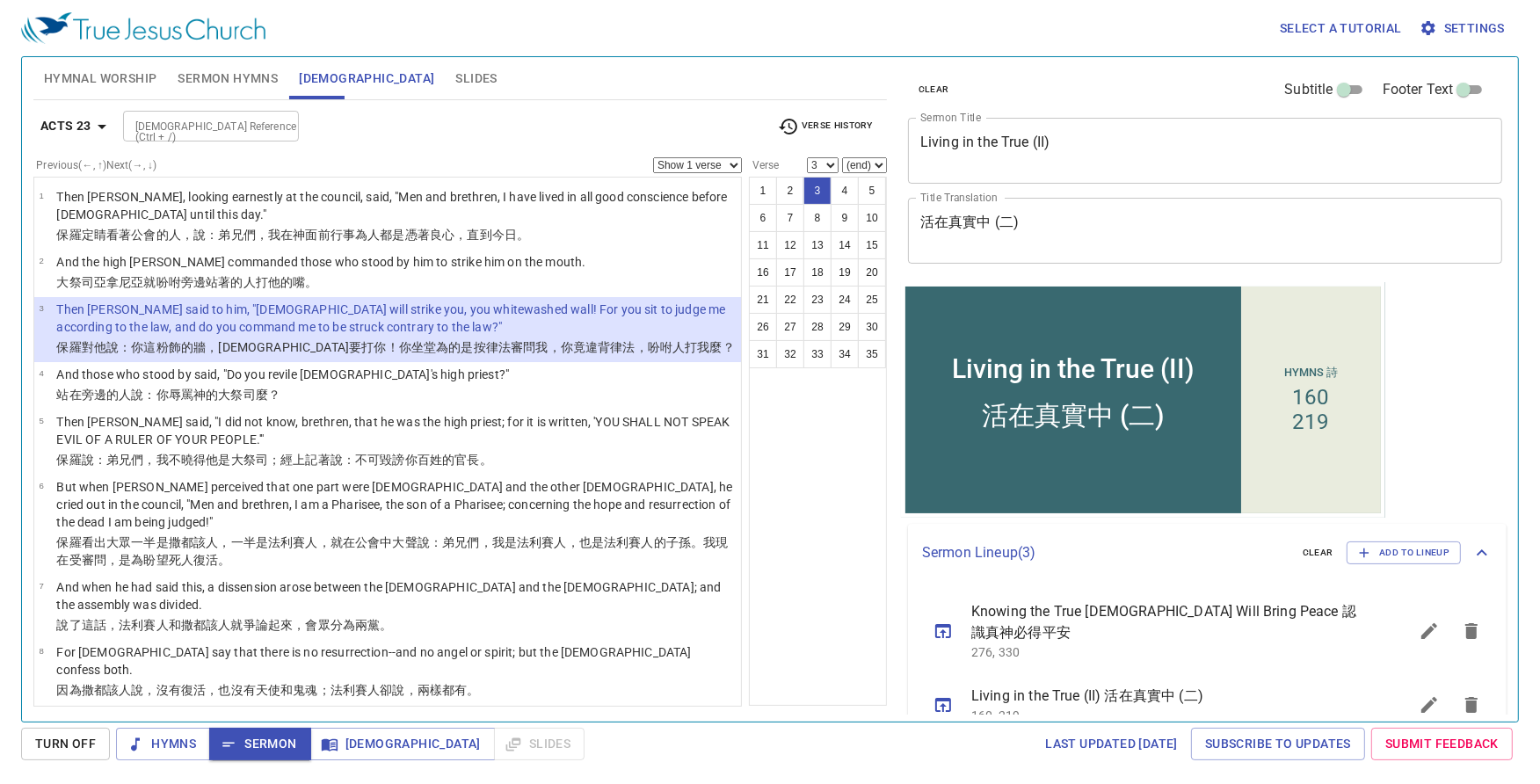
scroll to position [77, 0]
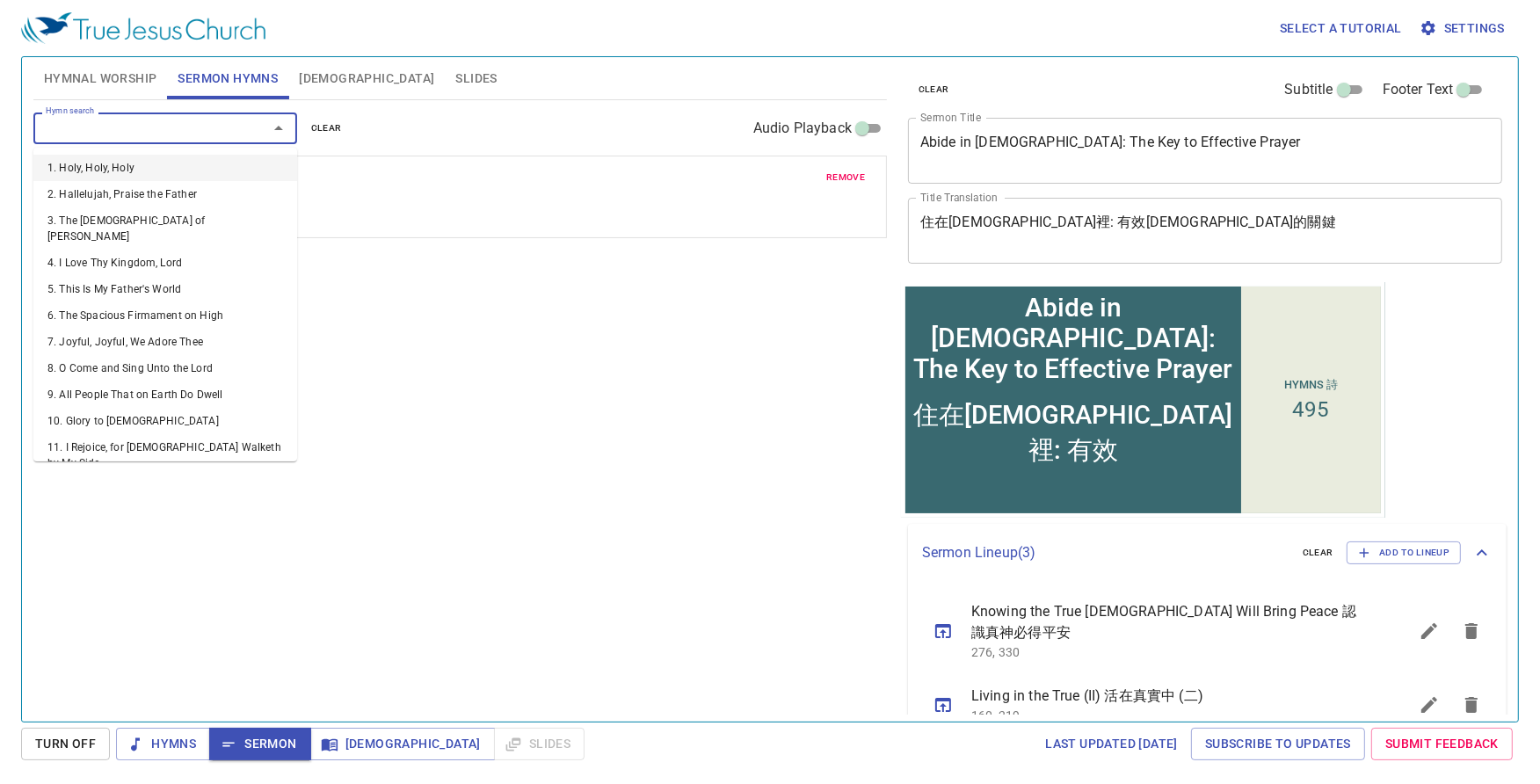
click at [537, 320] on div "Hymn search Hymn search clear Audio Playback remove 495. Teach Me to Pray 1 1C …" at bounding box center [459, 403] width 853 height 606
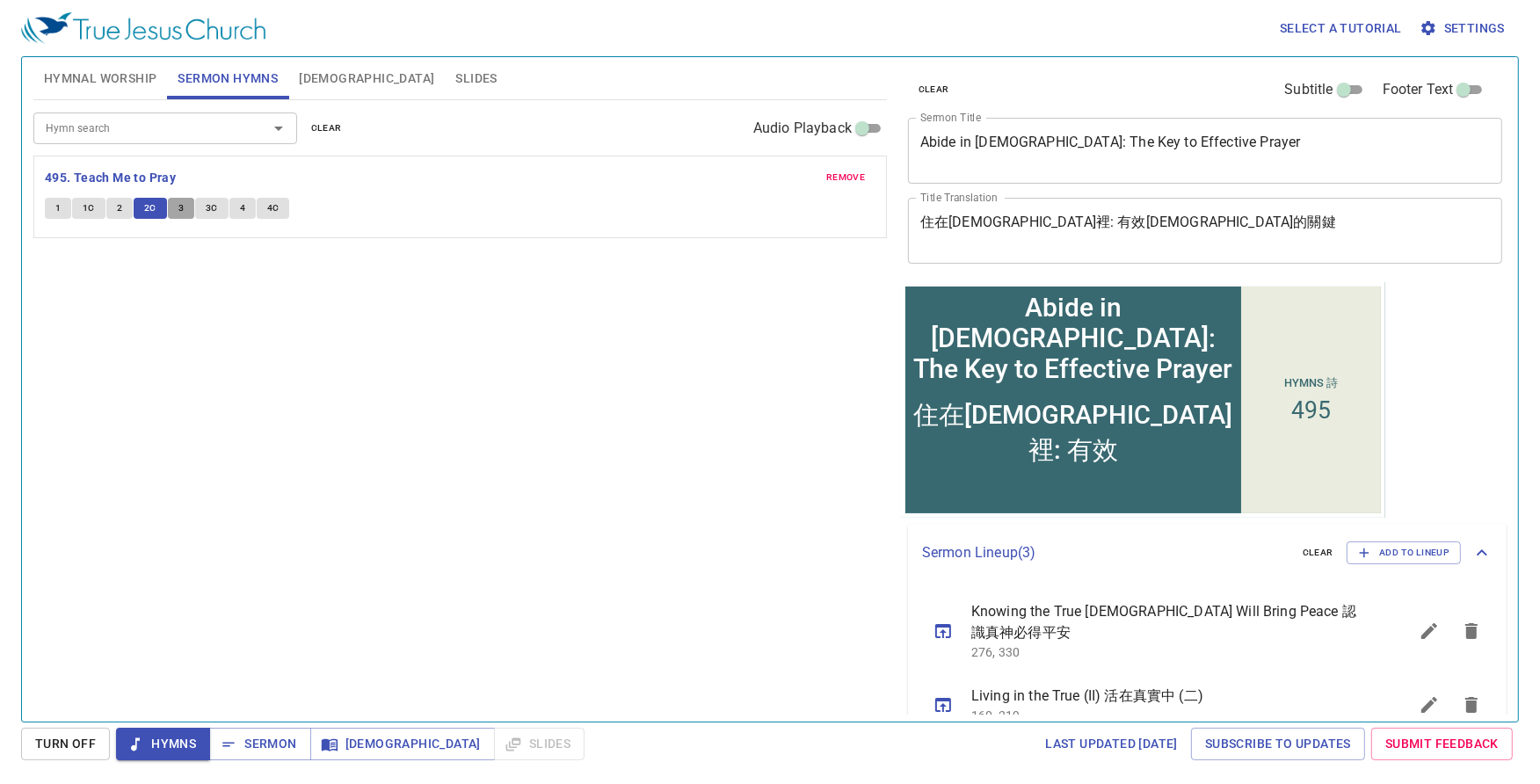
click at [184, 214] on button "3" at bounding box center [180, 209] width 26 height 21
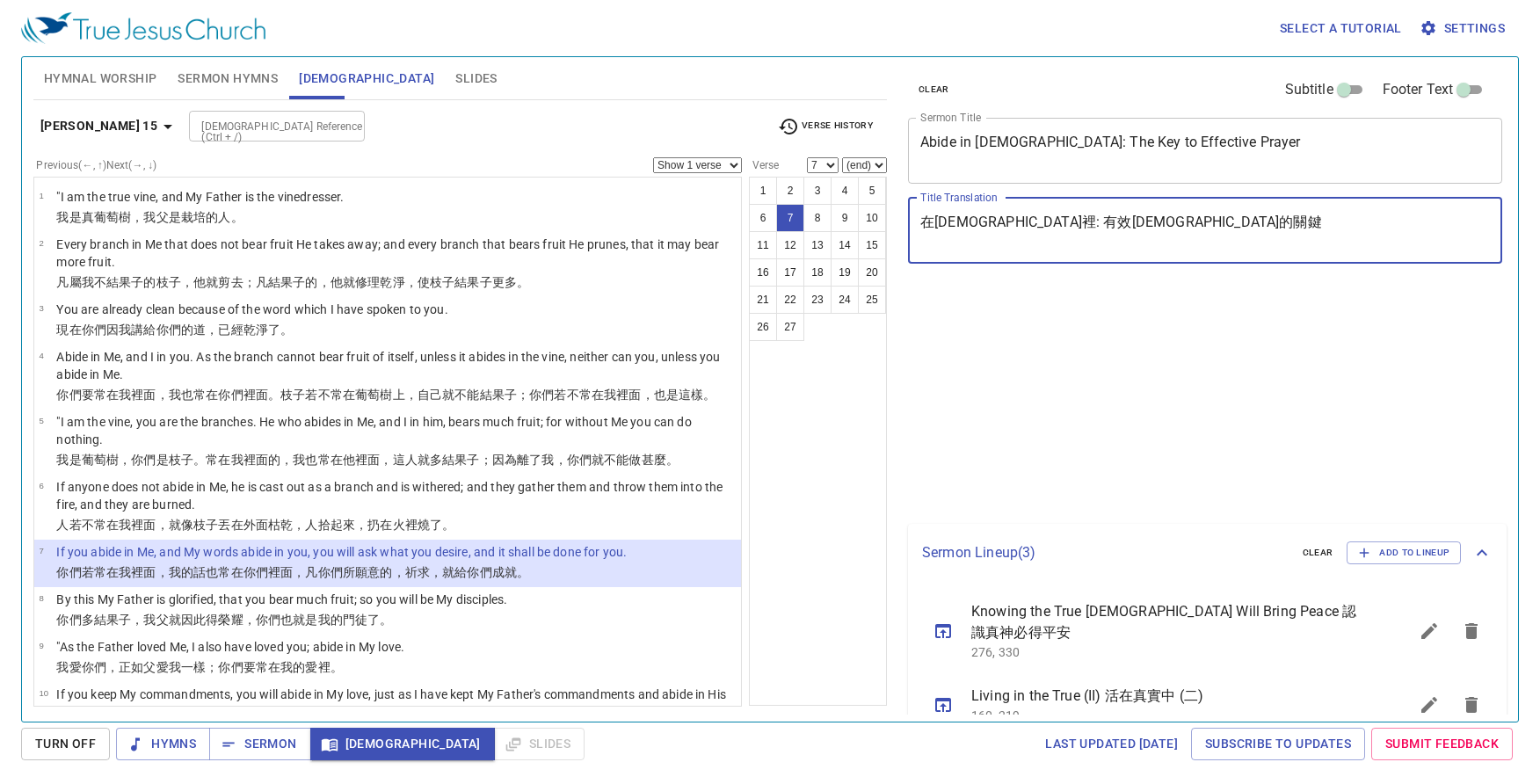
select select "7"
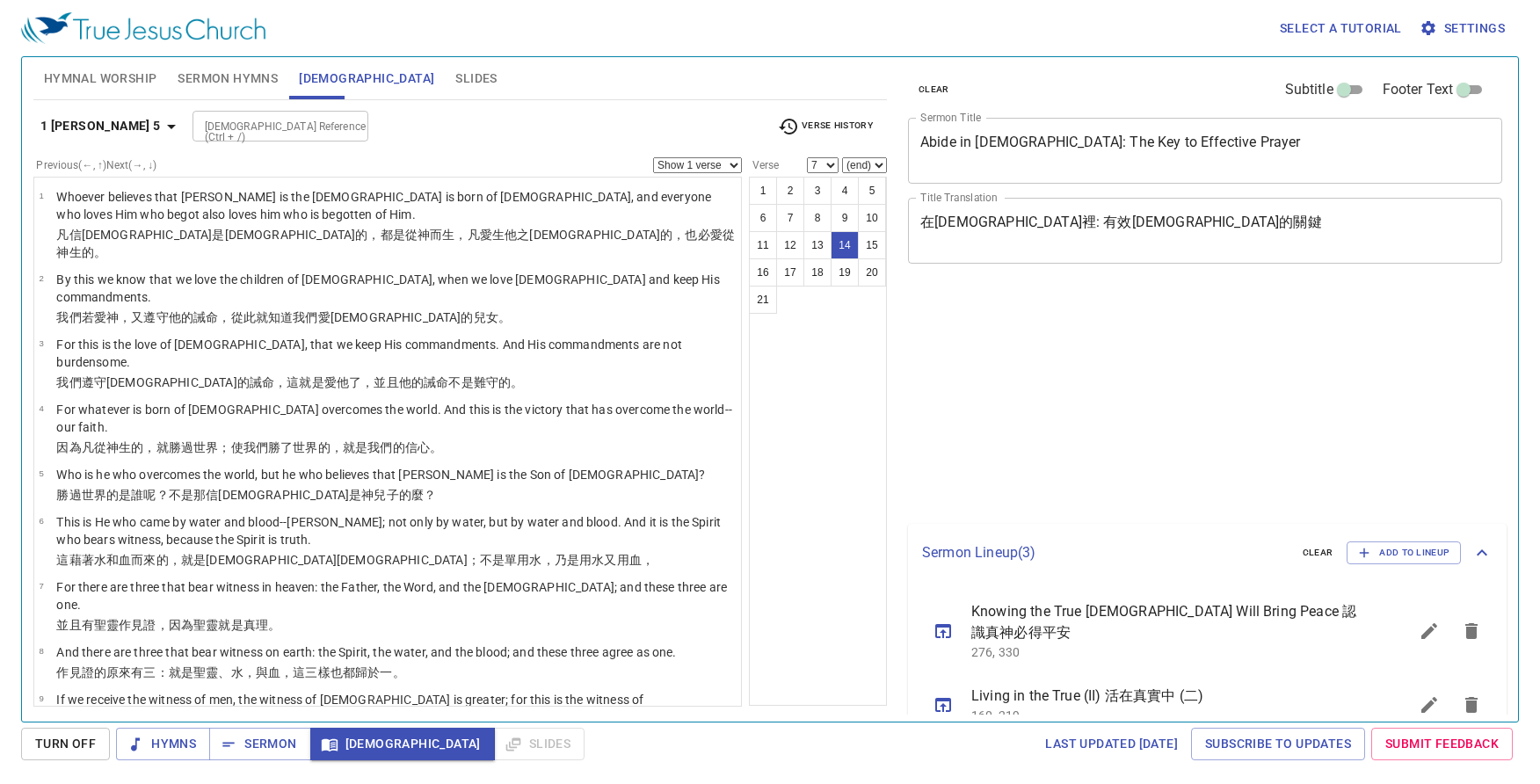
select select "14"
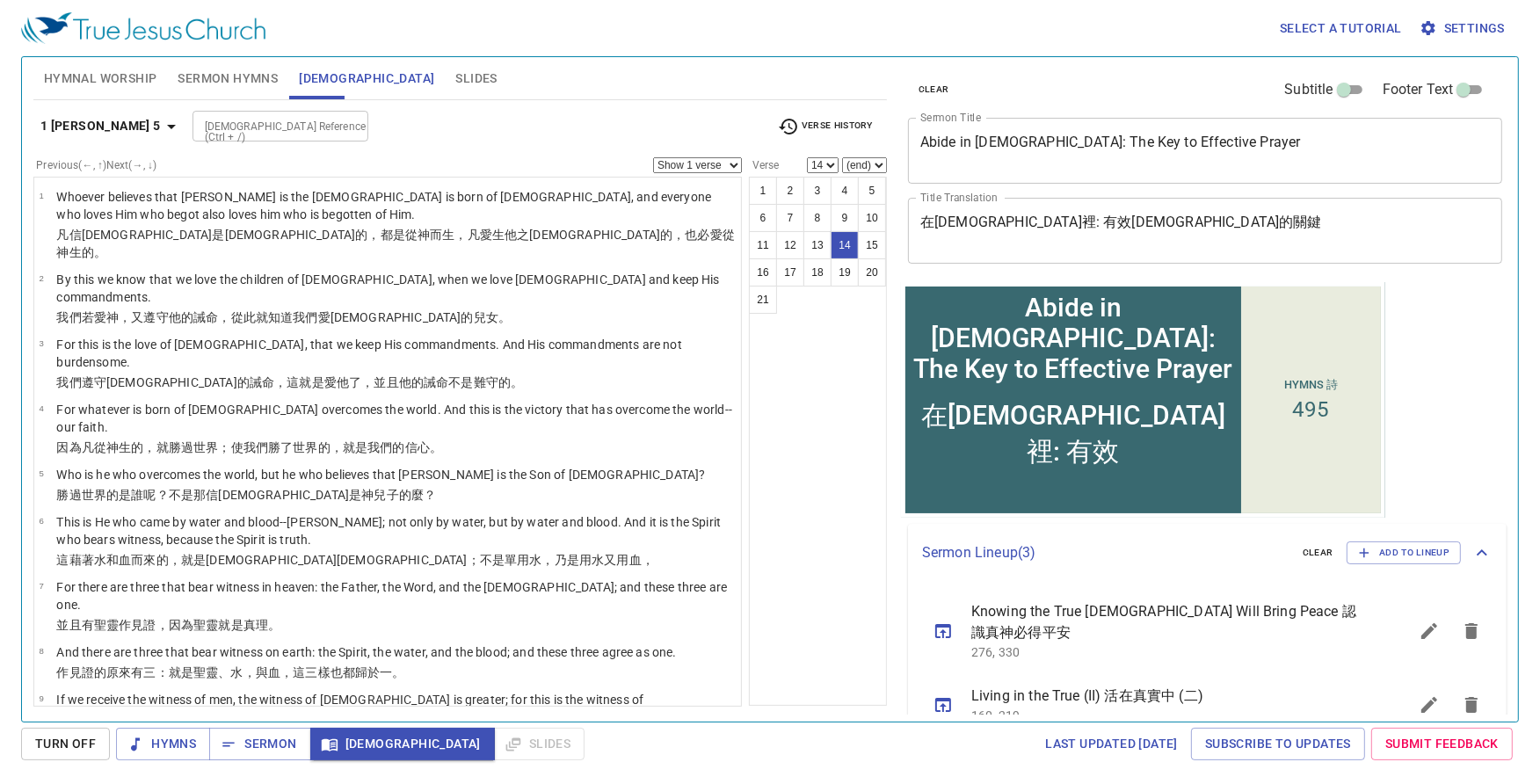
scroll to position [470, 0]
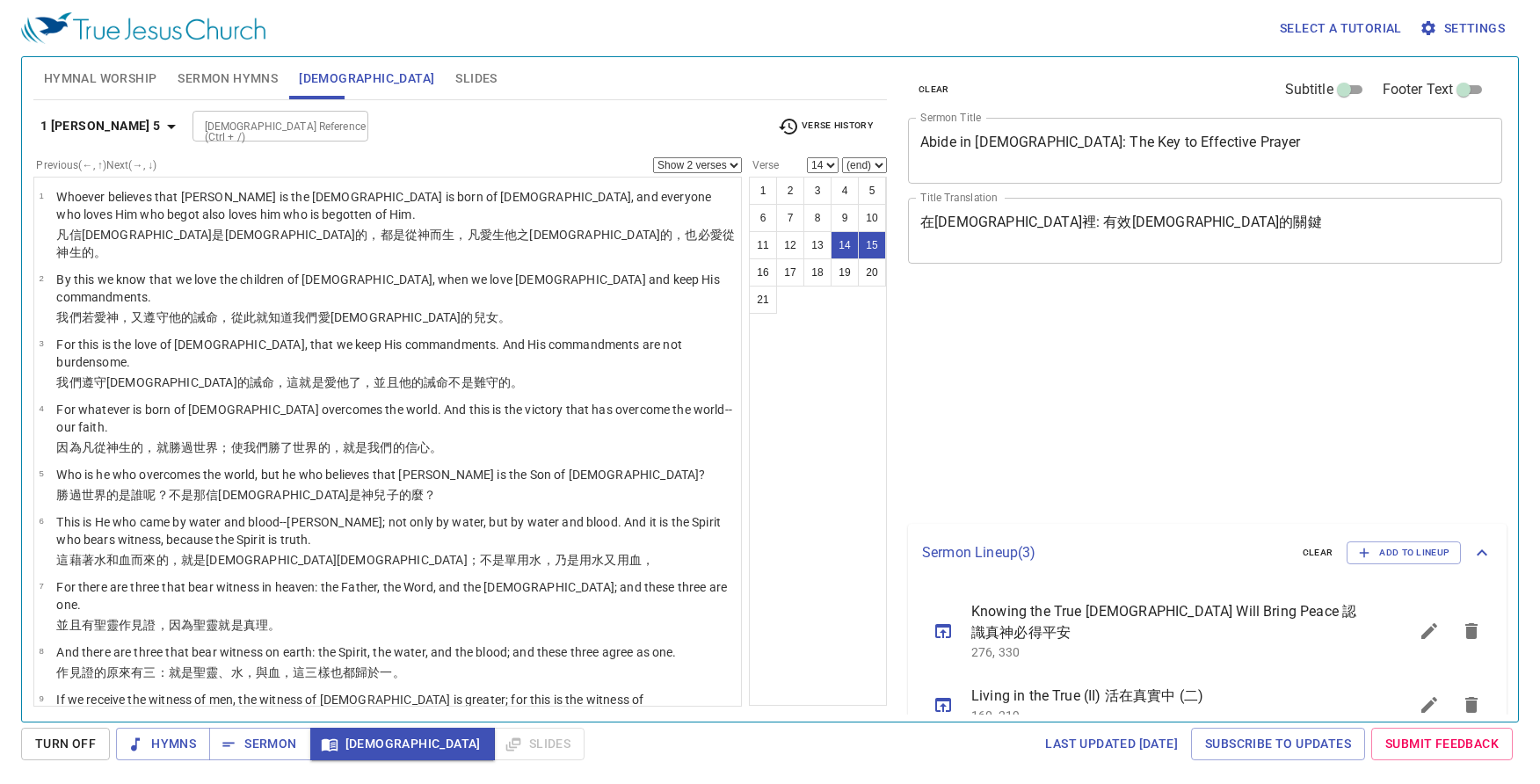
select select "2"
select select "14"
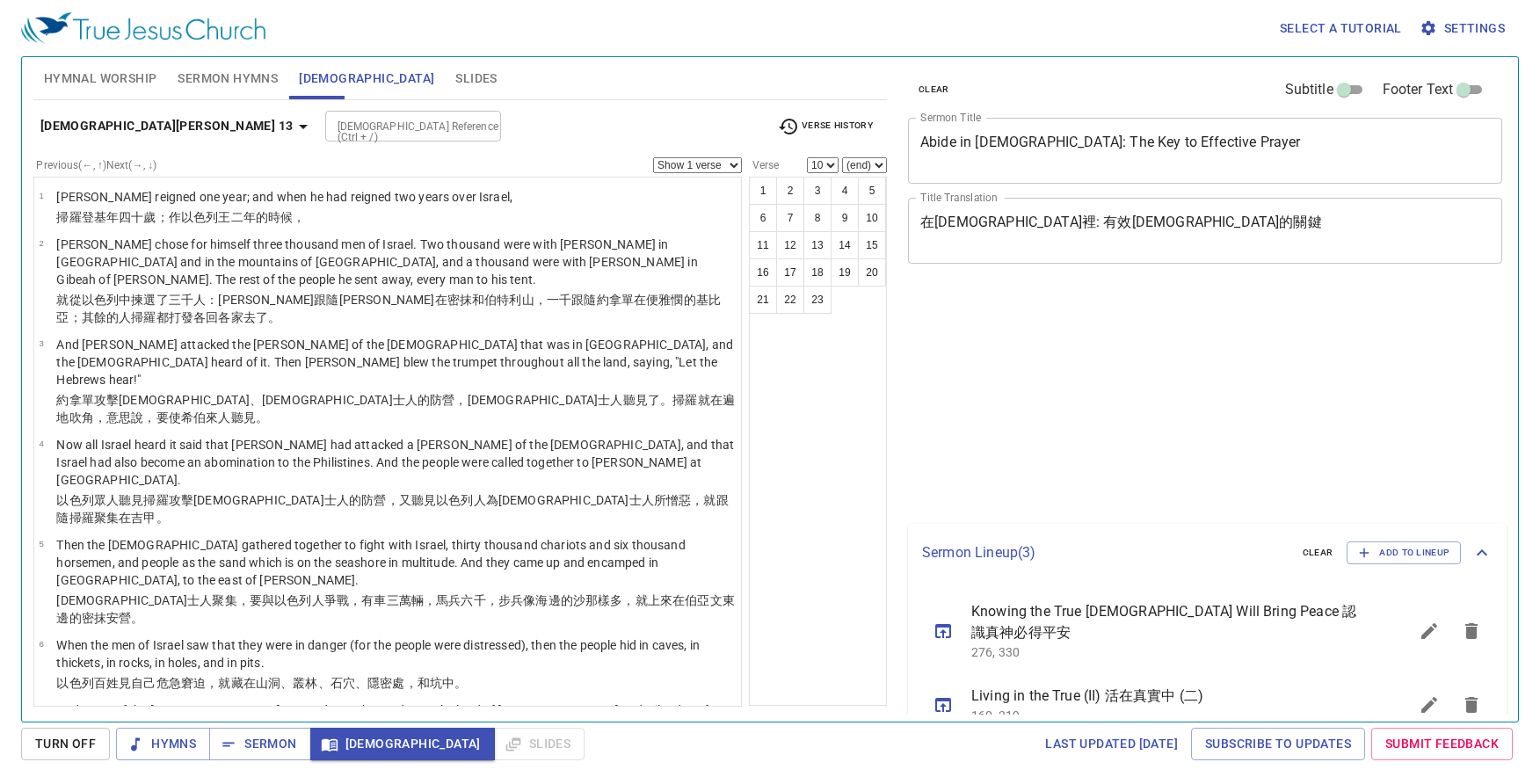
select select "10"
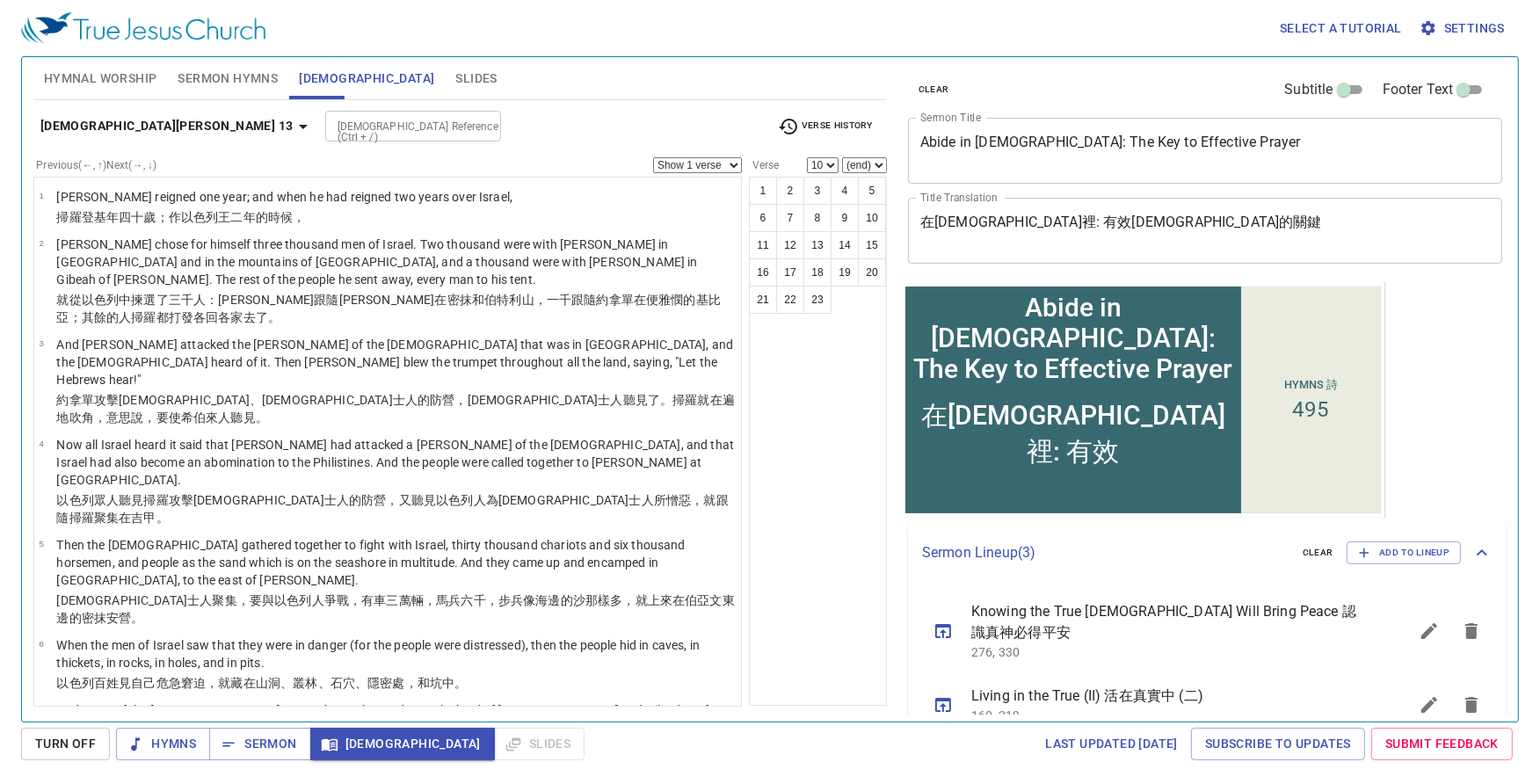
scroll to position [423, 0]
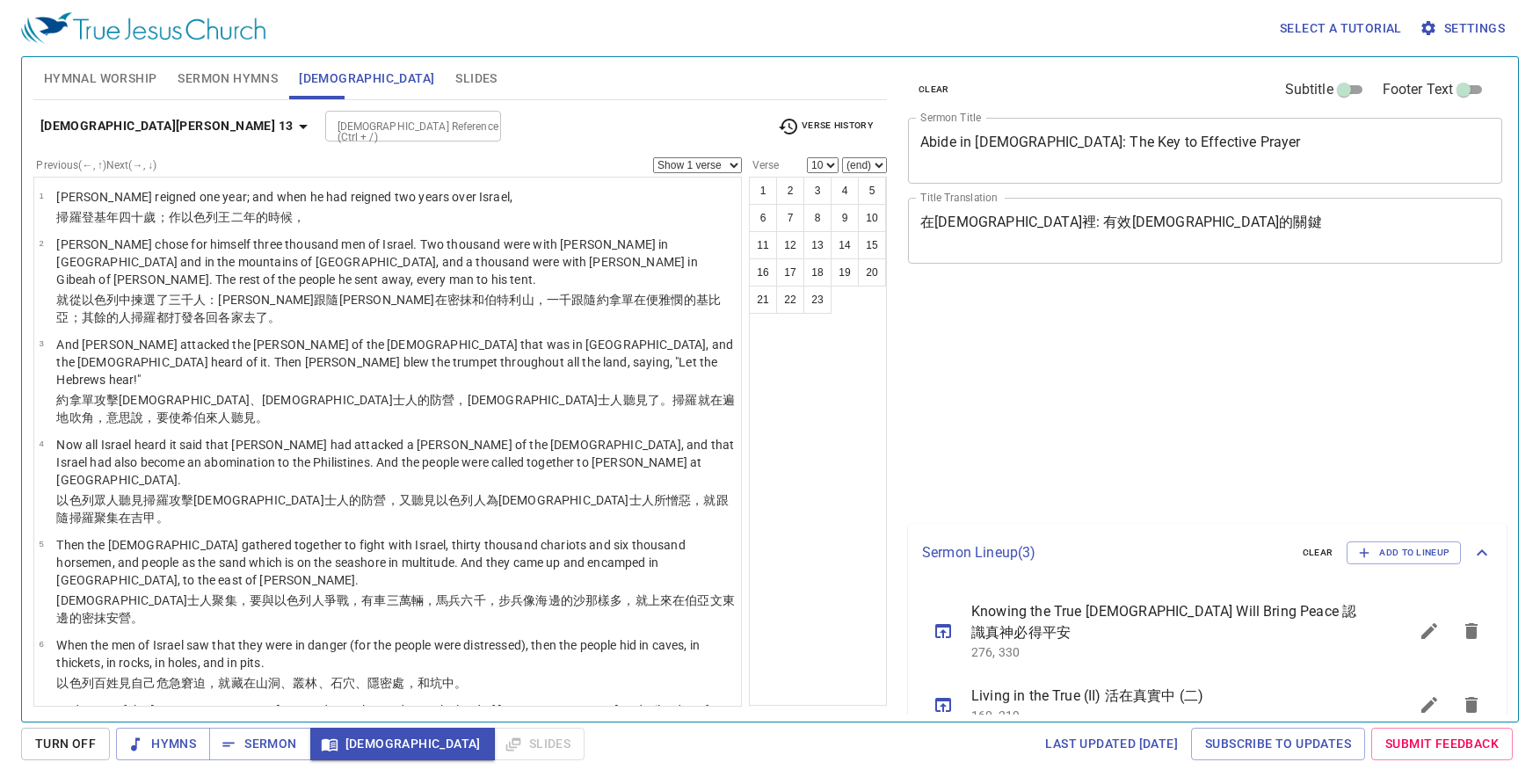
select select "10"
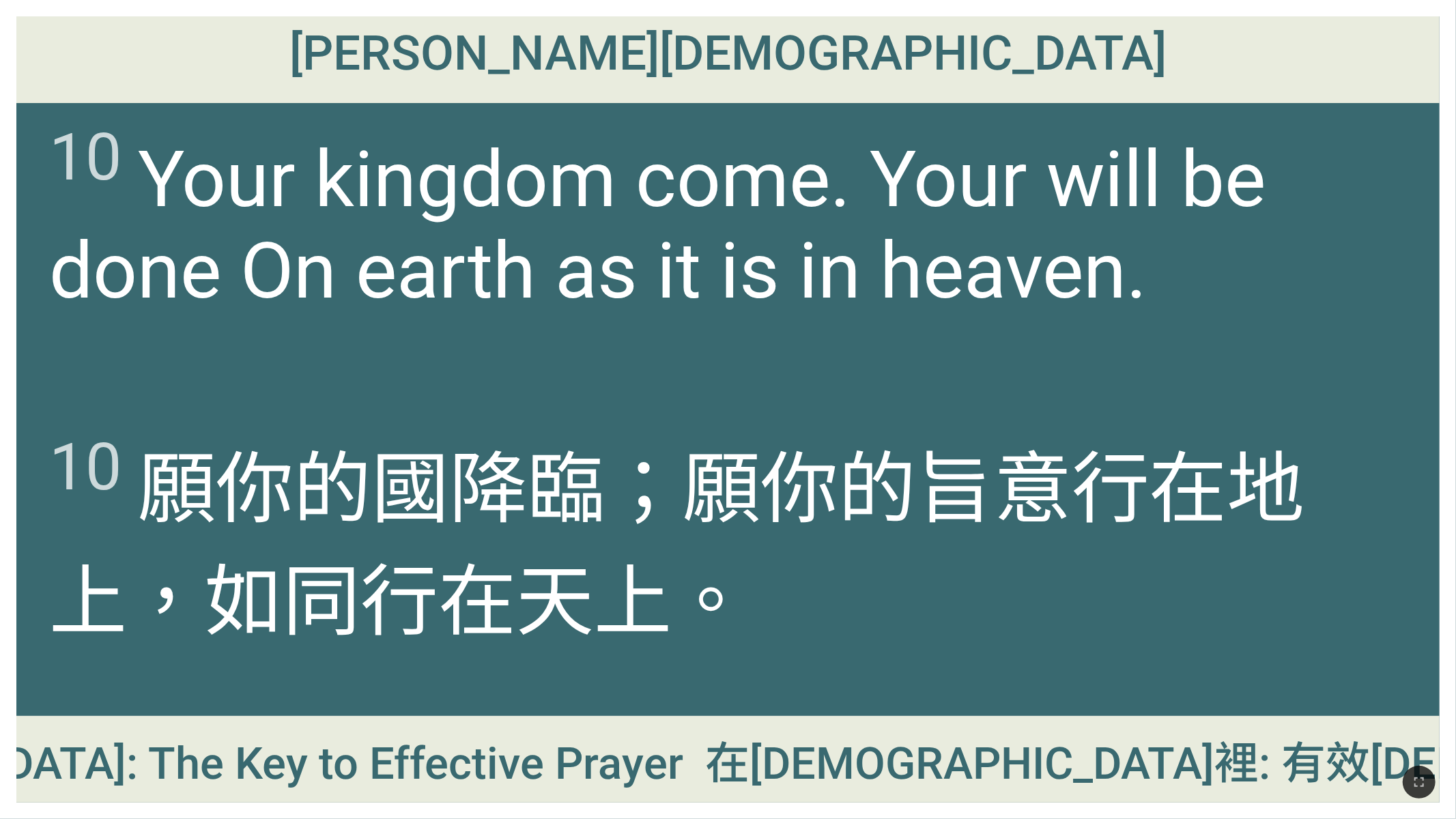
click at [839, 197] on span "10 Your kingdom come. Your will be done On earth as it is in heaven." at bounding box center [728, 218] width 1357 height 197
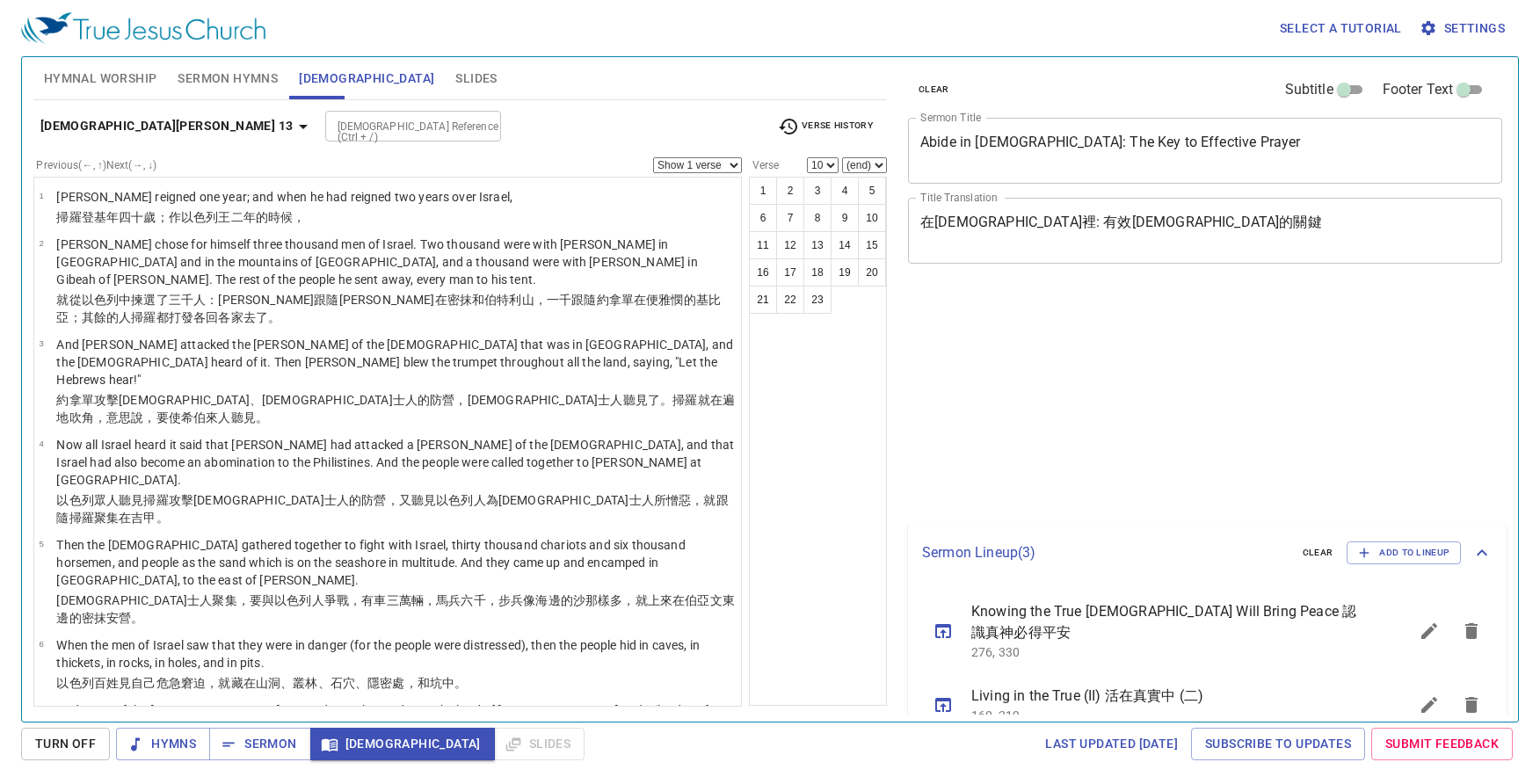
select select "10"
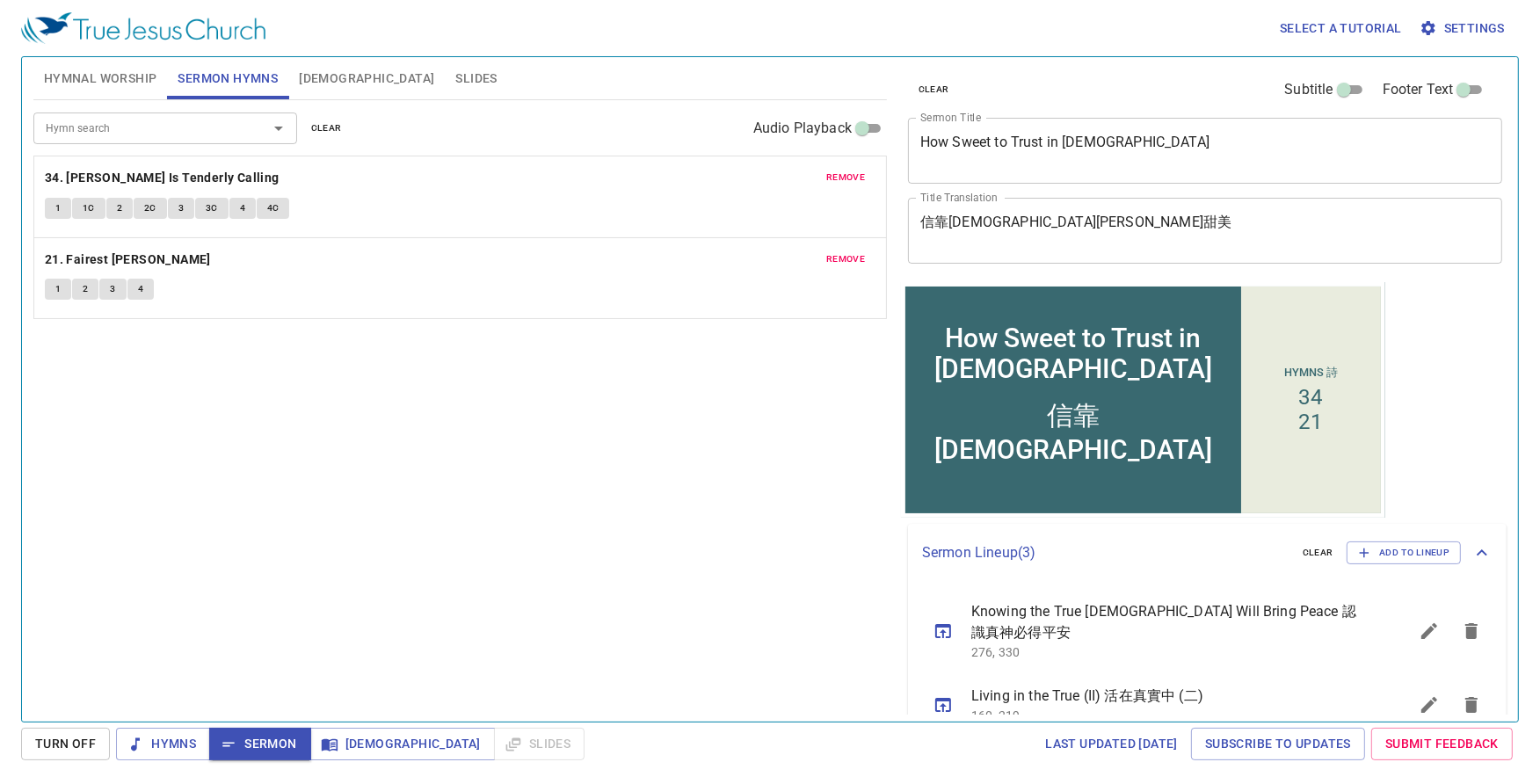
scroll to position [77, 0]
